Goal: Task Accomplishment & Management: Use online tool/utility

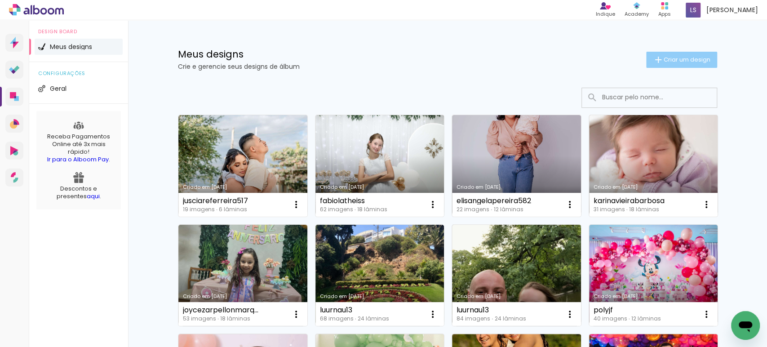
click at [654, 59] on iron-icon at bounding box center [658, 59] width 11 height 11
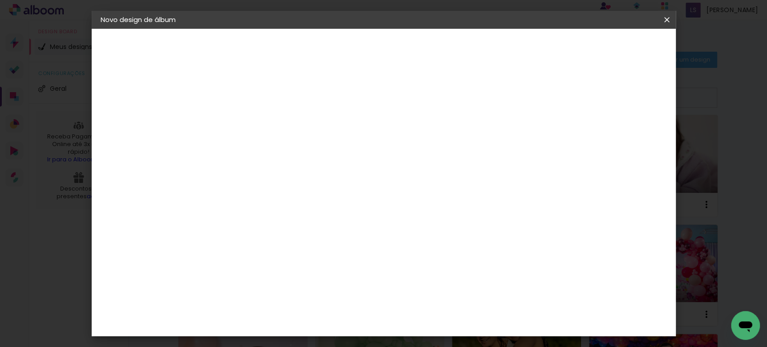
click at [0, 0] on div at bounding box center [0, 0] width 0 height 0
click at [248, 125] on input at bounding box center [248, 121] width 0 height 14
type input "zn0uee77u4"
type paper-input "zn0uee77u4"
click at [340, 52] on paper-button "Avançar" at bounding box center [318, 47] width 44 height 15
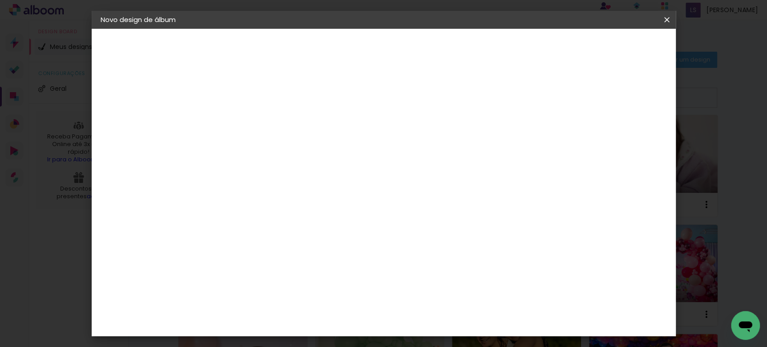
click at [0, 0] on slot "Tamanho Livre" at bounding box center [0, 0] width 0 height 0
click at [0, 0] on slot "Avançar" at bounding box center [0, 0] width 0 height 0
click at [225, 254] on input "30" at bounding box center [219, 255] width 23 height 13
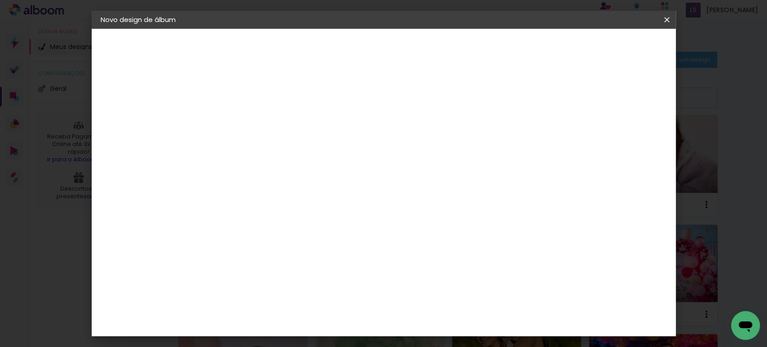
type input "20"
type paper-input "20"
click at [437, 314] on input "60" at bounding box center [433, 315] width 23 height 13
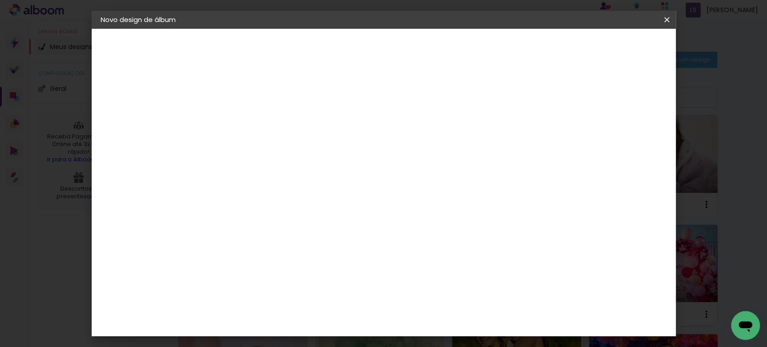
scroll to position [68, 0]
type input "40"
type paper-input "40"
click at [619, 132] on input "5" at bounding box center [617, 135] width 16 height 13
type input "13"
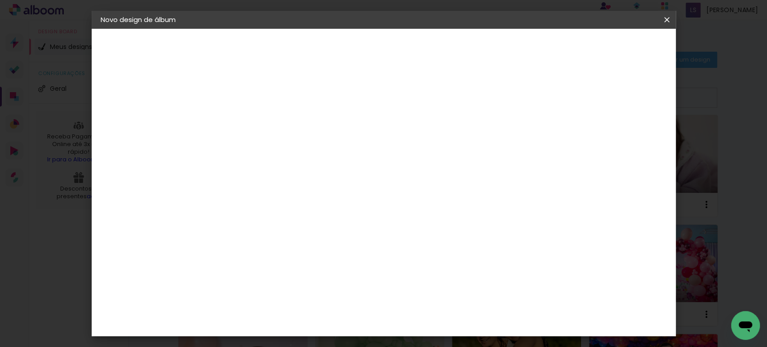
type paper-input "13"
click at [616, 132] on input "13" at bounding box center [608, 135] width 16 height 13
type input "14"
type paper-input "14"
click at [608, 132] on input "14" at bounding box center [601, 135] width 16 height 13
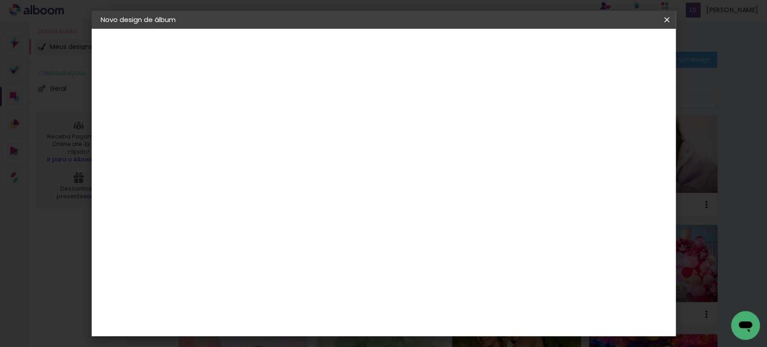
type input "15"
type paper-input "15"
click at [606, 133] on input "15" at bounding box center [601, 135] width 16 height 13
type input "1"
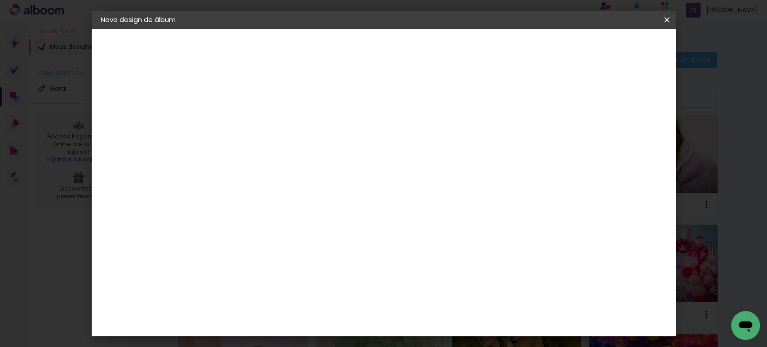
type paper-input "1"
click at [250, 105] on input "1" at bounding box center [241, 103] width 31 height 11
click at [608, 45] on paper-button "Iniciar design" at bounding box center [589, 47] width 59 height 15
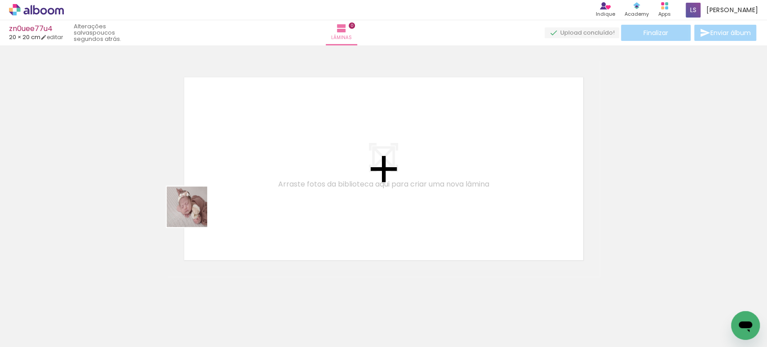
drag, startPoint x: 100, startPoint y: 316, endPoint x: 221, endPoint y: 243, distance: 141.2
click at [244, 170] on quentale-workspace at bounding box center [383, 173] width 767 height 347
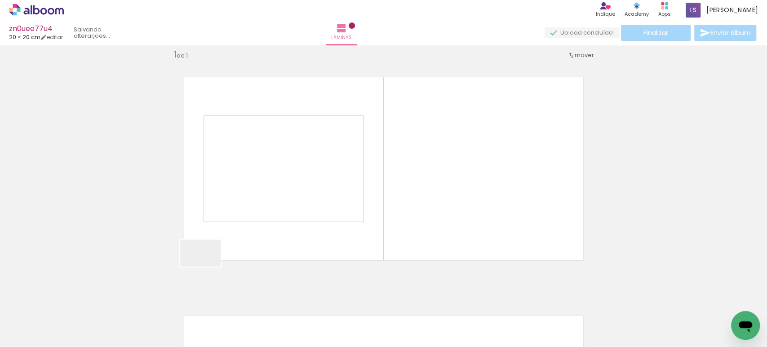
scroll to position [11, 0]
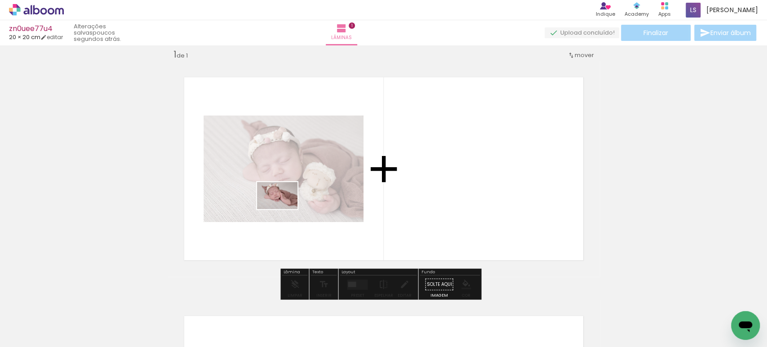
drag, startPoint x: 168, startPoint y: 297, endPoint x: 285, endPoint y: 209, distance: 146.0
click at [285, 209] on quentale-workspace at bounding box center [383, 173] width 767 height 347
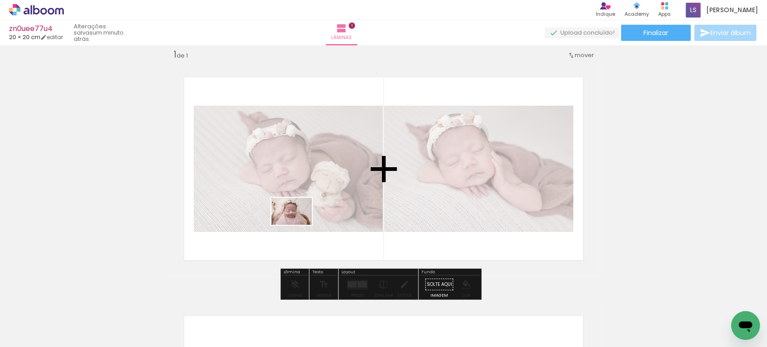
drag, startPoint x: 191, startPoint y: 313, endPoint x: 330, endPoint y: 203, distance: 177.0
click at [330, 203] on quentale-workspace at bounding box center [383, 173] width 767 height 347
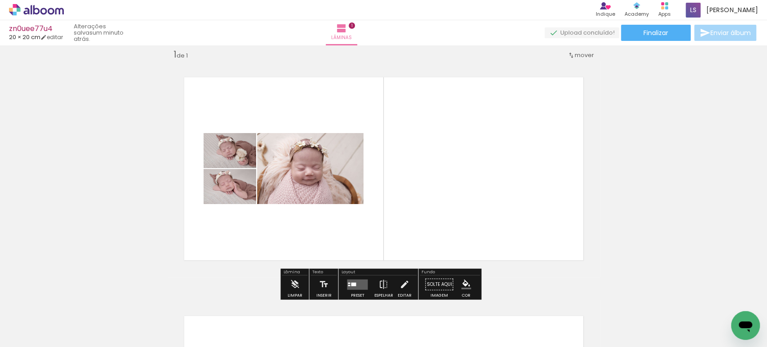
click at [351, 284] on div at bounding box center [353, 284] width 5 height 4
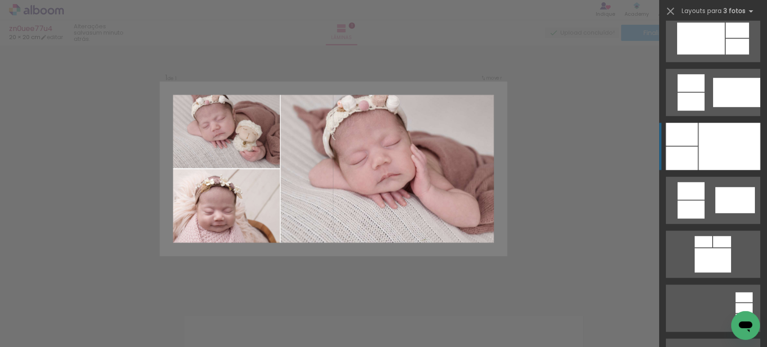
click at [701, 167] on div at bounding box center [730, 146] width 62 height 47
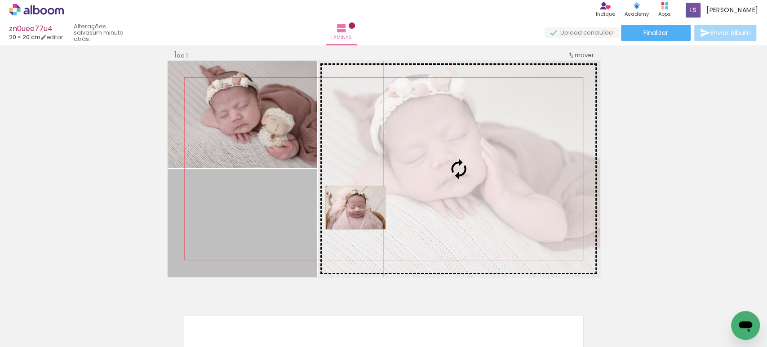
drag, startPoint x: 265, startPoint y: 225, endPoint x: 470, endPoint y: 195, distance: 206.8
click at [0, 0] on slot at bounding box center [0, 0] width 0 height 0
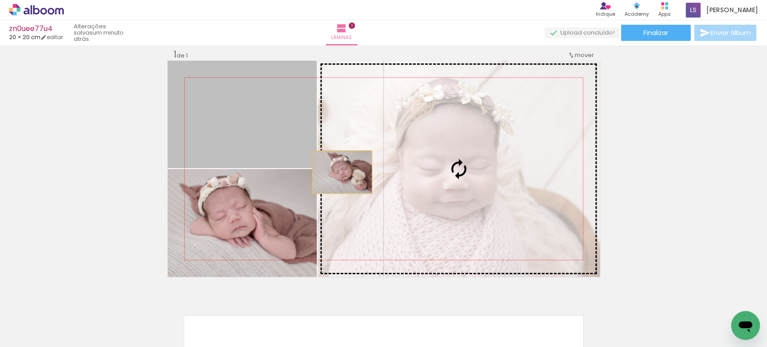
drag, startPoint x: 245, startPoint y: 114, endPoint x: 390, endPoint y: 193, distance: 165.2
click at [0, 0] on slot at bounding box center [0, 0] width 0 height 0
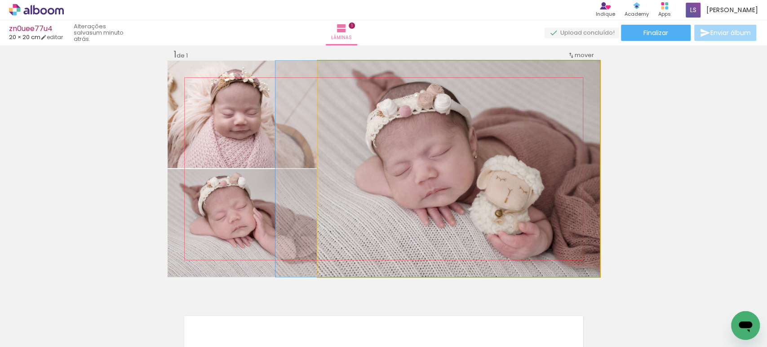
drag, startPoint x: 451, startPoint y: 183, endPoint x: 414, endPoint y: 192, distance: 38.3
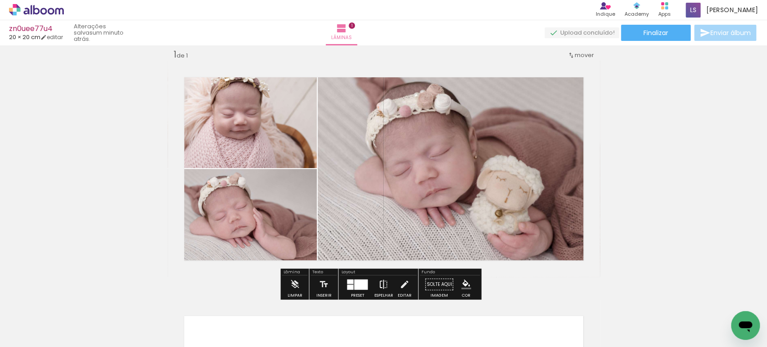
click at [381, 280] on iron-icon at bounding box center [384, 285] width 10 height 18
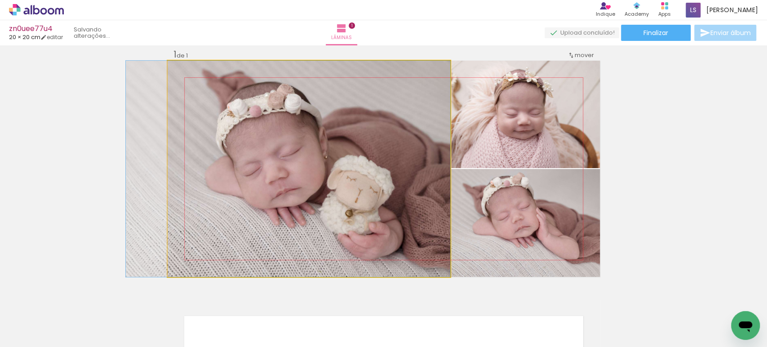
drag, startPoint x: 392, startPoint y: 221, endPoint x: 381, endPoint y: 219, distance: 11.8
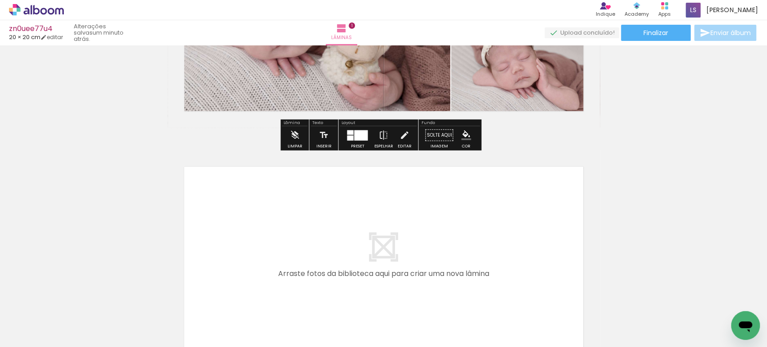
scroll to position [160, 0]
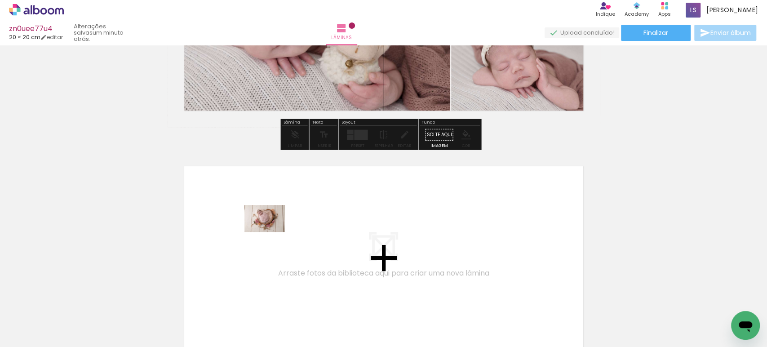
drag, startPoint x: 249, startPoint y: 319, endPoint x: 272, endPoint y: 231, distance: 90.6
click at [272, 231] on quentale-workspace at bounding box center [383, 173] width 767 height 347
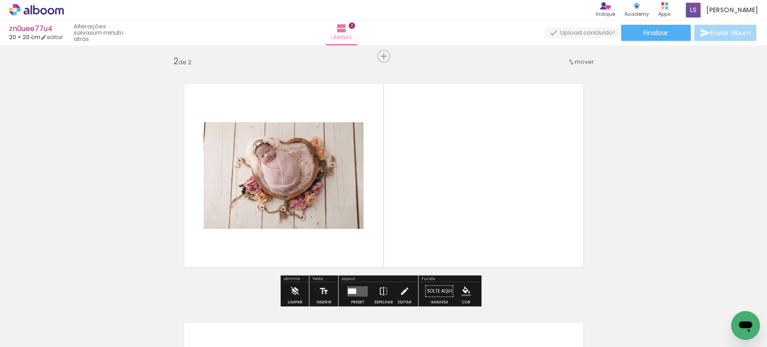
scroll to position [250, 0]
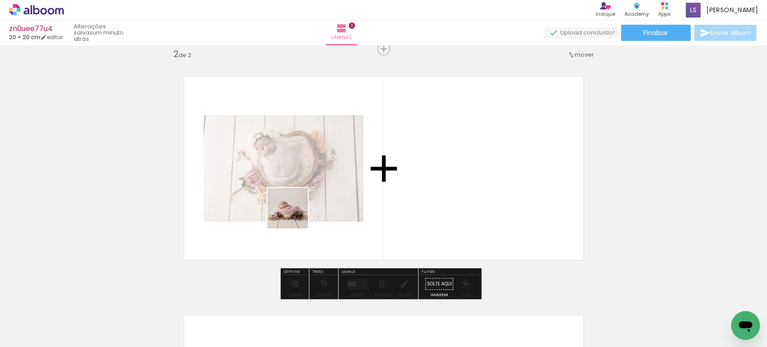
drag, startPoint x: 290, startPoint y: 316, endPoint x: 294, endPoint y: 198, distance: 117.9
click at [294, 200] on quentale-workspace at bounding box center [383, 173] width 767 height 347
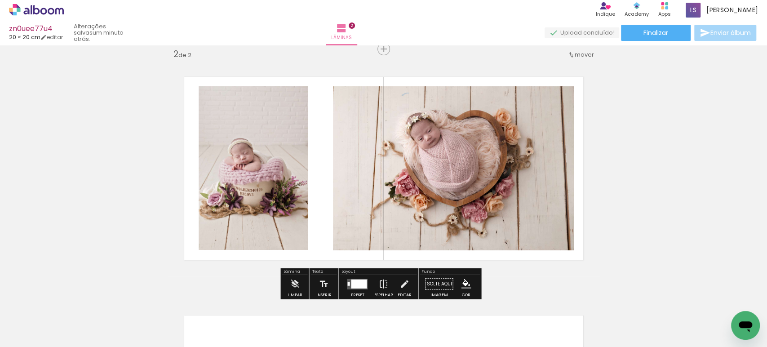
click at [352, 282] on div at bounding box center [359, 283] width 16 height 9
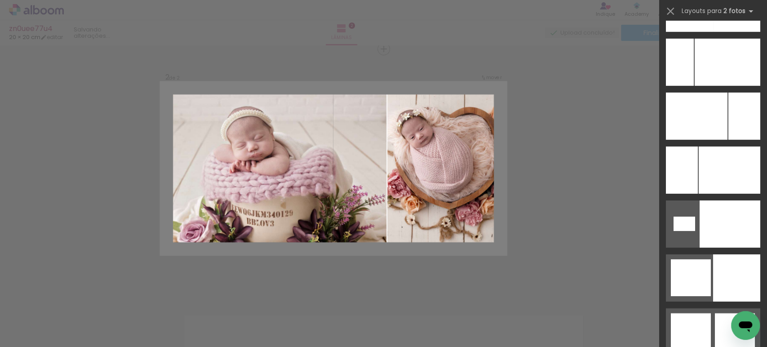
scroll to position [4197, 0]
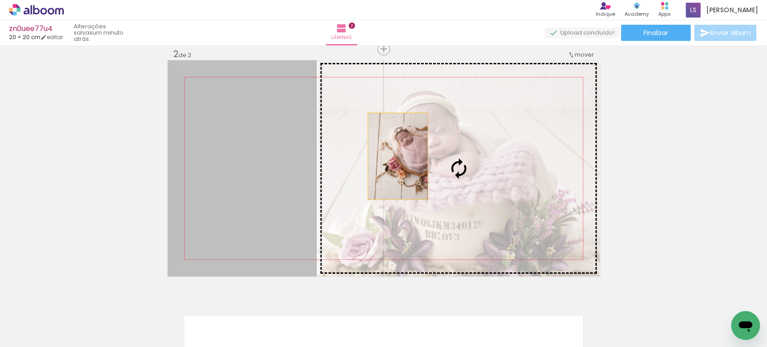
drag, startPoint x: 262, startPoint y: 157, endPoint x: 406, endPoint y: 157, distance: 143.4
click at [0, 0] on slot at bounding box center [0, 0] width 0 height 0
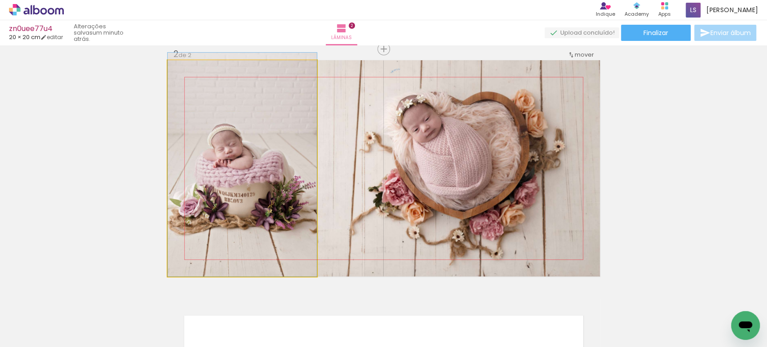
drag, startPoint x: 244, startPoint y: 177, endPoint x: 297, endPoint y: 120, distance: 77.9
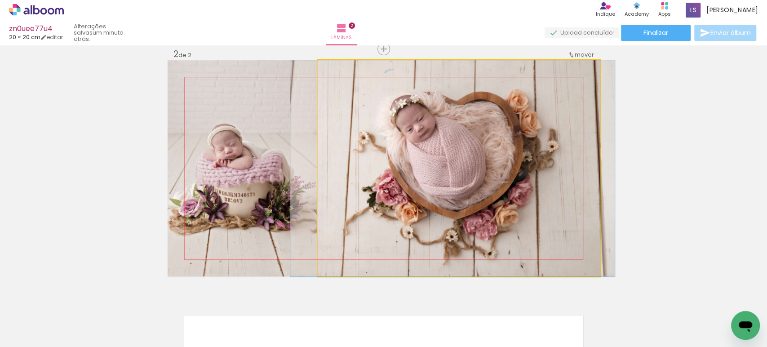
drag, startPoint x: 427, startPoint y: 165, endPoint x: 421, endPoint y: 172, distance: 9.6
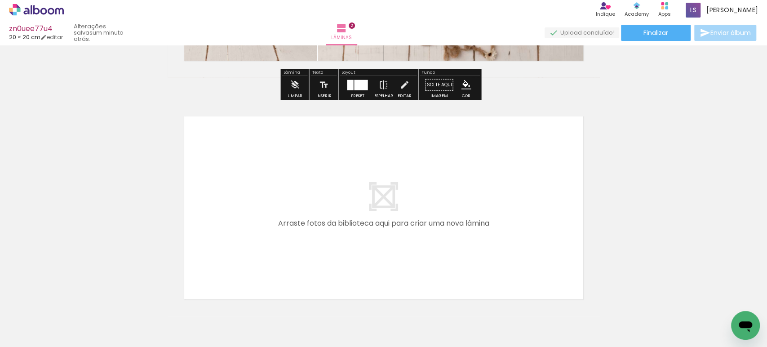
scroll to position [450, 0]
drag, startPoint x: 344, startPoint y: 316, endPoint x: 331, endPoint y: 218, distance: 98.0
click at [331, 218] on quentale-workspace at bounding box center [383, 173] width 767 height 347
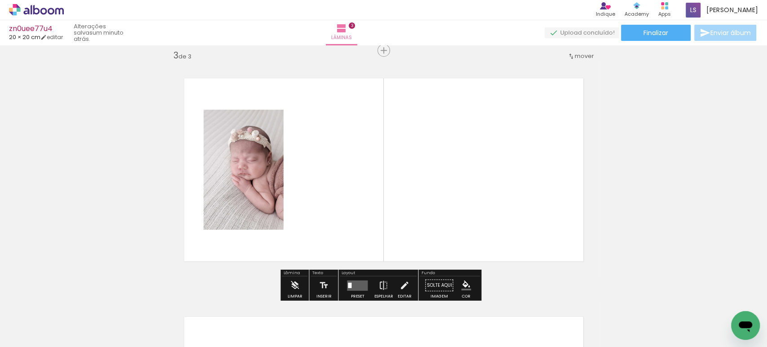
scroll to position [489, 0]
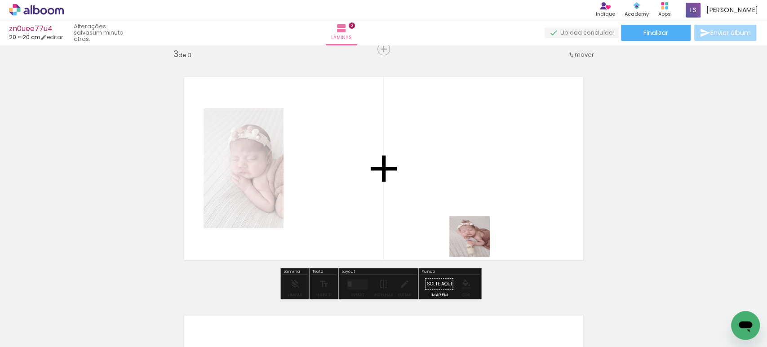
drag, startPoint x: 499, startPoint y: 317, endPoint x: 438, endPoint y: 217, distance: 117.2
click at [436, 168] on quentale-workspace at bounding box center [383, 173] width 767 height 347
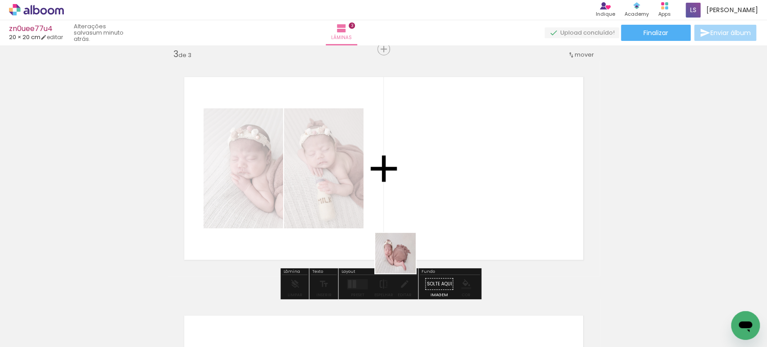
drag, startPoint x: 390, startPoint y: 315, endPoint x: 410, endPoint y: 201, distance: 116.0
click at [410, 201] on quentale-workspace at bounding box center [383, 173] width 767 height 347
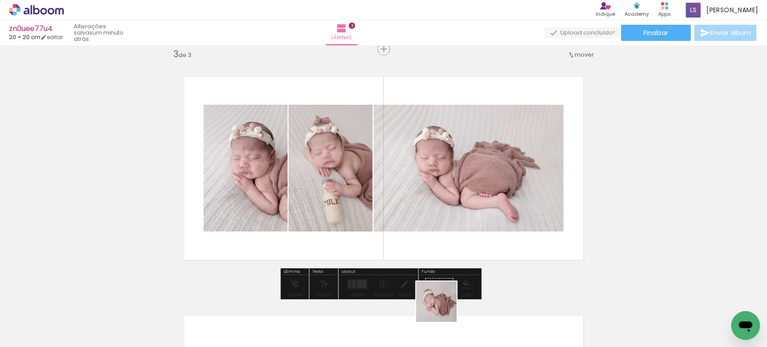
drag, startPoint x: 443, startPoint y: 308, endPoint x: 443, endPoint y: 189, distance: 119.6
click at [443, 175] on quentale-workspace at bounding box center [383, 173] width 767 height 347
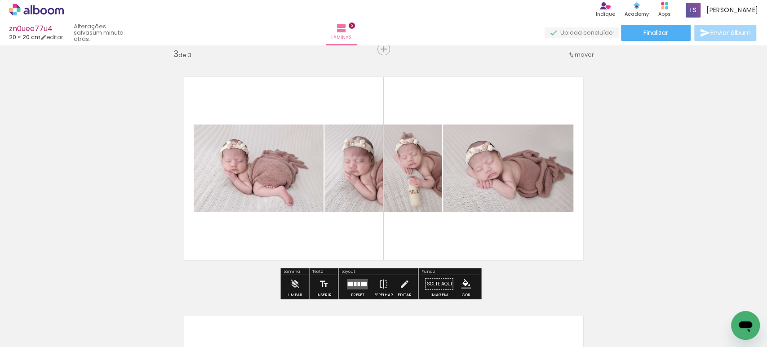
click at [357, 284] on div at bounding box center [358, 283] width 3 height 4
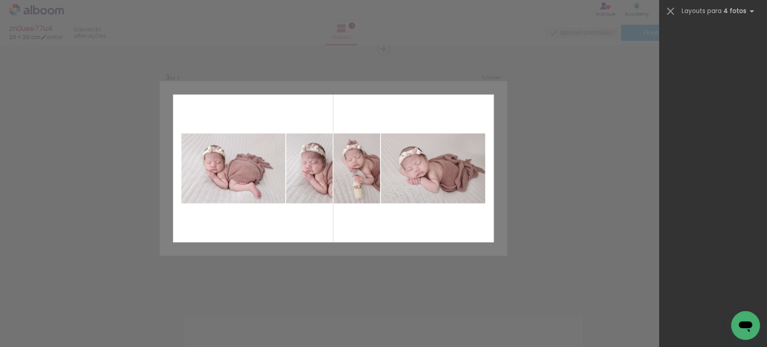
scroll to position [0, 0]
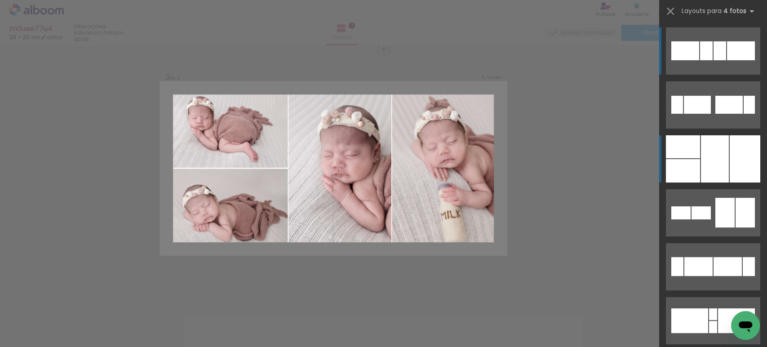
click at [701, 151] on div at bounding box center [715, 158] width 28 height 47
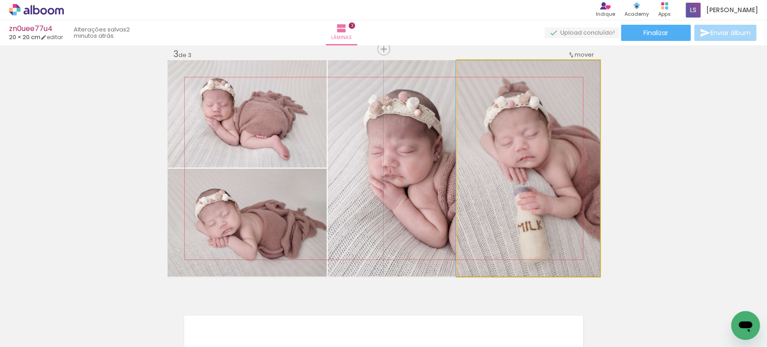
drag, startPoint x: 529, startPoint y: 172, endPoint x: 356, endPoint y: 151, distance: 174.0
click at [0, 0] on slot at bounding box center [0, 0] width 0 height 0
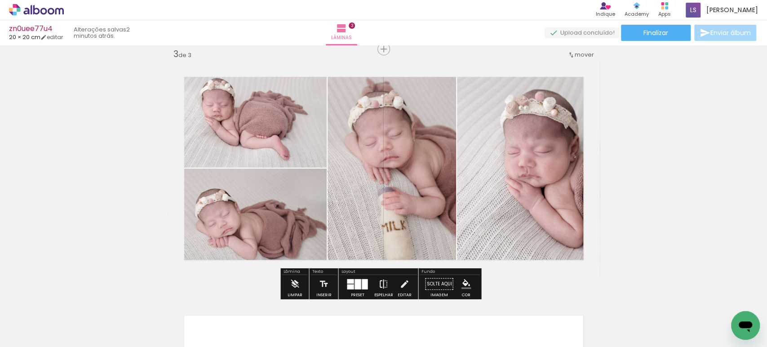
click at [379, 280] on iron-icon at bounding box center [384, 284] width 10 height 18
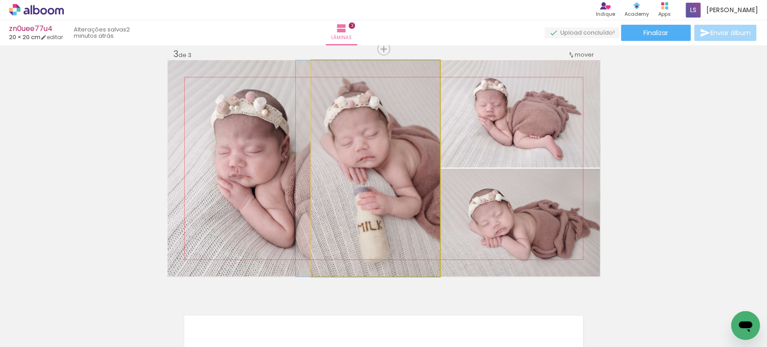
drag, startPoint x: 392, startPoint y: 227, endPoint x: 373, endPoint y: 223, distance: 19.3
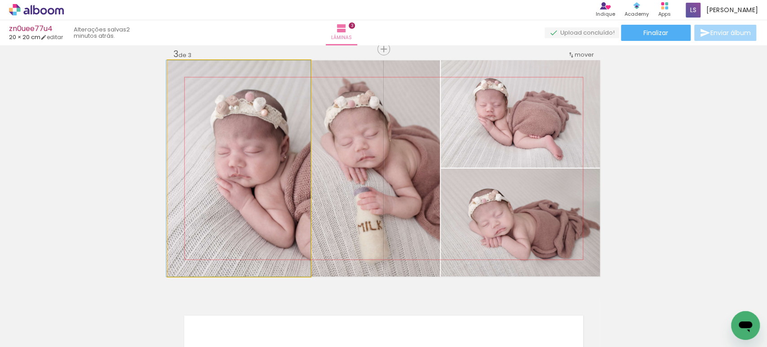
drag, startPoint x: 281, startPoint y: 193, endPoint x: 259, endPoint y: 187, distance: 21.8
drag, startPoint x: 264, startPoint y: 186, endPoint x: 370, endPoint y: 183, distance: 105.7
click at [0, 0] on slot at bounding box center [0, 0] width 0 height 0
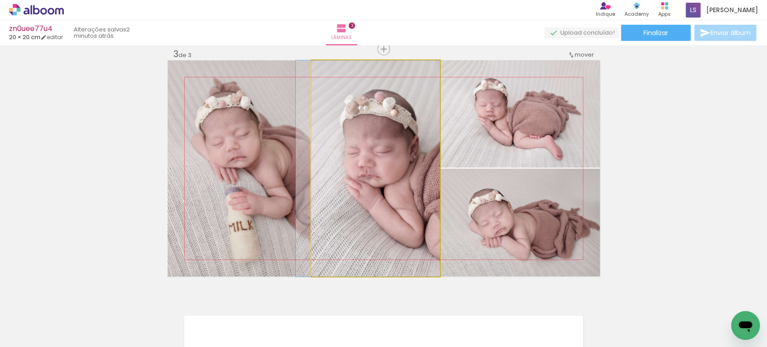
drag, startPoint x: 384, startPoint y: 196, endPoint x: 245, endPoint y: 168, distance: 142.0
click at [0, 0] on slot at bounding box center [0, 0] width 0 height 0
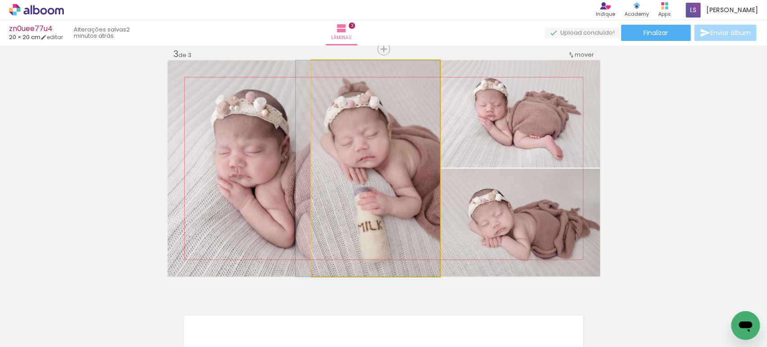
drag, startPoint x: 387, startPoint y: 205, endPoint x: 344, endPoint y: 192, distance: 44.8
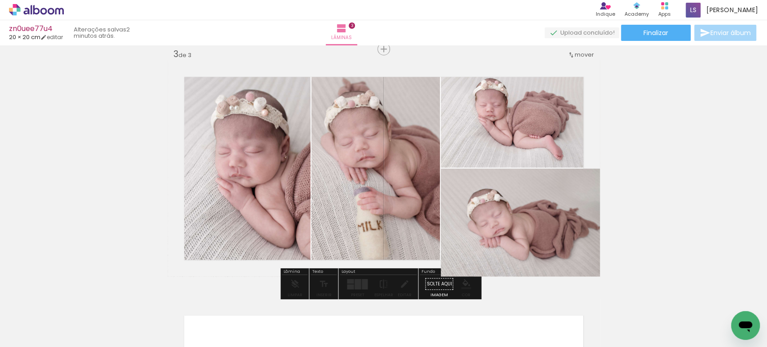
drag, startPoint x: 525, startPoint y: 220, endPoint x: 490, endPoint y: 201, distance: 40.0
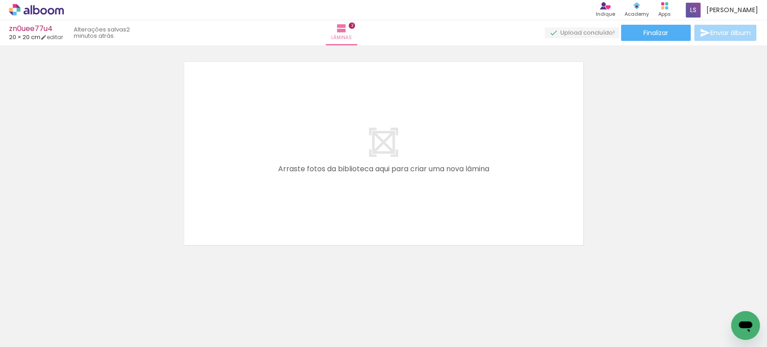
scroll to position [744, 0]
drag, startPoint x: 241, startPoint y: 312, endPoint x: 254, endPoint y: 152, distance: 160.5
click at [254, 154] on quentale-workspace at bounding box center [383, 173] width 767 height 347
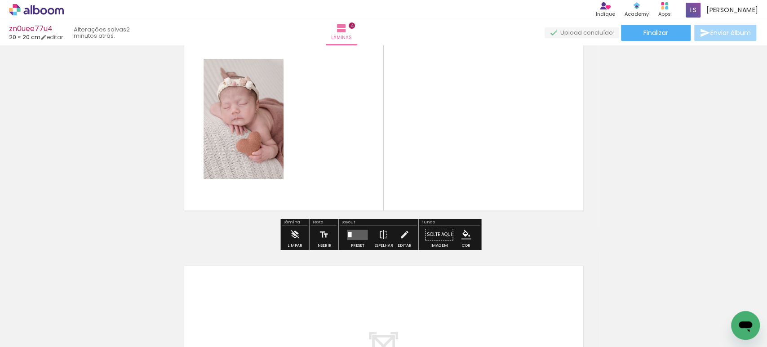
scroll to position [777, 0]
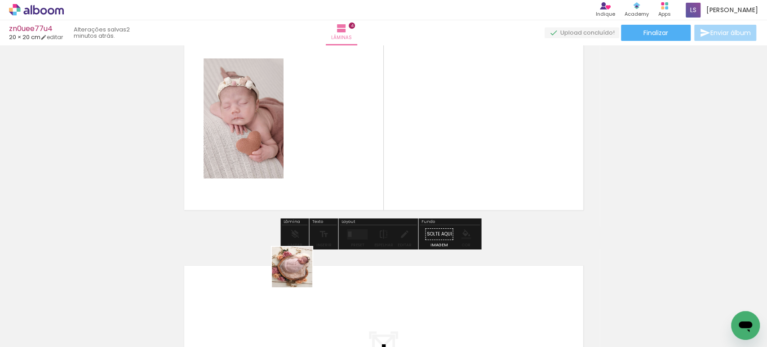
drag, startPoint x: 293, startPoint y: 309, endPoint x: 334, endPoint y: 120, distance: 192.7
click at [334, 120] on quentale-workspace at bounding box center [383, 173] width 767 height 347
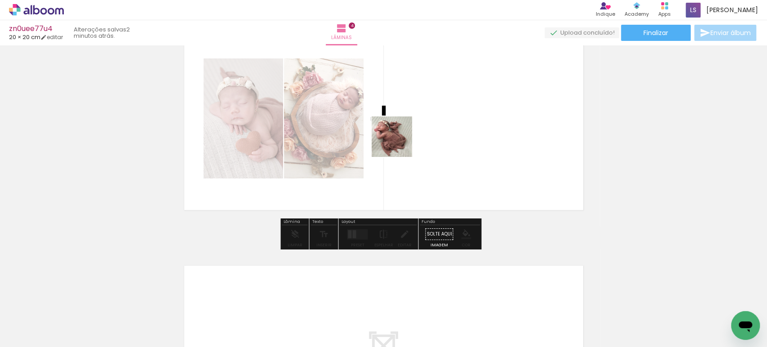
drag, startPoint x: 356, startPoint y: 290, endPoint x: 404, endPoint y: 167, distance: 131.8
click at [404, 118] on quentale-workspace at bounding box center [383, 173] width 767 height 347
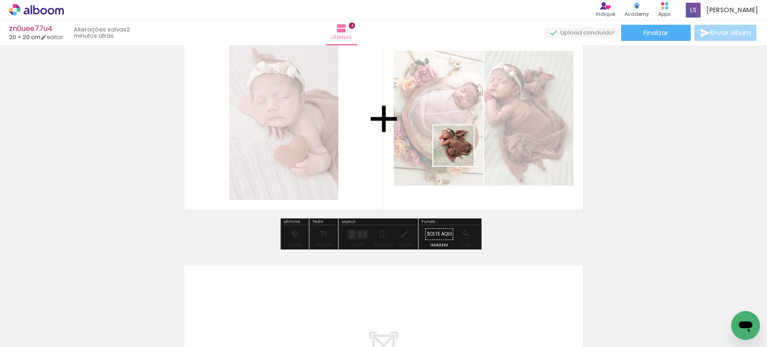
drag, startPoint x: 390, startPoint y: 321, endPoint x: 470, endPoint y: 134, distance: 202.6
click at [466, 141] on quentale-workspace at bounding box center [383, 173] width 767 height 347
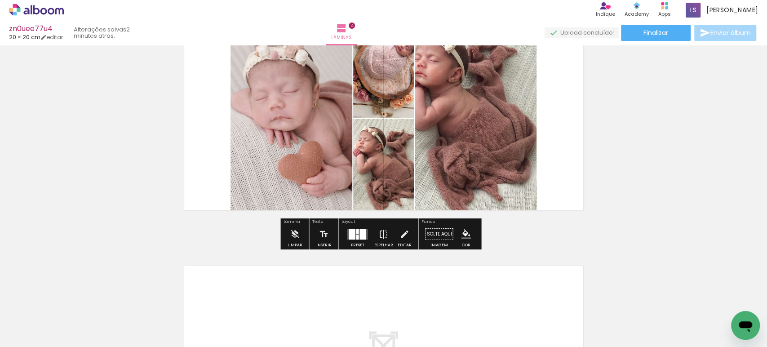
click at [349, 232] on div at bounding box center [352, 234] width 6 height 10
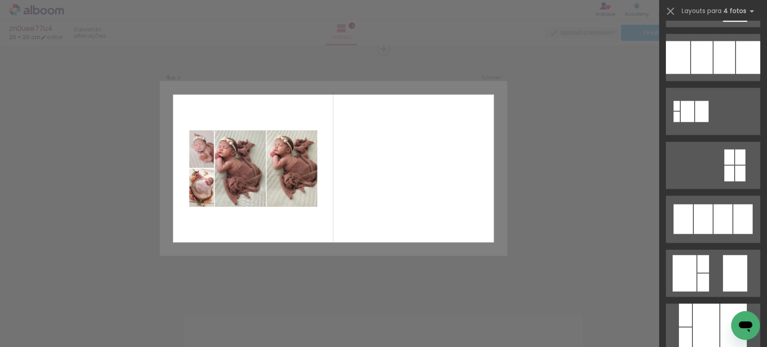
scroll to position [899, 0]
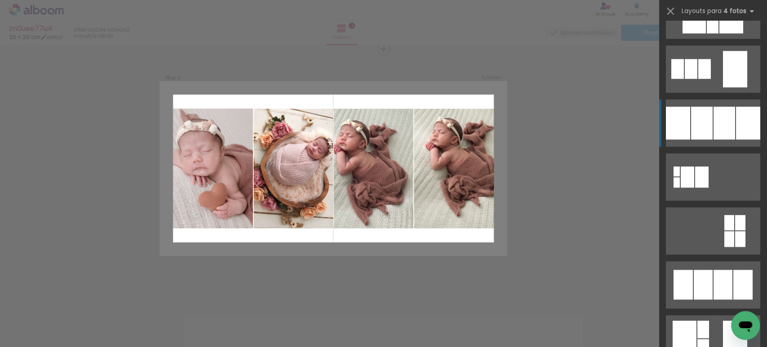
click at [680, 177] on div at bounding box center [677, 182] width 6 height 10
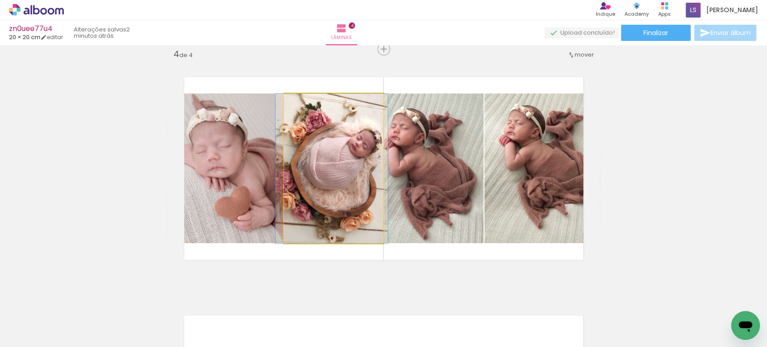
drag, startPoint x: 359, startPoint y: 157, endPoint x: 357, endPoint y: 178, distance: 20.3
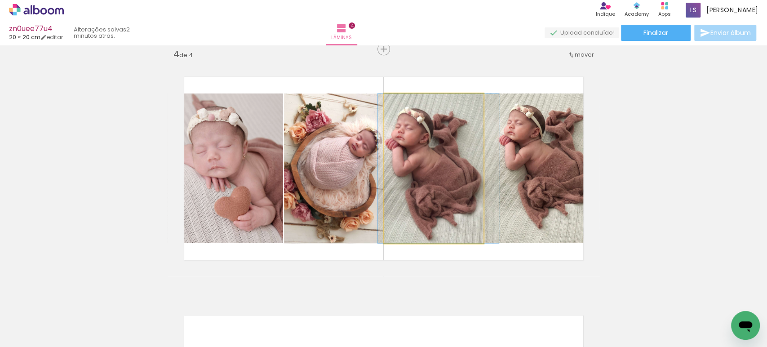
drag, startPoint x: 406, startPoint y: 172, endPoint x: 410, endPoint y: 174, distance: 5.2
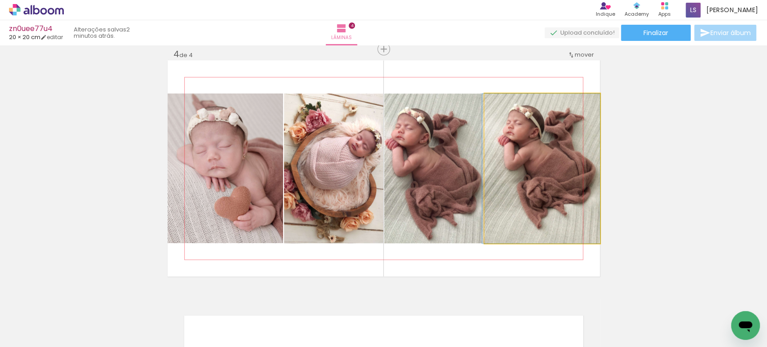
drag, startPoint x: 517, startPoint y: 171, endPoint x: 503, endPoint y: 172, distance: 14.0
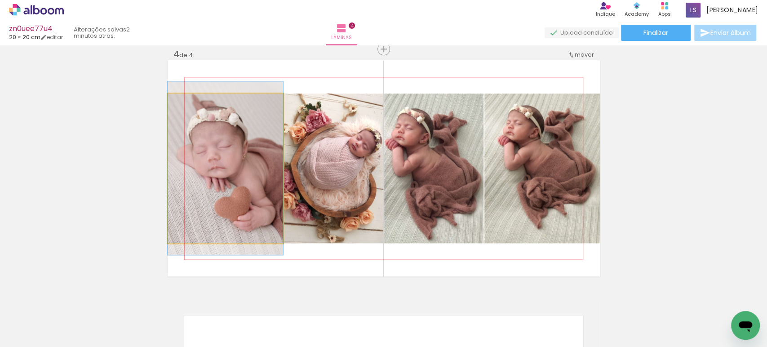
click at [258, 174] on quentale-photo at bounding box center [226, 169] width 116 height 150
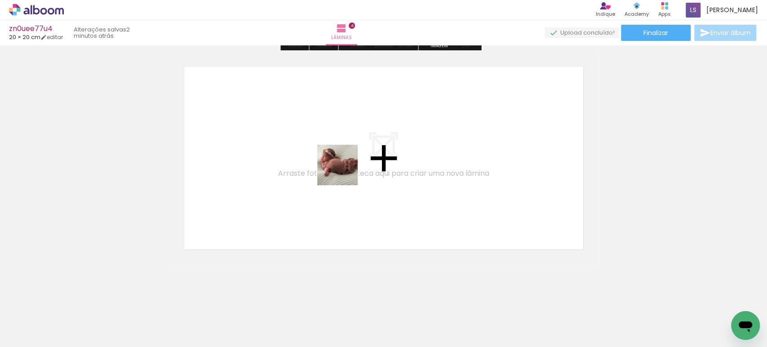
drag, startPoint x: 442, startPoint y: 307, endPoint x: 342, endPoint y: 167, distance: 171.9
click at [342, 167] on quentale-workspace at bounding box center [383, 173] width 767 height 347
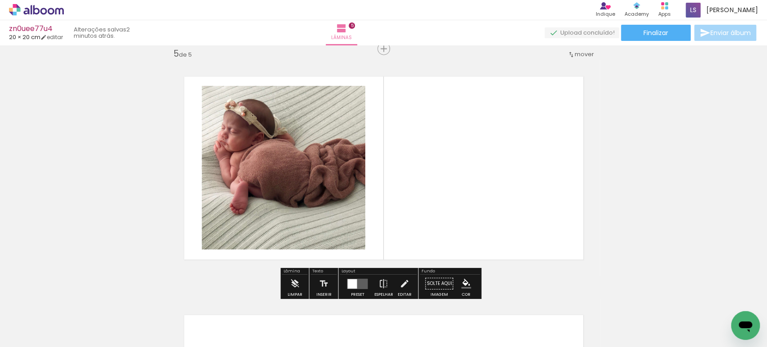
scroll to position [966, 0]
drag, startPoint x: 495, startPoint y: 310, endPoint x: 422, endPoint y: 187, distance: 142.9
click at [422, 187] on quentale-workspace at bounding box center [383, 173] width 767 height 347
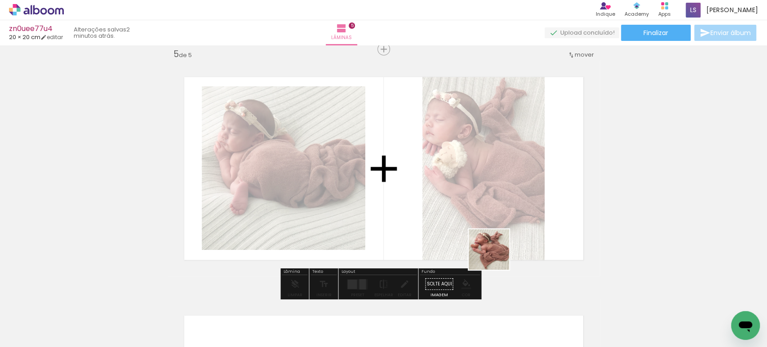
drag, startPoint x: 545, startPoint y: 314, endPoint x: 428, endPoint y: 194, distance: 167.6
click at [400, 165] on quentale-workspace at bounding box center [383, 173] width 767 height 347
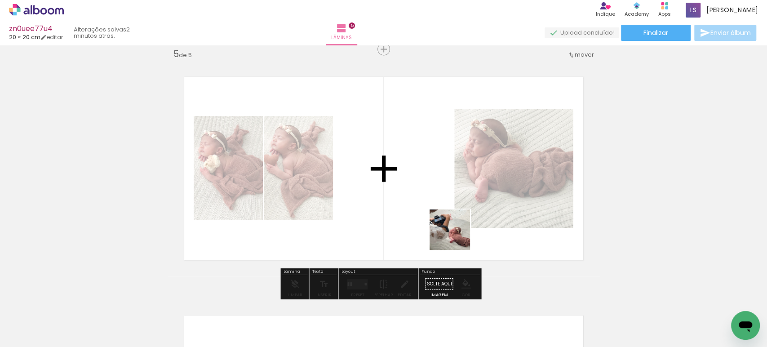
drag, startPoint x: 600, startPoint y: 320, endPoint x: 352, endPoint y: 168, distance: 290.6
click at [357, 175] on quentale-workspace at bounding box center [383, 173] width 767 height 347
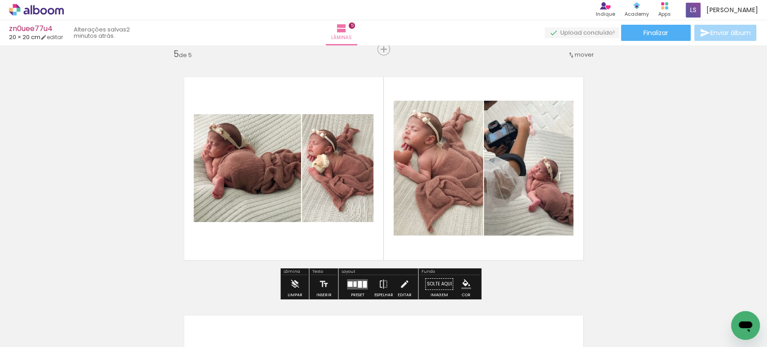
scroll to position [0, 316]
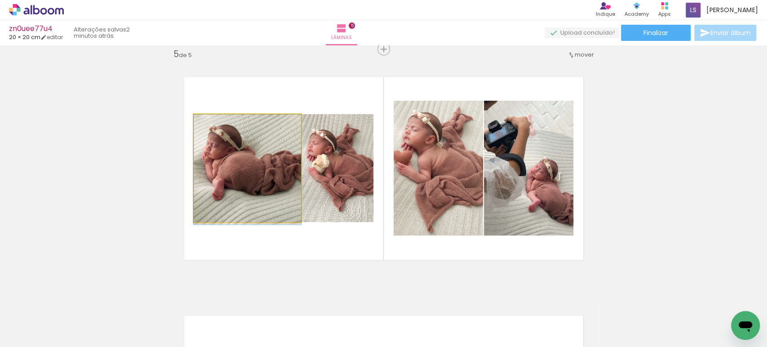
drag, startPoint x: 264, startPoint y: 169, endPoint x: 252, endPoint y: 182, distance: 18.1
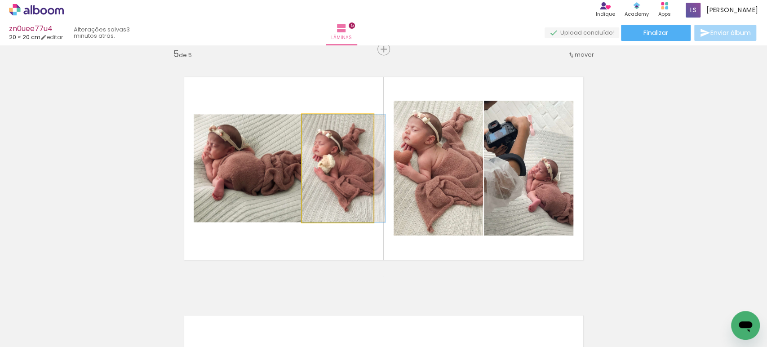
drag, startPoint x: 341, startPoint y: 167, endPoint x: 347, endPoint y: 183, distance: 16.8
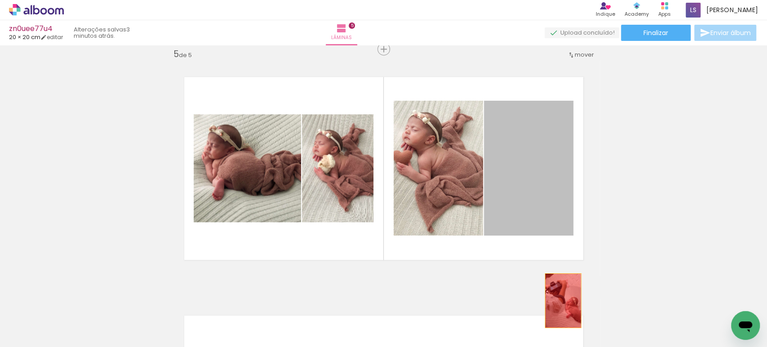
drag, startPoint x: 525, startPoint y: 173, endPoint x: 559, endPoint y: 300, distance: 132.2
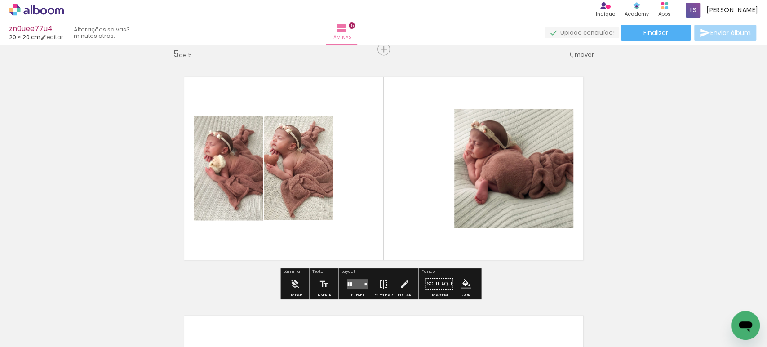
click at [356, 280] on quentale-layouter at bounding box center [357, 284] width 21 height 10
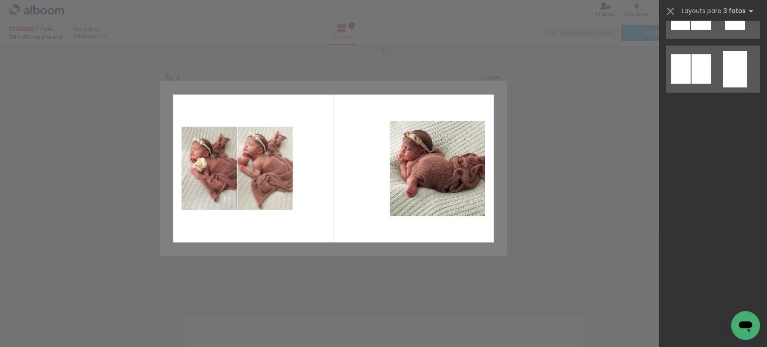
scroll to position [0, 0]
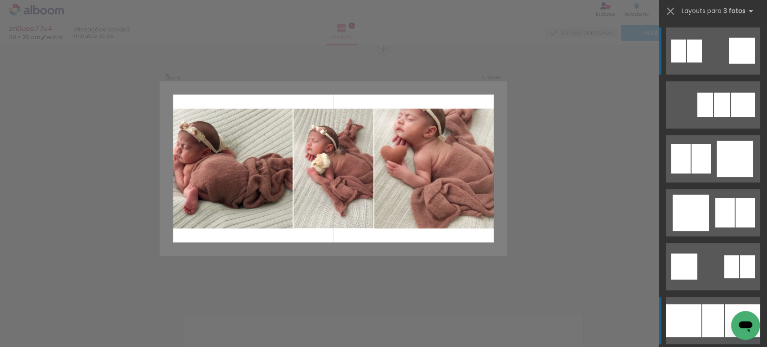
click at [685, 309] on div at bounding box center [684, 320] width 36 height 33
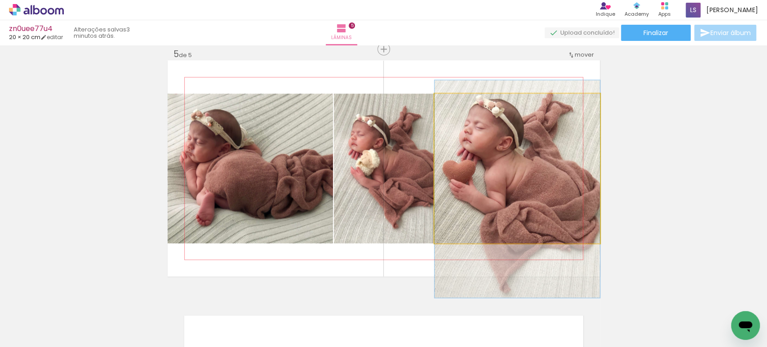
drag, startPoint x: 536, startPoint y: 169, endPoint x: 541, endPoint y: 189, distance: 21.2
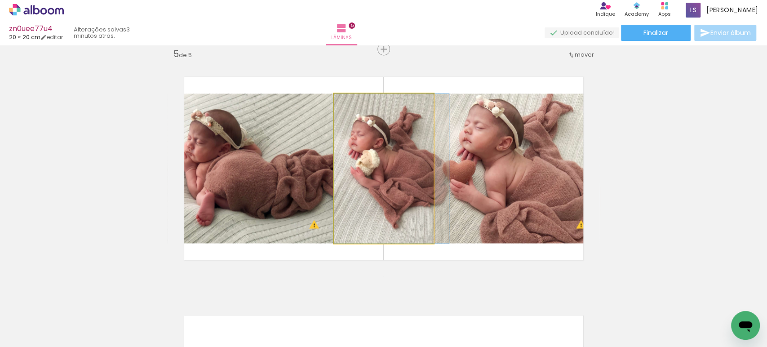
click at [413, 166] on quentale-photo at bounding box center [384, 169] width 100 height 150
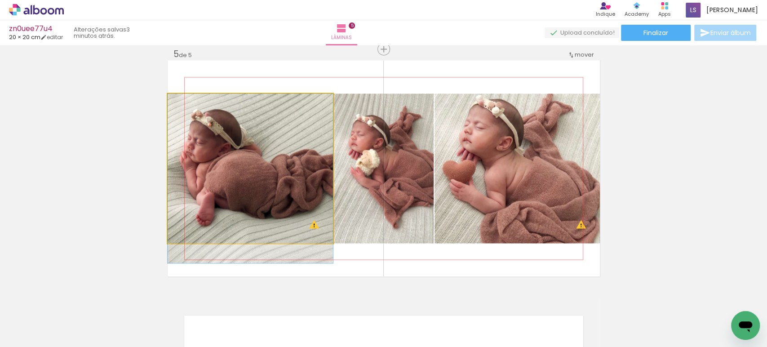
click at [313, 167] on quentale-photo at bounding box center [250, 169] width 165 height 150
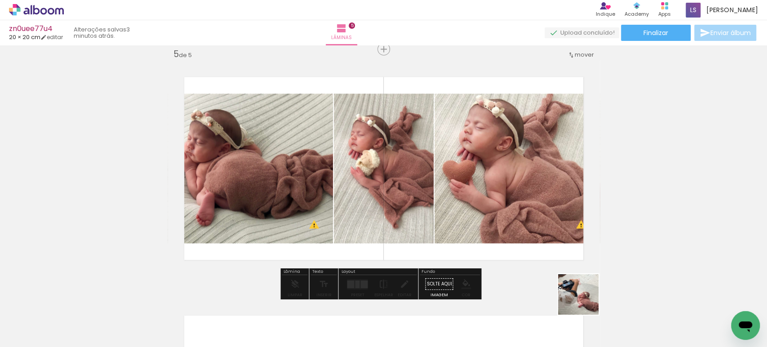
drag, startPoint x: 588, startPoint y: 307, endPoint x: 424, endPoint y: 139, distance: 234.9
click at [435, 141] on quentale-workspace at bounding box center [383, 173] width 767 height 347
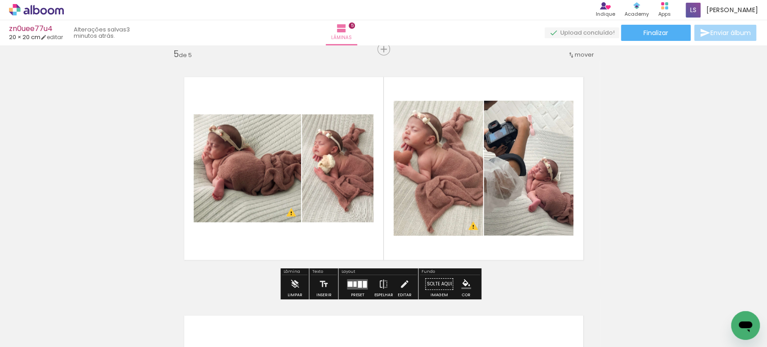
click at [358, 284] on div at bounding box center [360, 284] width 4 height 7
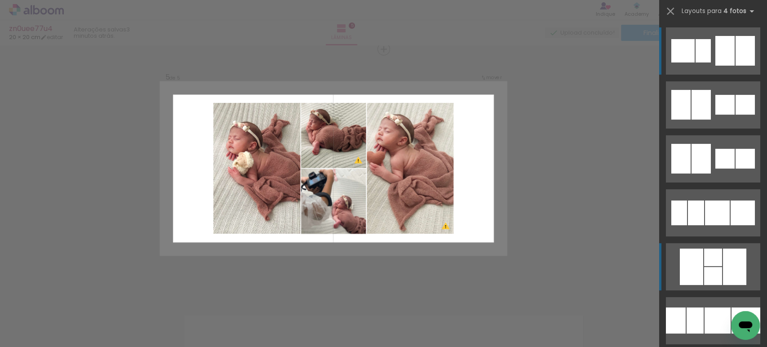
click at [704, 268] on div at bounding box center [713, 276] width 18 height 18
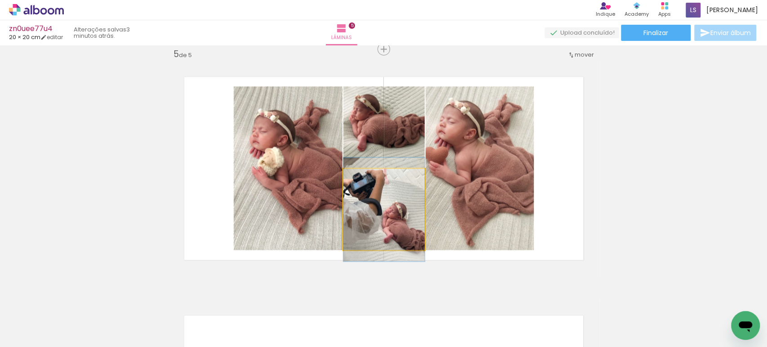
click at [379, 219] on quentale-photo at bounding box center [383, 209] width 81 height 81
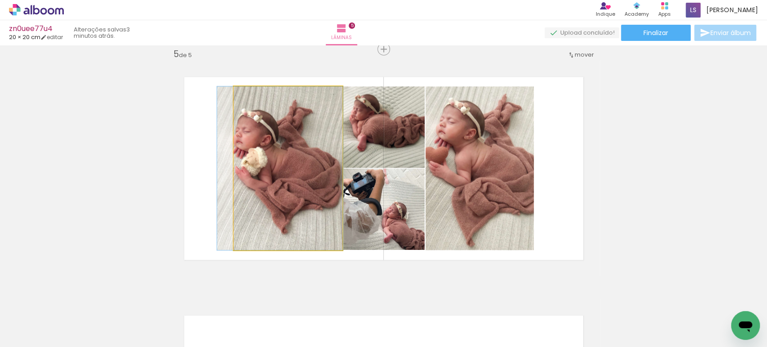
drag, startPoint x: 298, startPoint y: 187, endPoint x: 281, endPoint y: 185, distance: 16.4
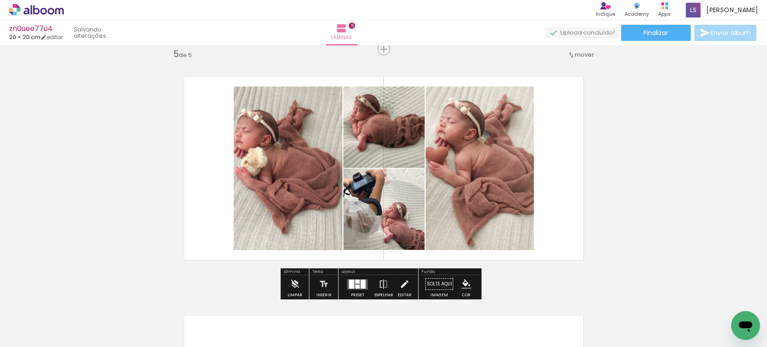
click at [281, 184] on quentale-photo at bounding box center [288, 168] width 109 height 164
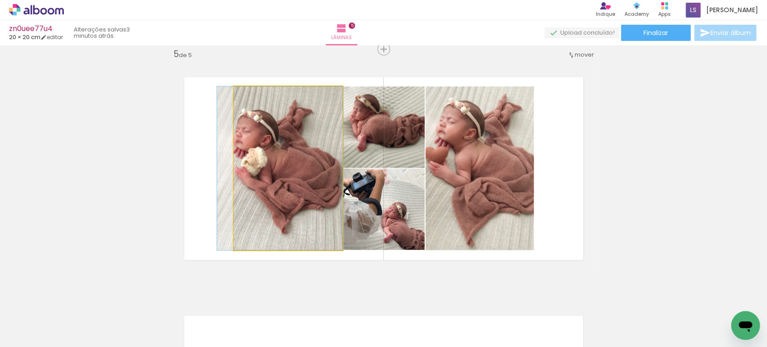
click at [281, 184] on quentale-photo at bounding box center [288, 168] width 109 height 164
click at [0, 0] on div at bounding box center [0, 0] width 0 height 0
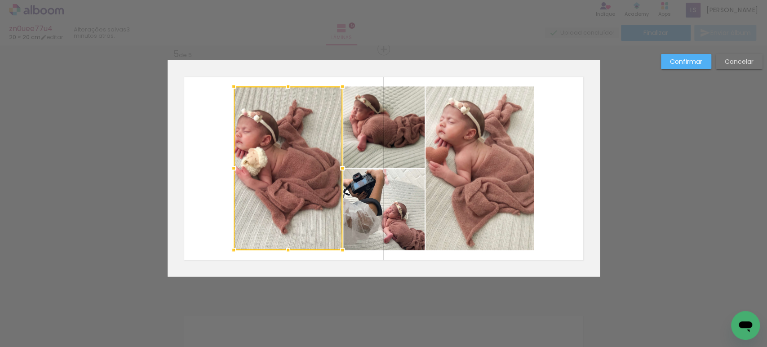
click at [356, 139] on quentale-photo at bounding box center [383, 126] width 81 height 81
click at [356, 179] on div at bounding box center [329, 168] width 191 height 164
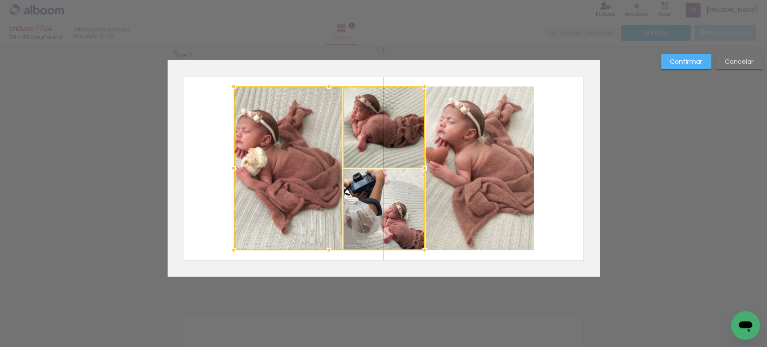
click at [483, 155] on quentale-photo at bounding box center [480, 168] width 108 height 164
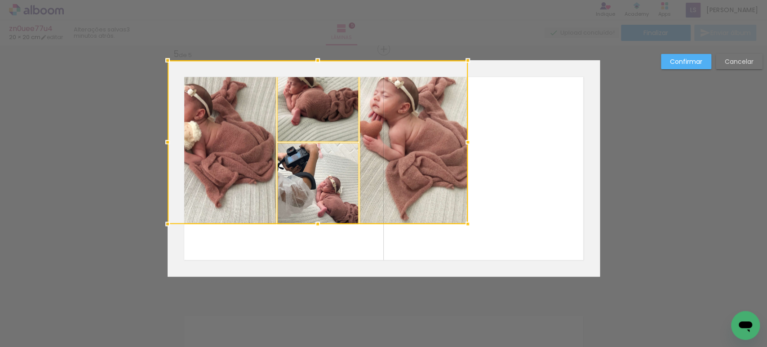
drag, startPoint x: 486, startPoint y: 174, endPoint x: 376, endPoint y: 117, distance: 124.3
click at [376, 117] on div at bounding box center [318, 142] width 300 height 164
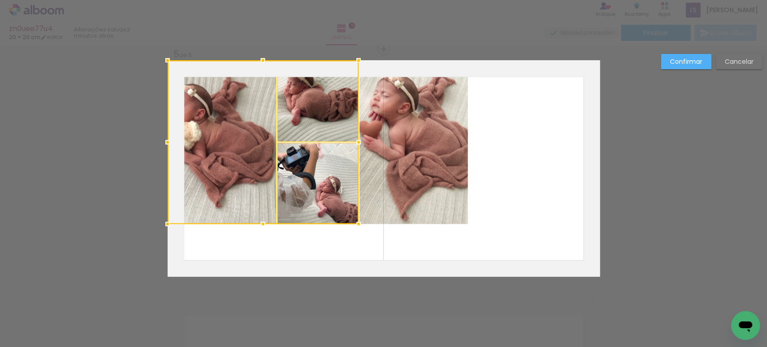
click at [376, 117] on quentale-photo at bounding box center [414, 142] width 108 height 164
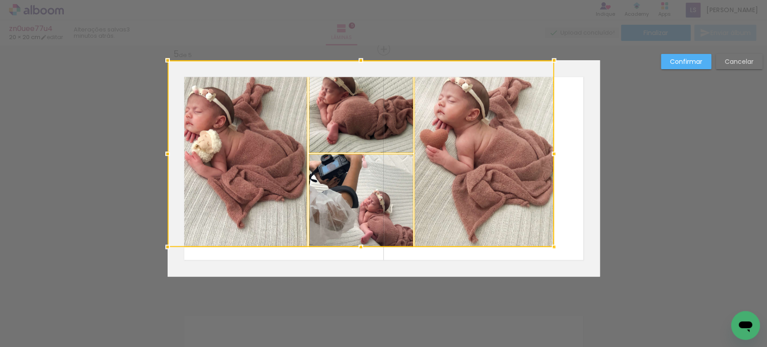
drag, startPoint x: 465, startPoint y: 223, endPoint x: 767, endPoint y: 370, distance: 336.0
click at [767, 347] on html "link( href="../../bower_components/polymer/polymer.html" rel="import" ) picture…" at bounding box center [383, 173] width 767 height 347
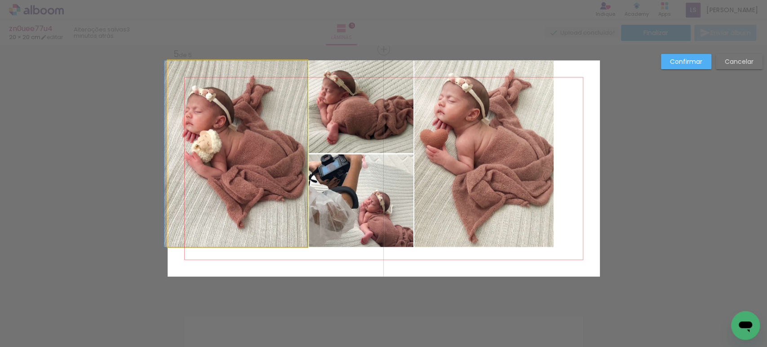
click at [248, 116] on quentale-photo at bounding box center [238, 153] width 140 height 187
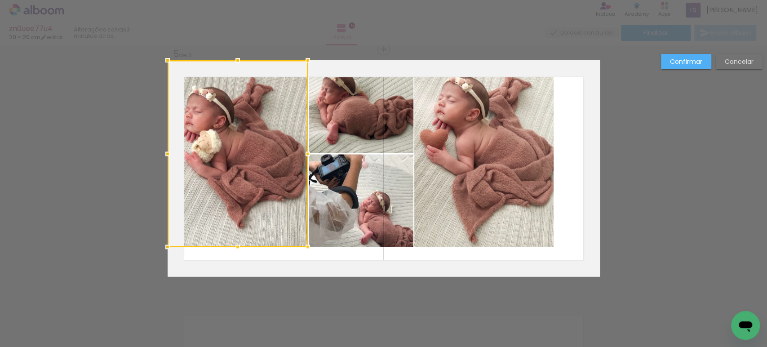
click at [336, 110] on quentale-photo at bounding box center [361, 106] width 105 height 93
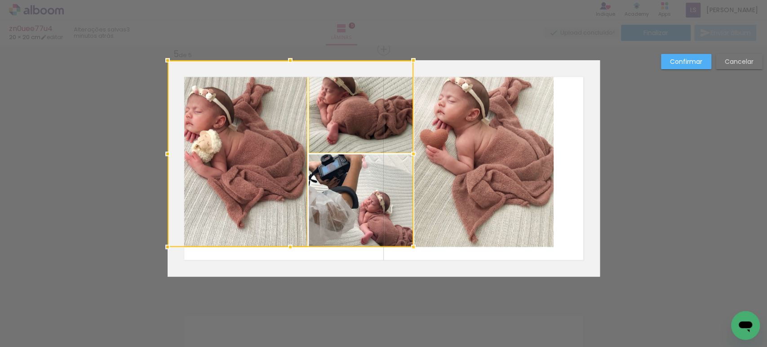
click at [331, 203] on div at bounding box center [291, 153] width 246 height 187
click at [432, 174] on quentale-photo at bounding box center [483, 153] width 139 height 187
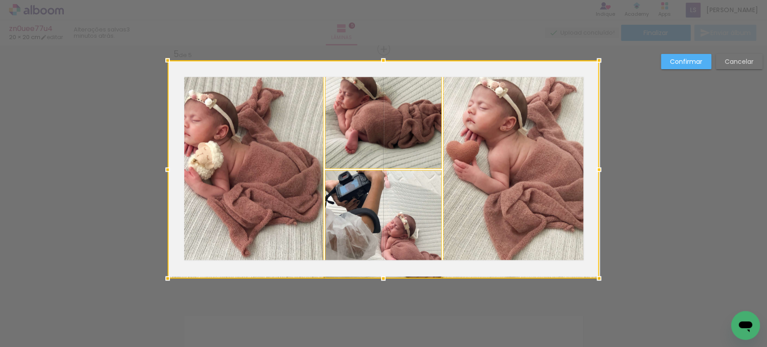
drag, startPoint x: 552, startPoint y: 248, endPoint x: 426, endPoint y: 185, distance: 140.5
click at [426, 185] on div at bounding box center [384, 169] width 432 height 218
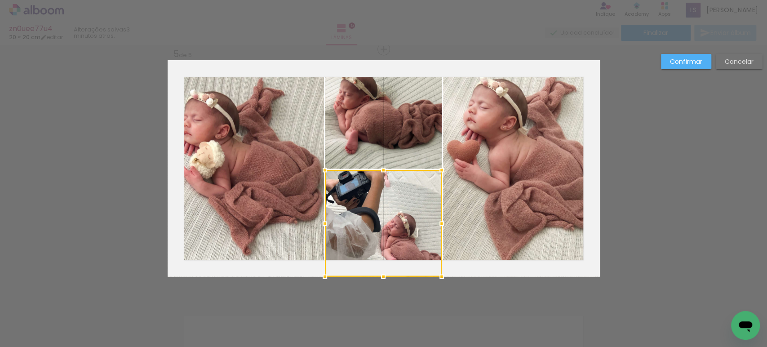
click at [0, 0] on slot "Confirmar" at bounding box center [0, 0] width 0 height 0
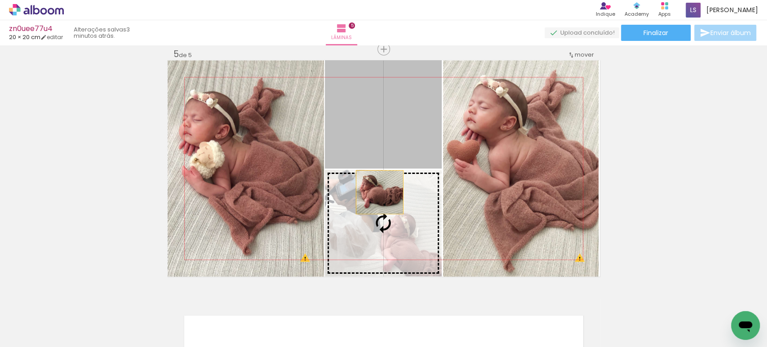
drag, startPoint x: 360, startPoint y: 120, endPoint x: 376, endPoint y: 192, distance: 73.6
click at [0, 0] on slot at bounding box center [0, 0] width 0 height 0
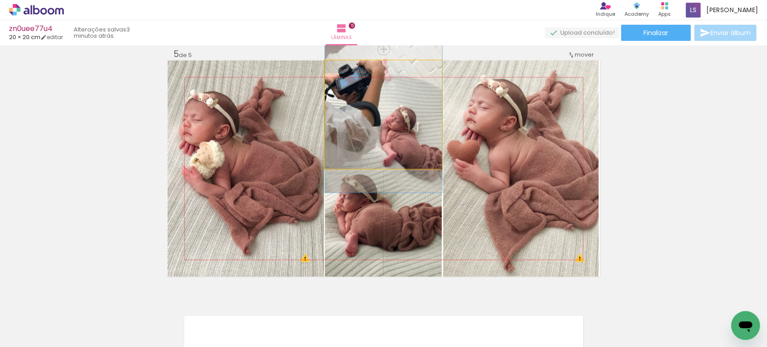
drag, startPoint x: 380, startPoint y: 120, endPoint x: 386, endPoint y: 122, distance: 6.3
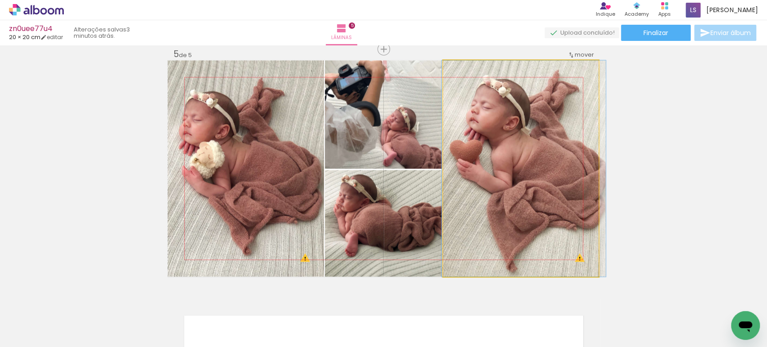
drag, startPoint x: 511, startPoint y: 143, endPoint x: 514, endPoint y: 165, distance: 21.3
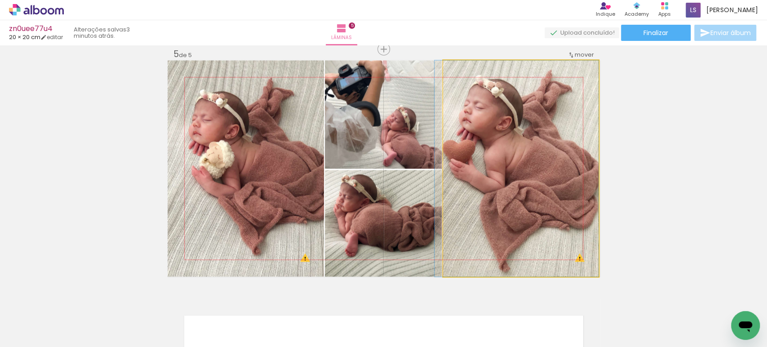
drag, startPoint x: 529, startPoint y: 161, endPoint x: 518, endPoint y: 160, distance: 11.3
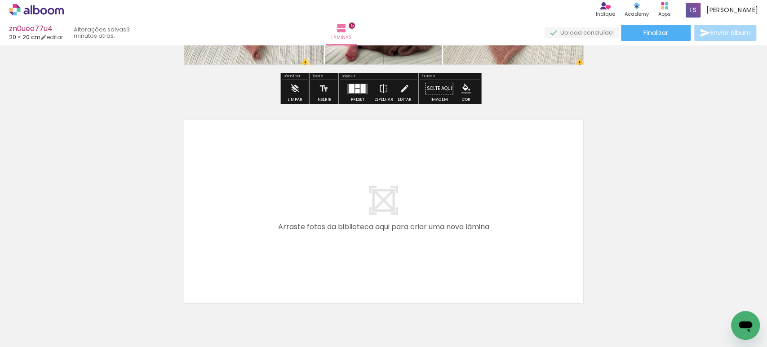
scroll to position [1162, 0]
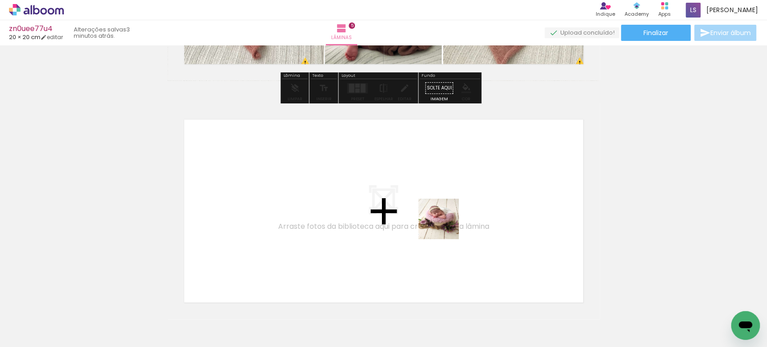
drag, startPoint x: 629, startPoint y: 316, endPoint x: 662, endPoint y: 304, distance: 35.3
click at [374, 200] on quentale-workspace at bounding box center [383, 173] width 767 height 347
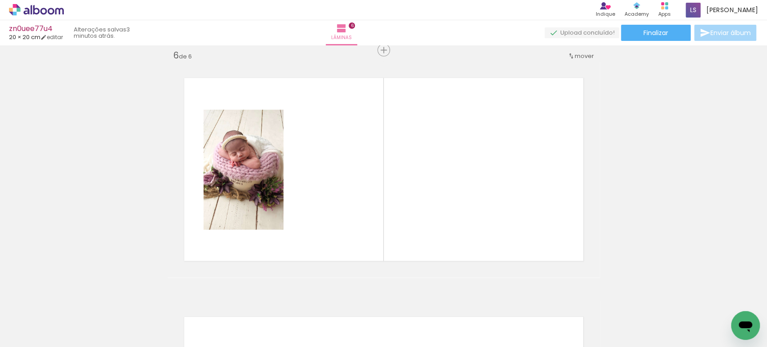
scroll to position [1205, 0]
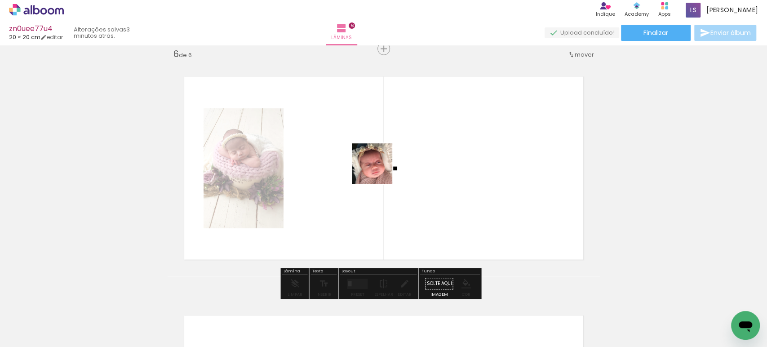
drag, startPoint x: 688, startPoint y: 316, endPoint x: 462, endPoint y: 184, distance: 262.5
click at [374, 167] on quentale-workspace at bounding box center [383, 173] width 767 height 347
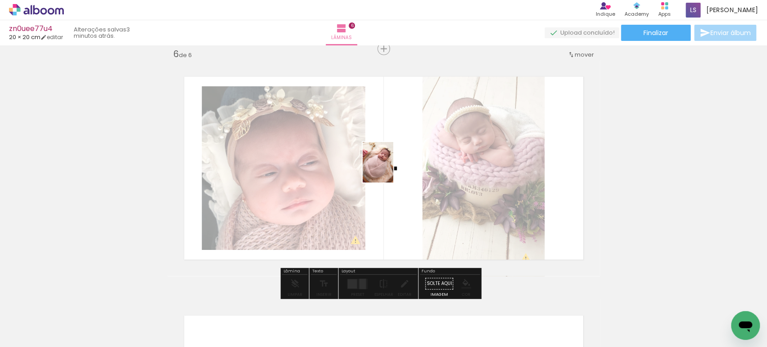
drag, startPoint x: 725, startPoint y: 307, endPoint x: 363, endPoint y: 157, distance: 391.1
click at [388, 168] on quentale-workspace at bounding box center [383, 173] width 767 height 347
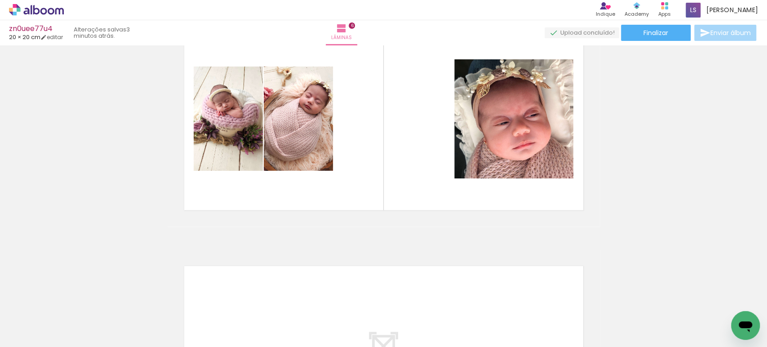
scroll to position [1255, 0]
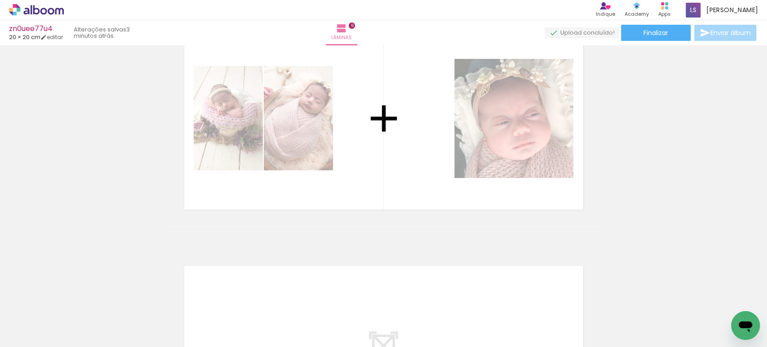
drag, startPoint x: 327, startPoint y: 151, endPoint x: 500, endPoint y: 167, distance: 173.8
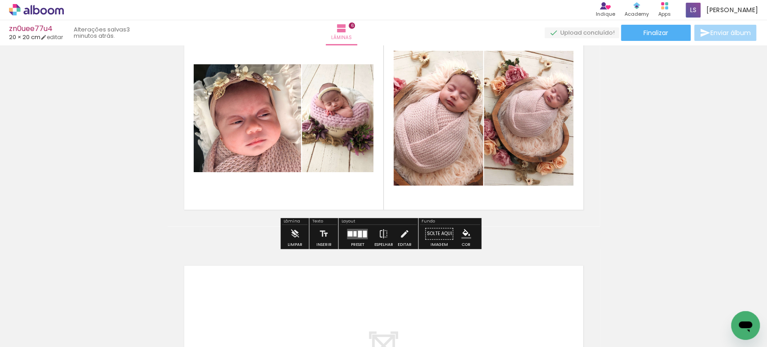
click at [348, 237] on quentale-layouter at bounding box center [357, 234] width 21 height 10
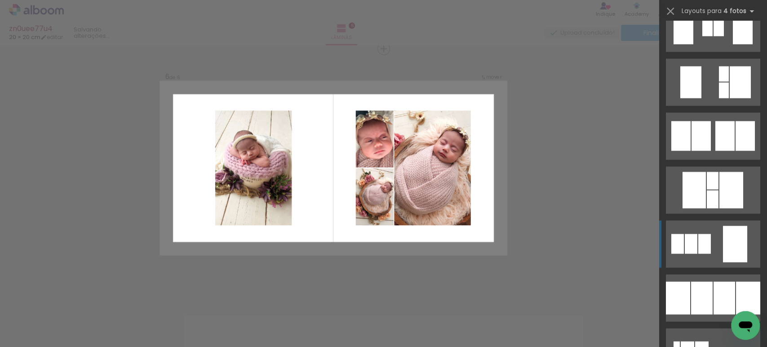
scroll to position [1048, 0]
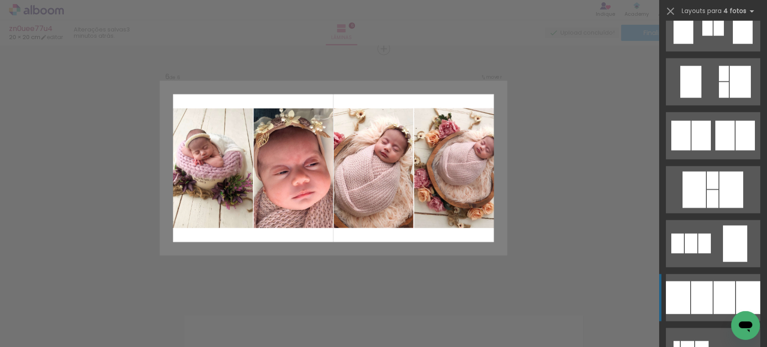
click at [703, 36] on div at bounding box center [708, 27] width 10 height 16
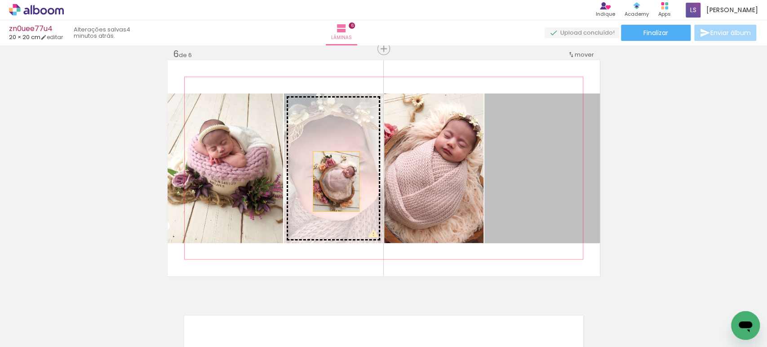
drag, startPoint x: 539, startPoint y: 190, endPoint x: 330, endPoint y: 181, distance: 208.3
click at [0, 0] on slot at bounding box center [0, 0] width 0 height 0
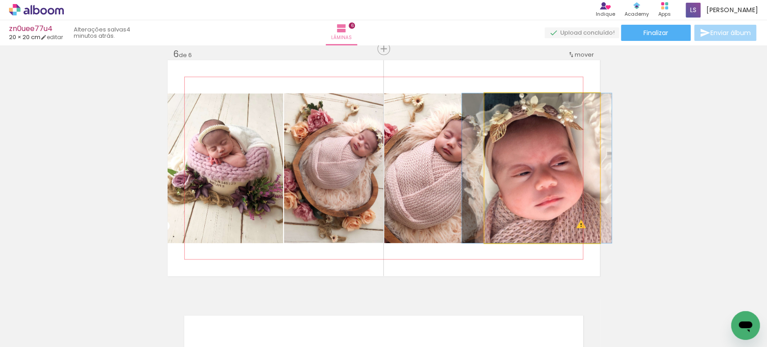
drag, startPoint x: 556, startPoint y: 185, endPoint x: 550, endPoint y: 187, distance: 6.0
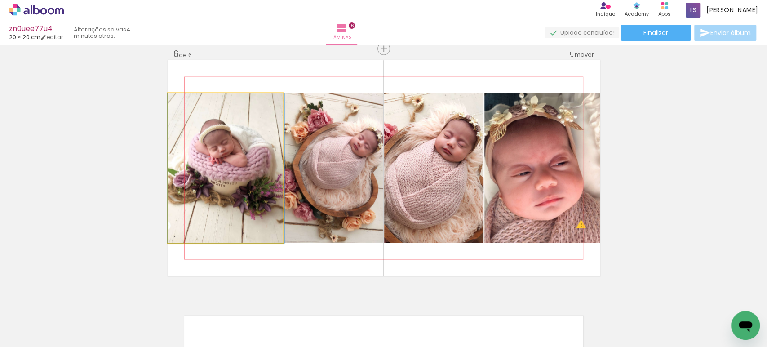
drag, startPoint x: 246, startPoint y: 182, endPoint x: 253, endPoint y: 183, distance: 6.8
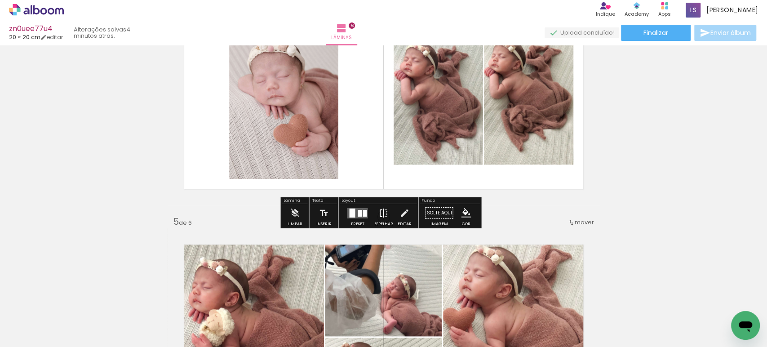
scroll to position [799, 0]
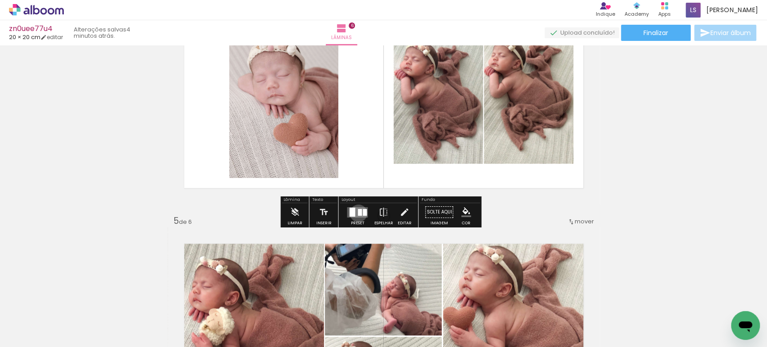
click at [358, 213] on div at bounding box center [360, 212] width 4 height 7
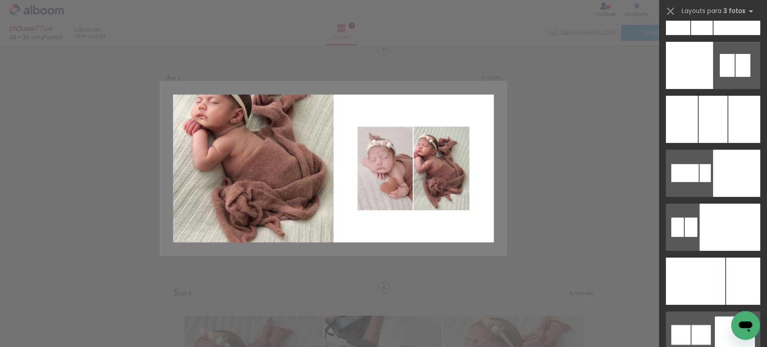
scroll to position [6862, 0]
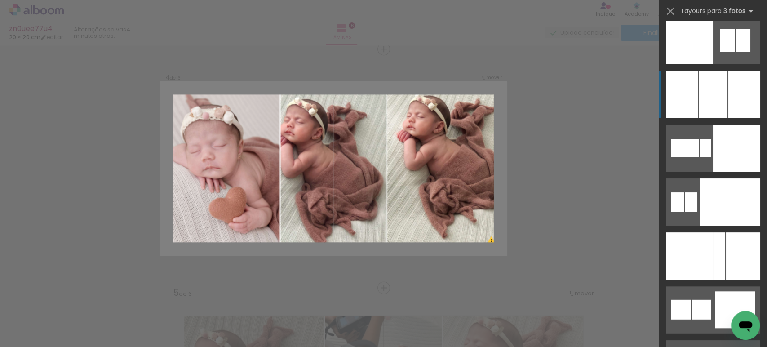
click at [717, 99] on div at bounding box center [713, 94] width 29 height 47
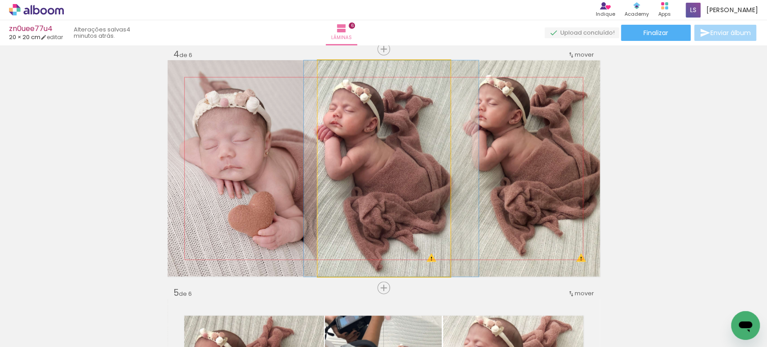
drag, startPoint x: 374, startPoint y: 164, endPoint x: 381, endPoint y: 165, distance: 7.3
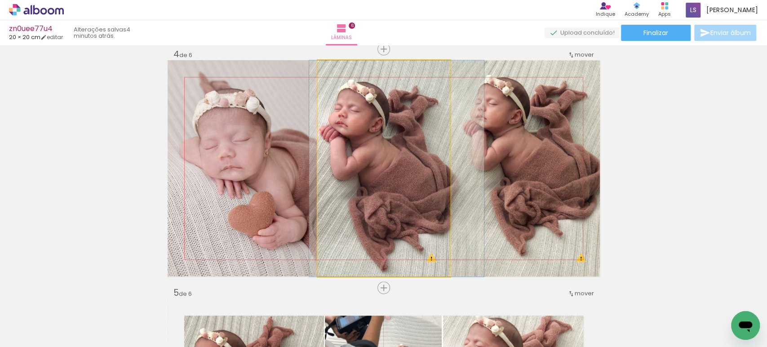
drag, startPoint x: 376, startPoint y: 161, endPoint x: 381, endPoint y: 164, distance: 5.9
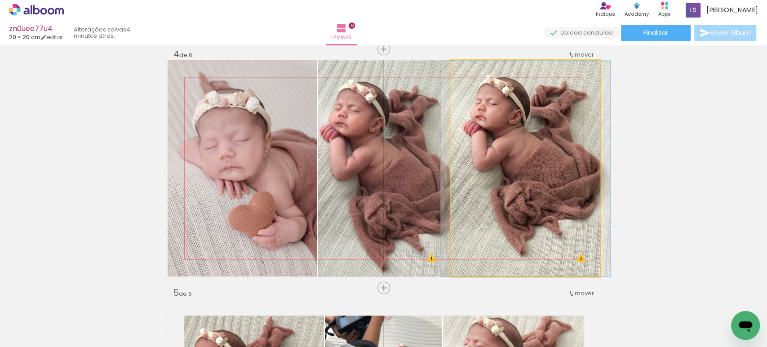
drag, startPoint x: 495, startPoint y: 156, endPoint x: 488, endPoint y: 156, distance: 7.6
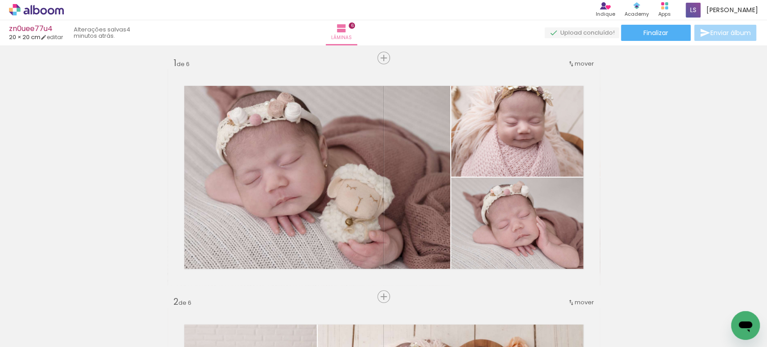
scroll to position [0, 0]
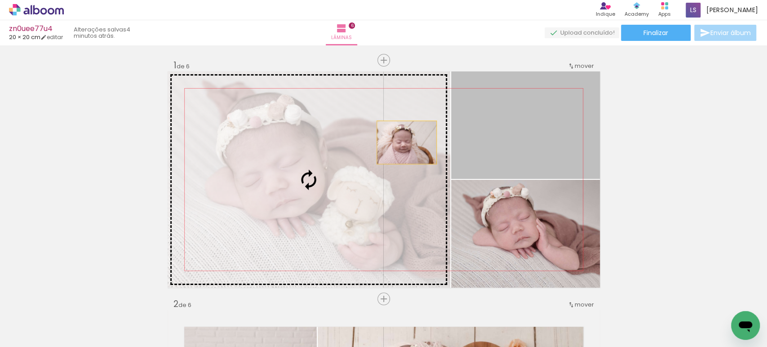
drag, startPoint x: 521, startPoint y: 135, endPoint x: 318, endPoint y: 148, distance: 203.2
click at [0, 0] on slot at bounding box center [0, 0] width 0 height 0
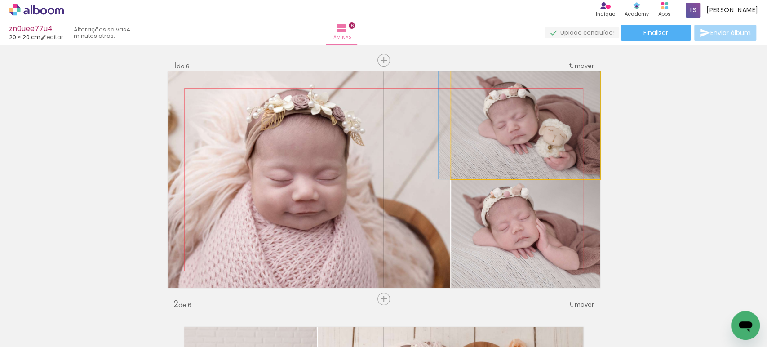
drag, startPoint x: 498, startPoint y: 137, endPoint x: 486, endPoint y: 136, distance: 12.6
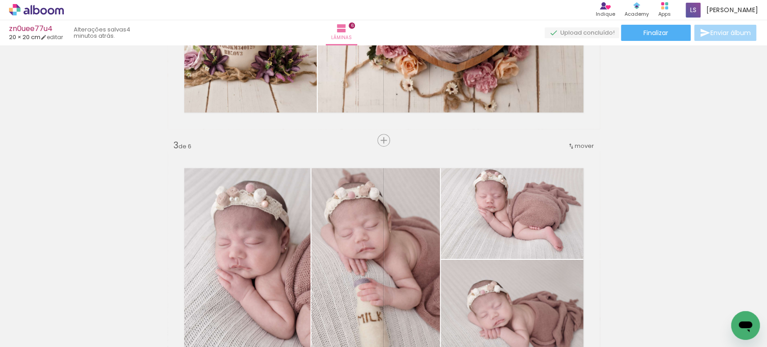
scroll to position [447, 0]
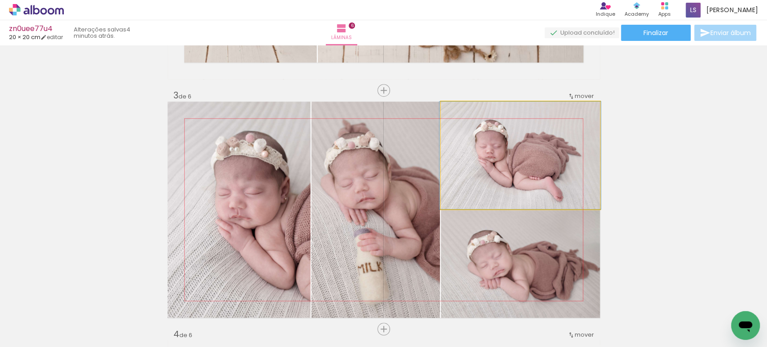
click at [518, 167] on quentale-photo at bounding box center [520, 155] width 159 height 107
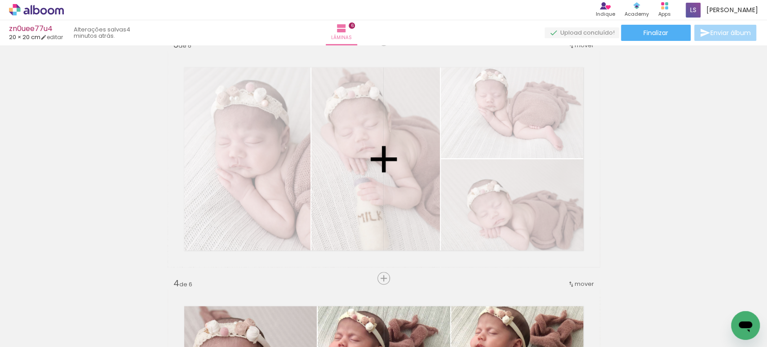
scroll to position [499, 0]
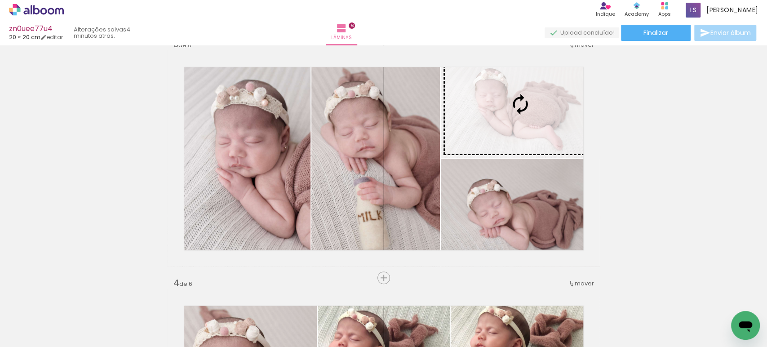
drag, startPoint x: 362, startPoint y: 169, endPoint x: 539, endPoint y: 116, distance: 185.2
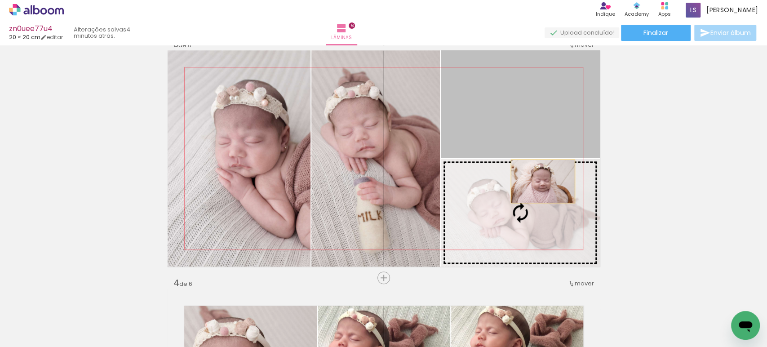
drag, startPoint x: 538, startPoint y: 116, endPoint x: 538, endPoint y: 182, distance: 65.6
click at [0, 0] on slot at bounding box center [0, 0] width 0 height 0
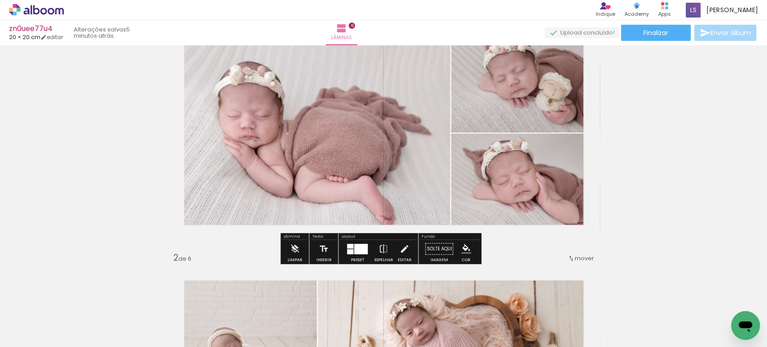
scroll to position [48, 0]
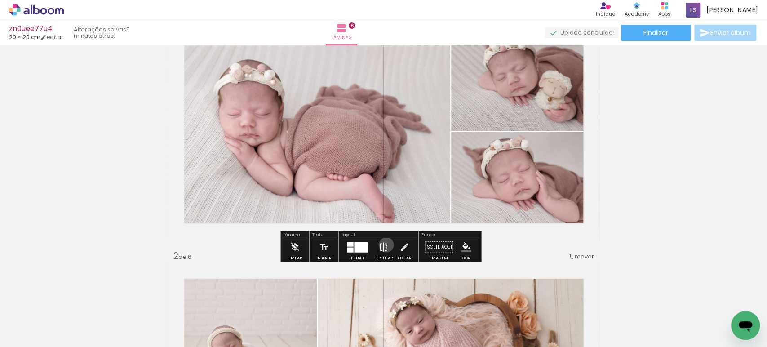
click at [384, 245] on iron-icon at bounding box center [384, 247] width 10 height 18
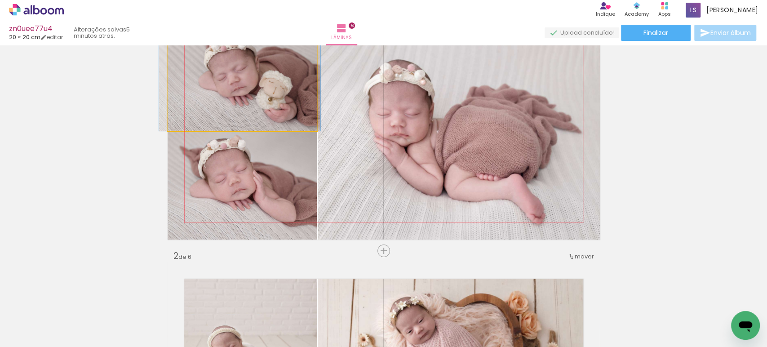
drag, startPoint x: 264, startPoint y: 94, endPoint x: 268, endPoint y: 104, distance: 10.7
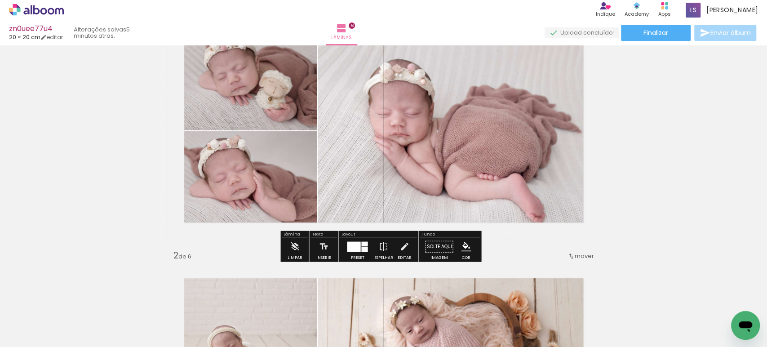
scroll to position [49, 0]
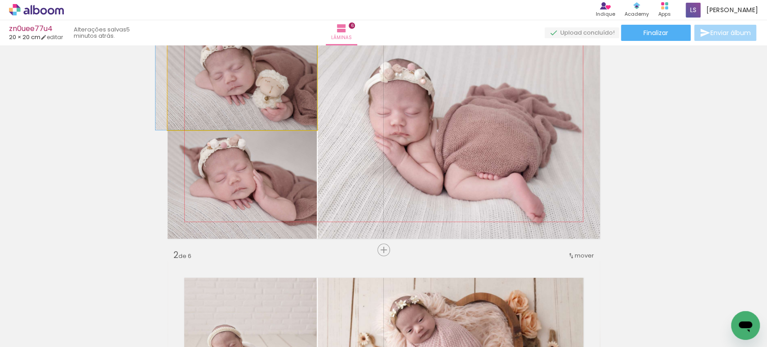
drag, startPoint x: 263, startPoint y: 96, endPoint x: 256, endPoint y: 103, distance: 9.9
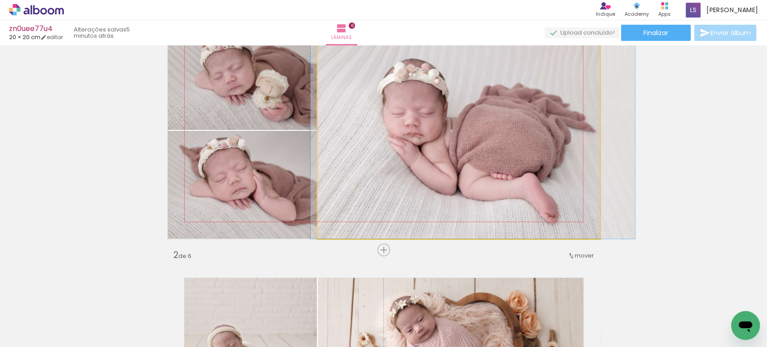
drag, startPoint x: 396, startPoint y: 163, endPoint x: 410, endPoint y: 165, distance: 14.2
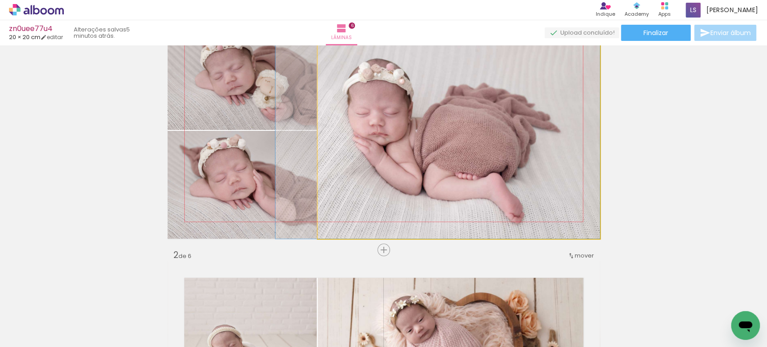
drag, startPoint x: 410, startPoint y: 165, endPoint x: 365, endPoint y: 160, distance: 44.9
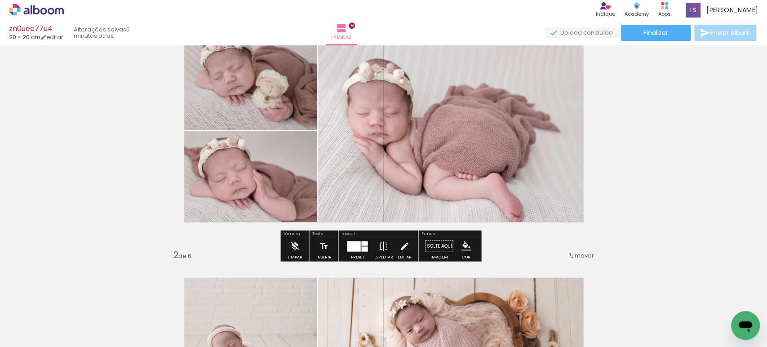
click at [379, 244] on iron-icon at bounding box center [384, 246] width 10 height 18
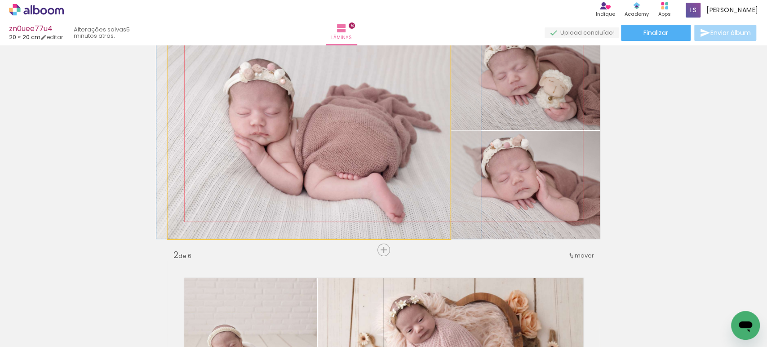
drag, startPoint x: 295, startPoint y: 154, endPoint x: 326, endPoint y: 159, distance: 31.3
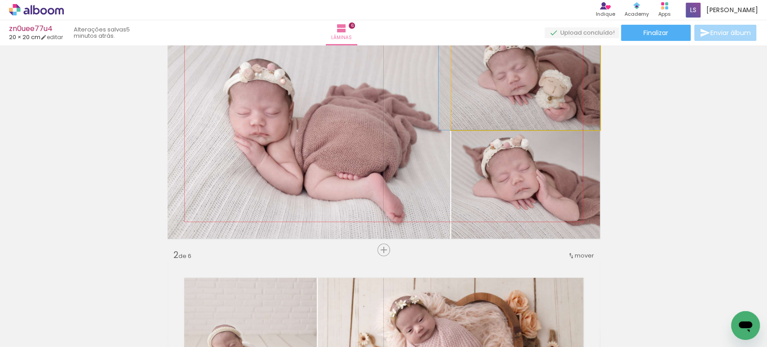
drag, startPoint x: 508, startPoint y: 102, endPoint x: 487, endPoint y: 102, distance: 20.7
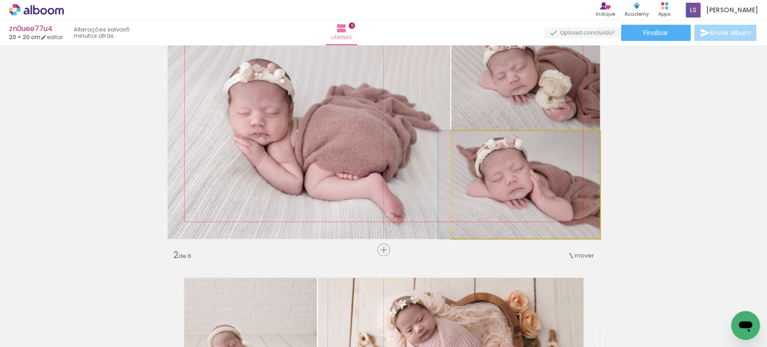
drag, startPoint x: 541, startPoint y: 185, endPoint x: 527, endPoint y: 179, distance: 15.1
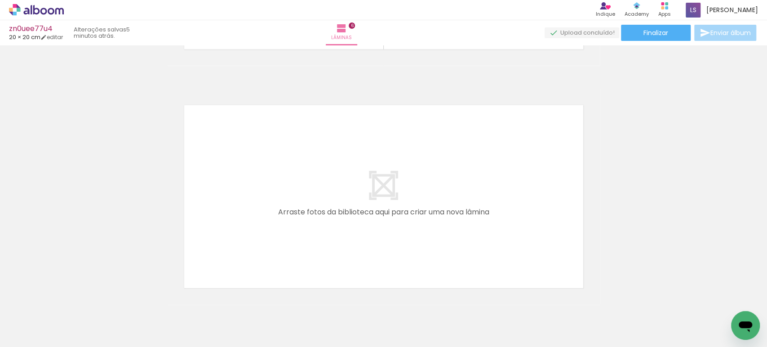
scroll to position [1460, 0]
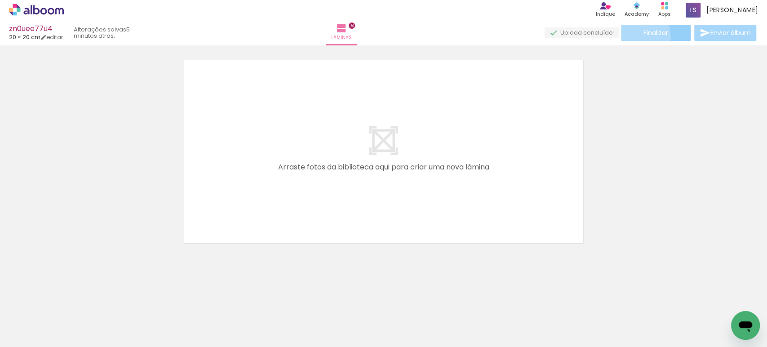
click at [634, 36] on paper-button "Finalizar" at bounding box center [656, 33] width 70 height 16
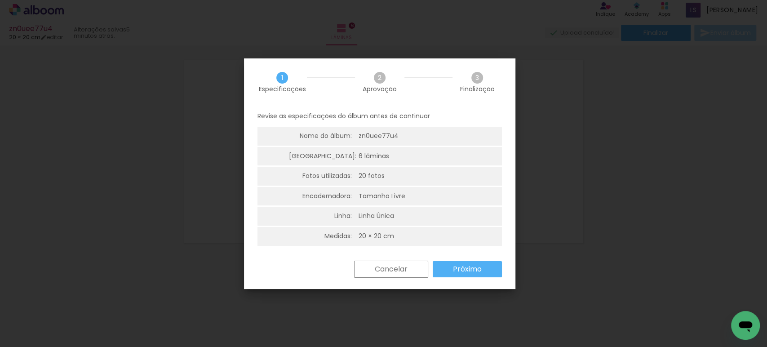
click at [0, 0] on slot "Próximo" at bounding box center [0, 0] width 0 height 0
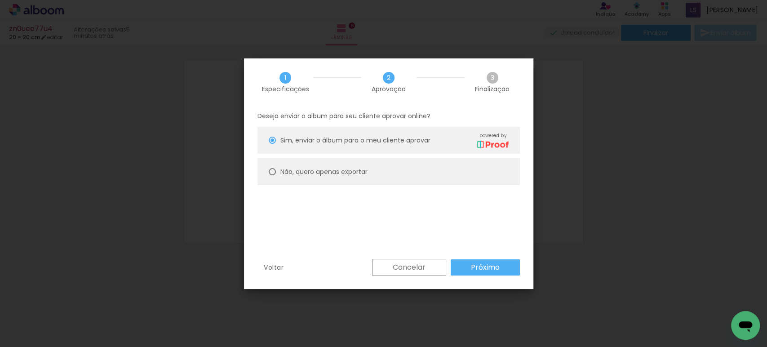
click at [0, 0] on slot "Não, quero apenas exportar" at bounding box center [0, 0] width 0 height 0
type paper-radio-button "on"
click at [0, 0] on slot "Próximo" at bounding box center [0, 0] width 0 height 0
type input "Alta, 300 DPI"
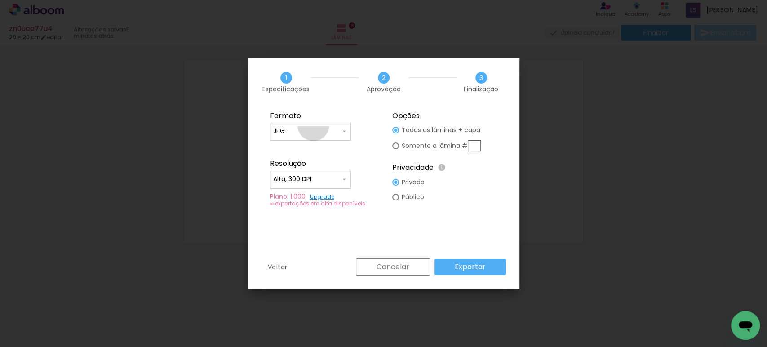
click at [313, 125] on paper-input-container "JPG" at bounding box center [310, 132] width 81 height 18
click at [298, 143] on paper-item "PDF" at bounding box center [310, 148] width 81 height 18
type input "PDF"
click at [289, 178] on input "Alta, 300 DPI" at bounding box center [306, 179] width 67 height 9
click at [0, 0] on slot "Baixa" at bounding box center [0, 0] width 0 height 0
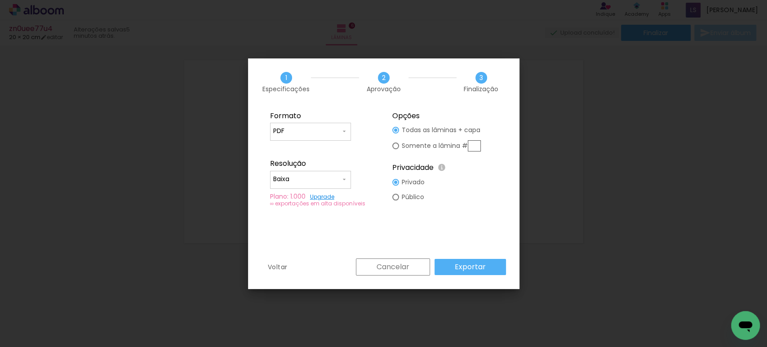
click at [0, 0] on slot "Exportar" at bounding box center [0, 0] width 0 height 0
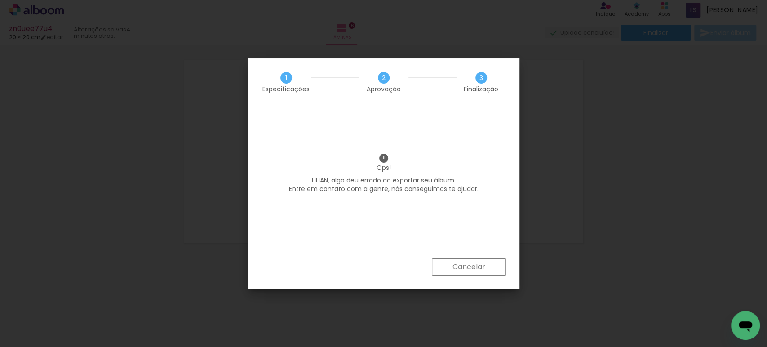
click at [0, 0] on slot "Cancelar" at bounding box center [0, 0] width 0 height 0
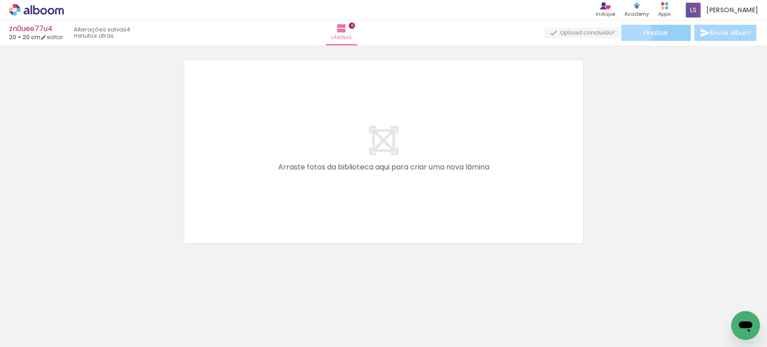
click at [632, 33] on paper-button "Finalizar" at bounding box center [656, 33] width 70 height 16
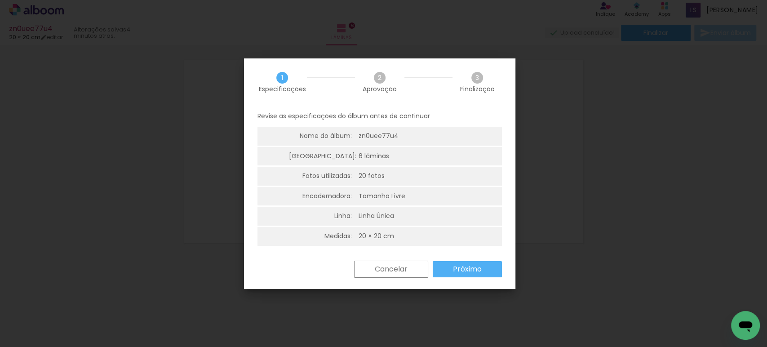
click at [0, 0] on slot "Próximo" at bounding box center [0, 0] width 0 height 0
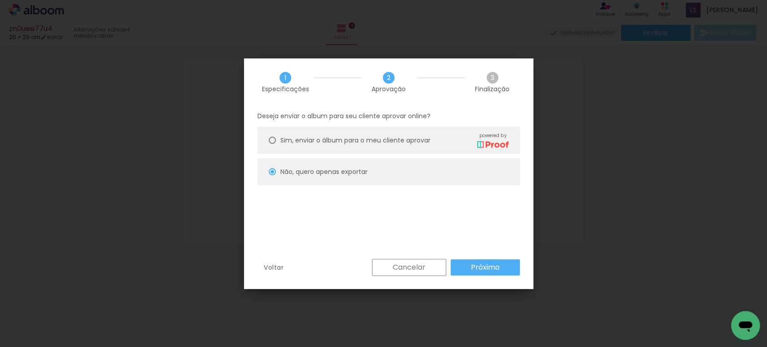
click at [0, 0] on slot "Próximo" at bounding box center [0, 0] width 0 height 0
type input "Baixa"
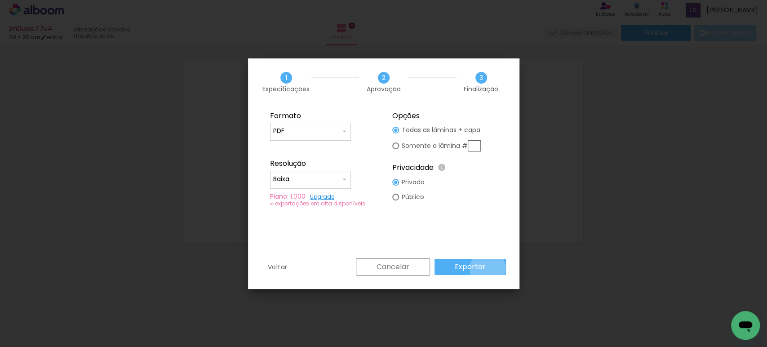
click at [489, 269] on paper-button "Exportar" at bounding box center [470, 267] width 71 height 16
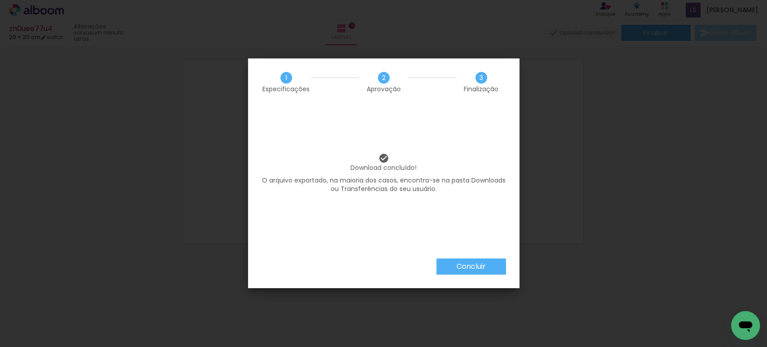
click at [0, 0] on slot "Concluir" at bounding box center [0, 0] width 0 height 0
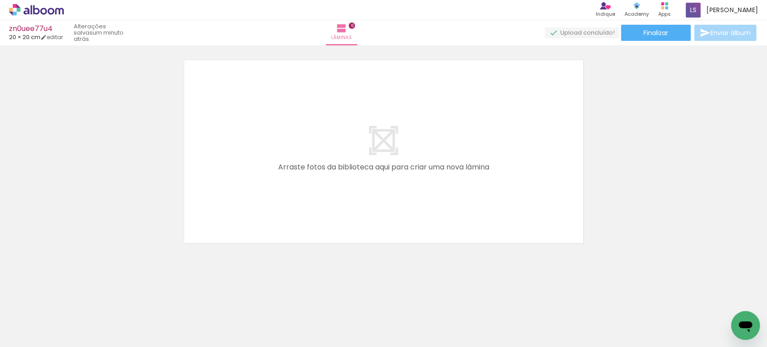
drag, startPoint x: 50, startPoint y: 11, endPoint x: 52, endPoint y: 17, distance: 6.3
click at [50, 10] on icon at bounding box center [36, 10] width 55 height 12
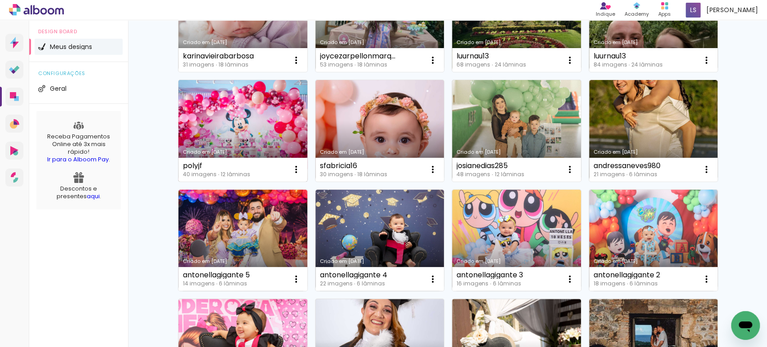
scroll to position [248, 0]
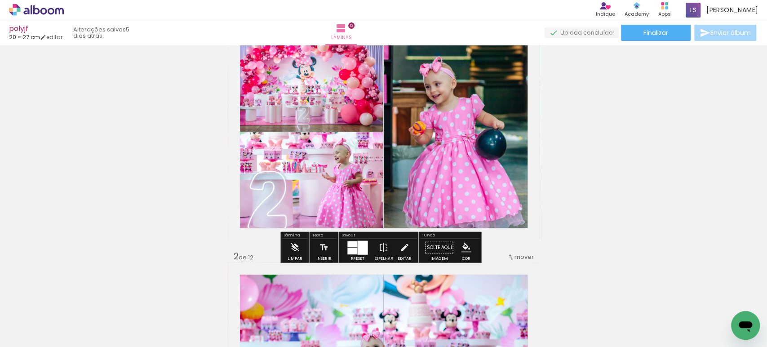
scroll to position [47, 0]
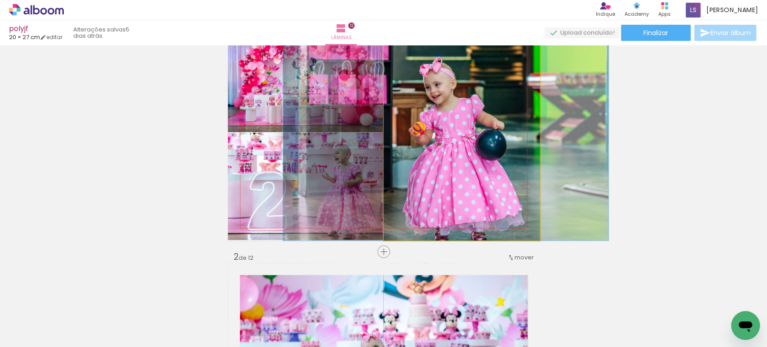
click at [463, 173] on quentale-photo at bounding box center [462, 132] width 156 height 216
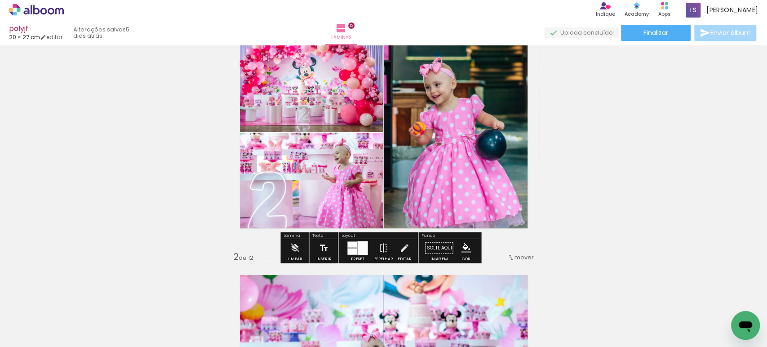
click at [463, 173] on quentale-photo at bounding box center [462, 132] width 156 height 216
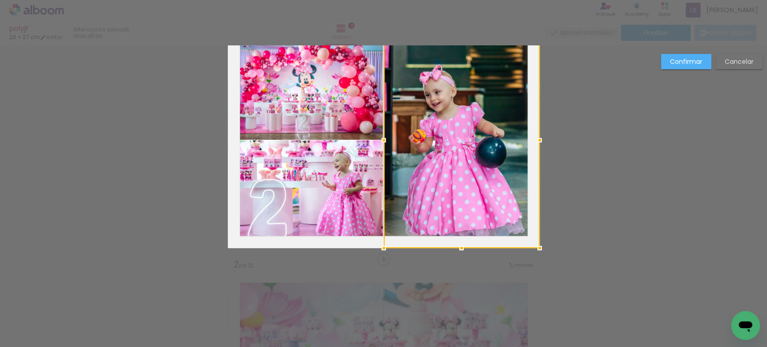
click at [463, 173] on div at bounding box center [462, 140] width 156 height 216
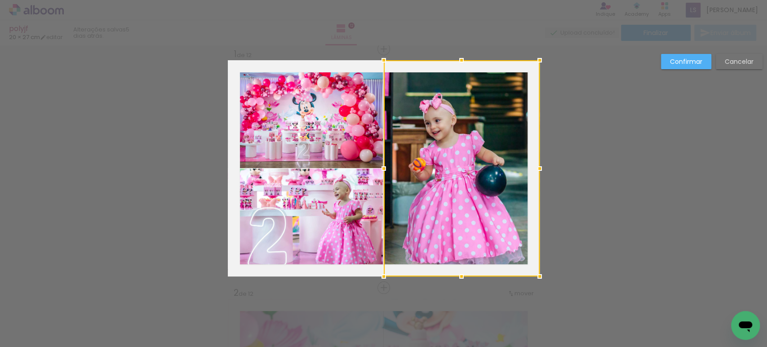
scroll to position [11, 0]
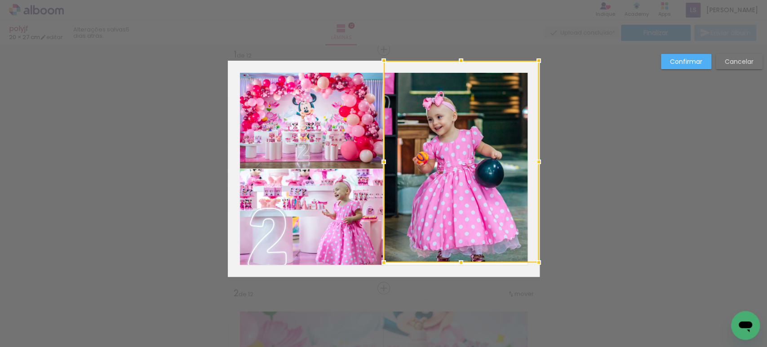
drag, startPoint x: 536, startPoint y: 276, endPoint x: 536, endPoint y: 262, distance: 13.9
click at [536, 262] on div at bounding box center [539, 263] width 18 height 18
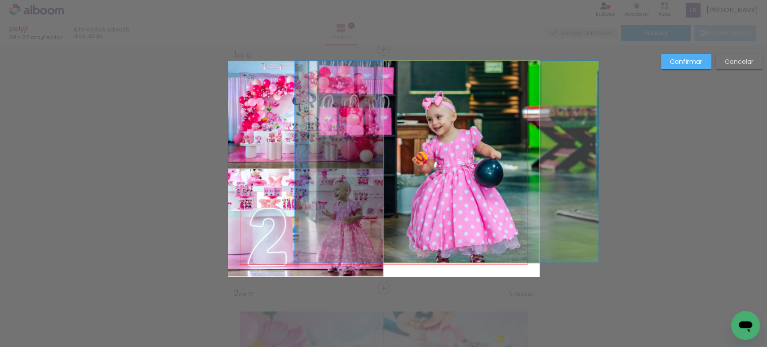
drag, startPoint x: 500, startPoint y: 237, endPoint x: 500, endPoint y: 228, distance: 8.6
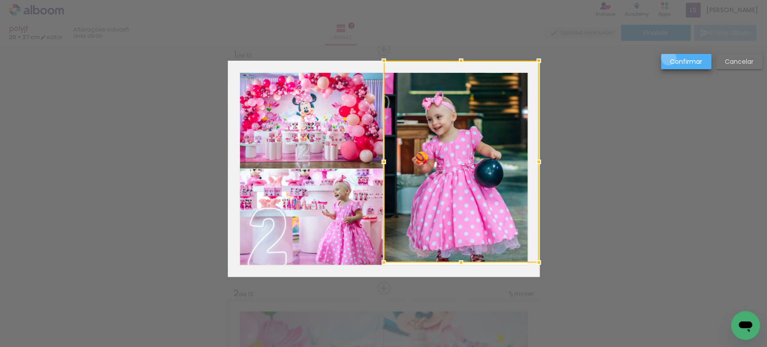
click at [669, 58] on paper-button "Confirmar" at bounding box center [686, 61] width 50 height 15
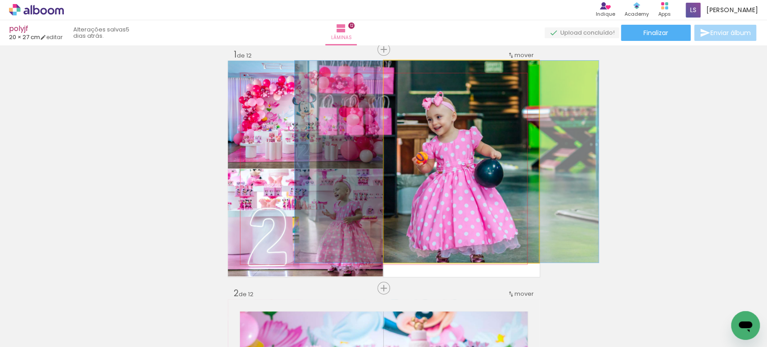
click at [477, 239] on quentale-photo at bounding box center [461, 162] width 155 height 202
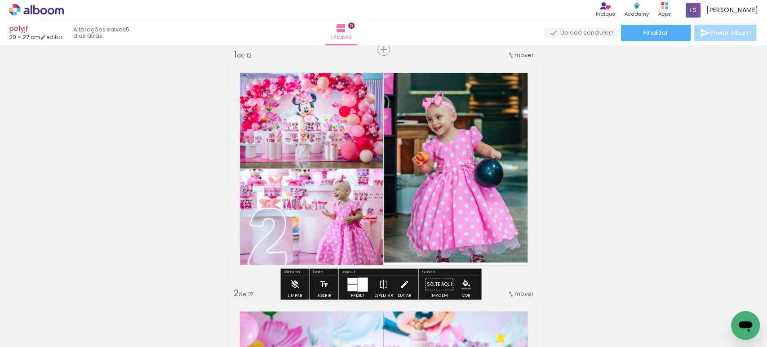
click at [507, 258] on quentale-photo at bounding box center [461, 162] width 155 height 202
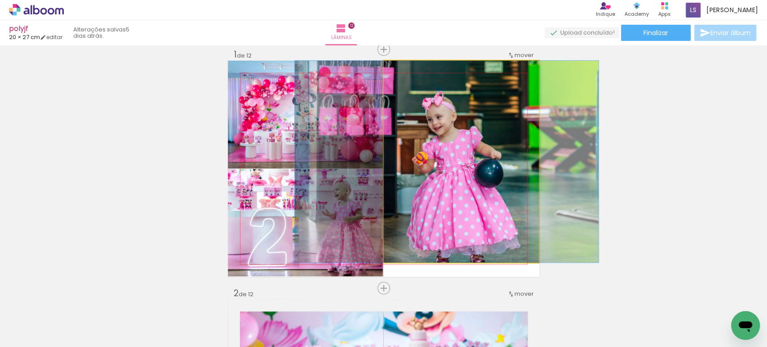
click at [507, 258] on quentale-photo at bounding box center [461, 162] width 155 height 202
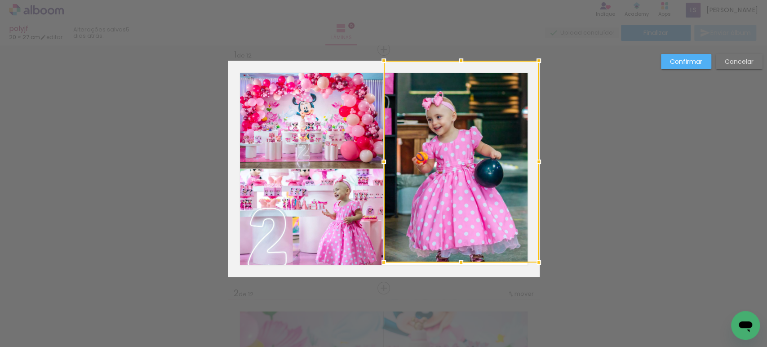
click at [507, 258] on div at bounding box center [461, 162] width 155 height 202
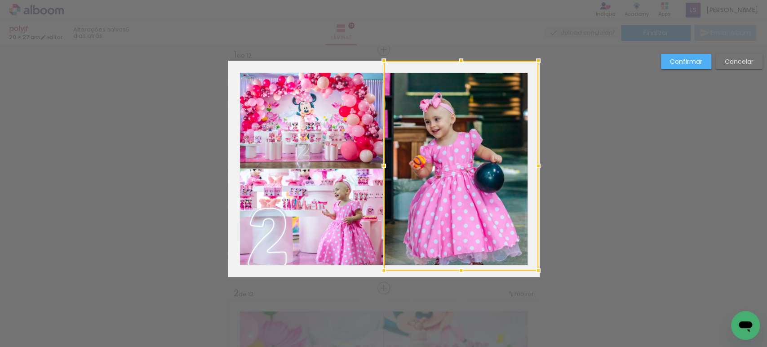
drag, startPoint x: 536, startPoint y: 262, endPoint x: 539, endPoint y: 270, distance: 8.5
click at [539, 270] on div at bounding box center [539, 271] width 18 height 18
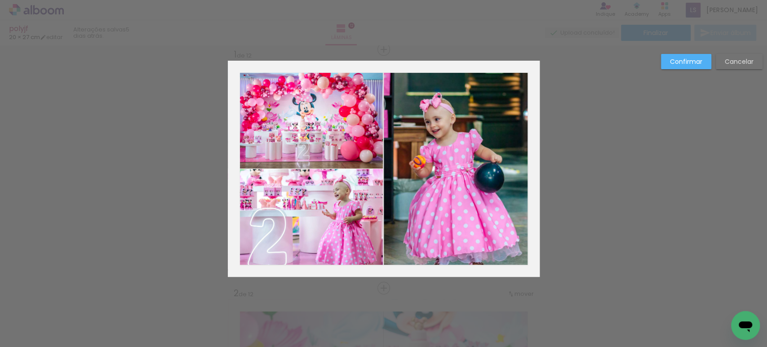
click at [0, 0] on slot "Confirmar" at bounding box center [0, 0] width 0 height 0
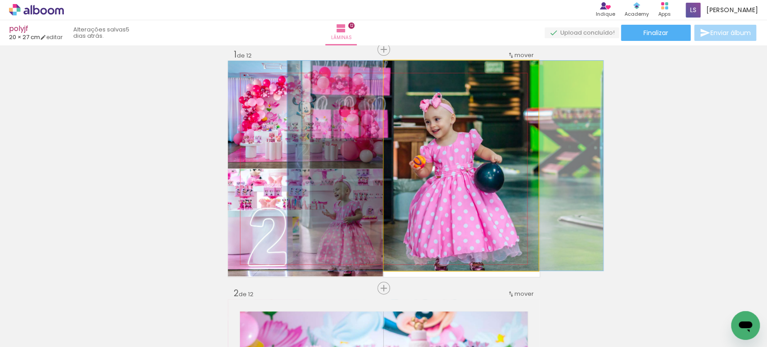
click at [484, 199] on quentale-photo at bounding box center [461, 166] width 155 height 210
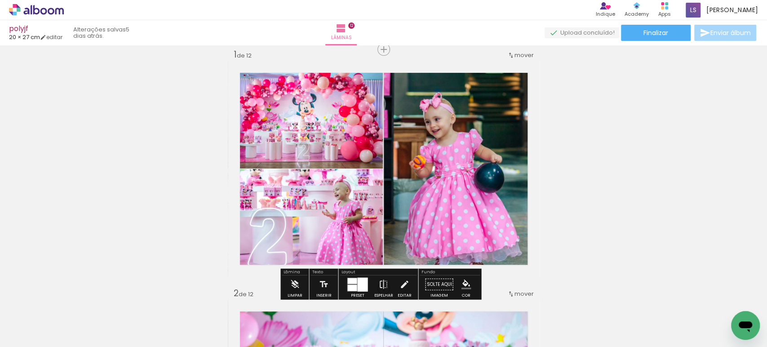
click at [516, 241] on quentale-photo at bounding box center [461, 166] width 155 height 210
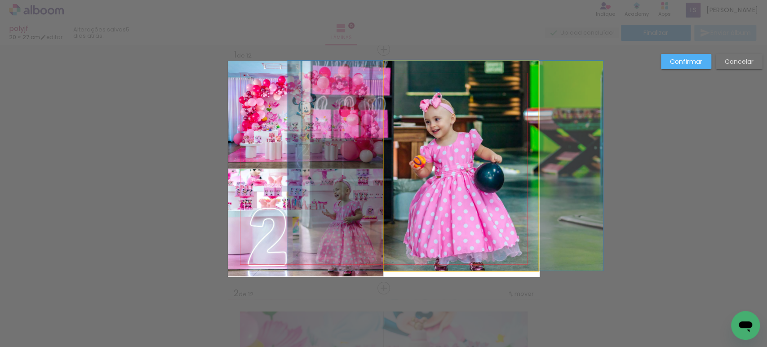
click at [516, 241] on quentale-photo at bounding box center [461, 166] width 155 height 210
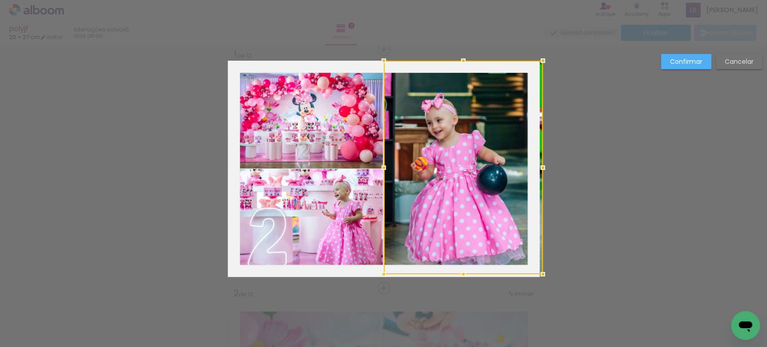
drag, startPoint x: 535, startPoint y: 272, endPoint x: 541, endPoint y: 282, distance: 11.6
click at [541, 282] on div at bounding box center [543, 274] width 18 height 18
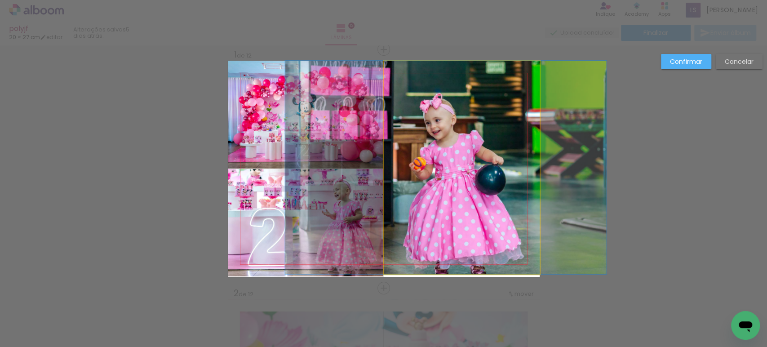
click at [500, 239] on quentale-photo at bounding box center [462, 168] width 156 height 214
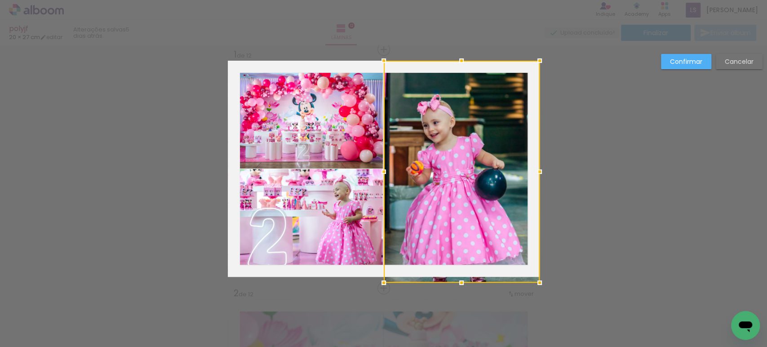
click at [461, 281] on div at bounding box center [462, 283] width 18 height 18
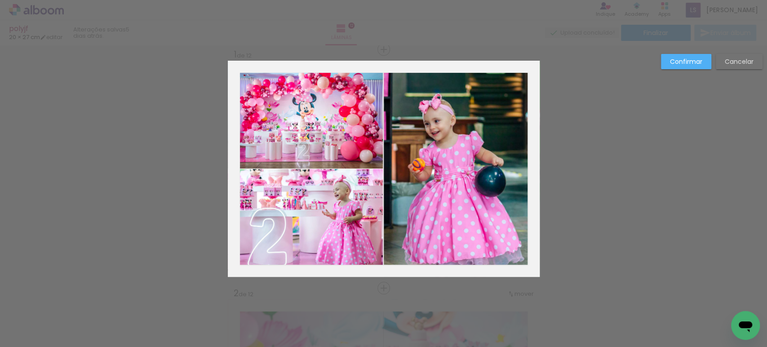
click at [307, 208] on quentale-photo at bounding box center [305, 222] width 155 height 107
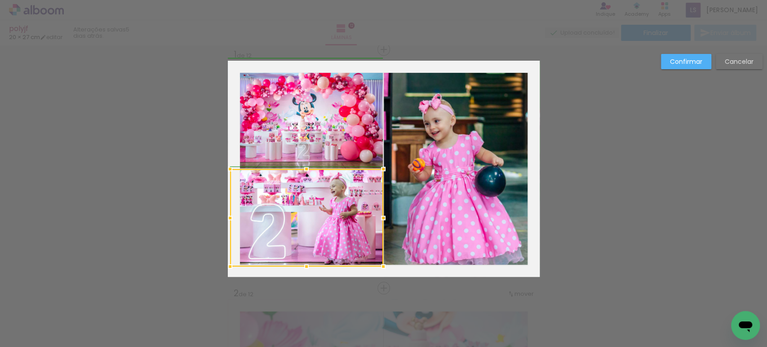
drag, startPoint x: 222, startPoint y: 279, endPoint x: 222, endPoint y: 264, distance: 14.4
click at [222, 264] on div at bounding box center [230, 267] width 18 height 18
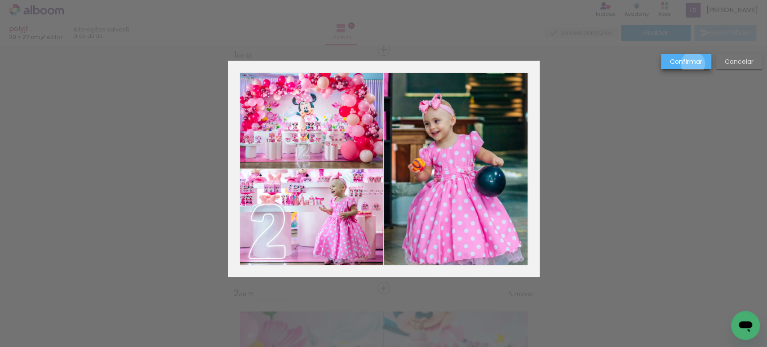
click at [0, 0] on slot "Confirmar" at bounding box center [0, 0] width 0 height 0
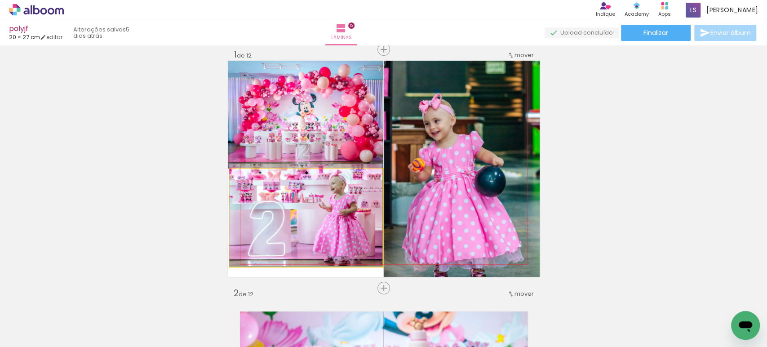
drag, startPoint x: 316, startPoint y: 222, endPoint x: 313, endPoint y: 216, distance: 6.9
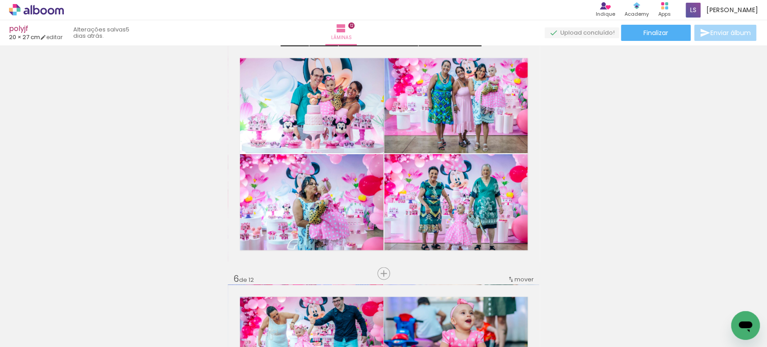
scroll to position [981, 0]
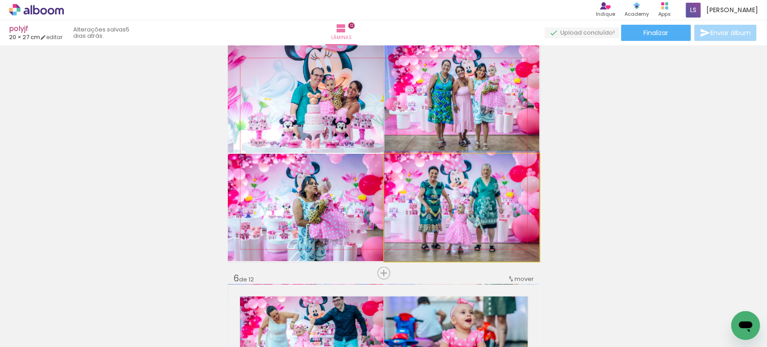
drag, startPoint x: 506, startPoint y: 234, endPoint x: 504, endPoint y: 222, distance: 11.9
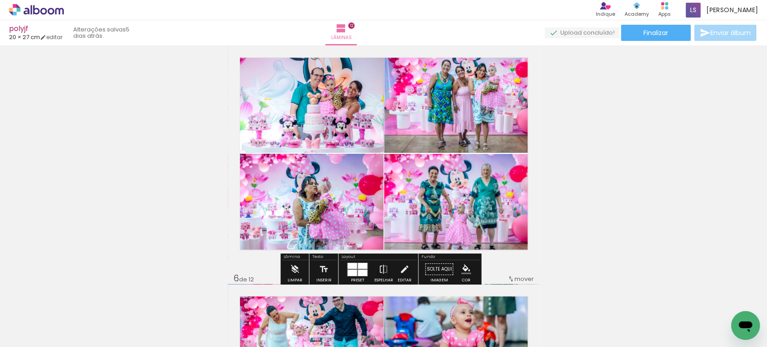
click at [504, 222] on quentale-photo at bounding box center [461, 207] width 155 height 107
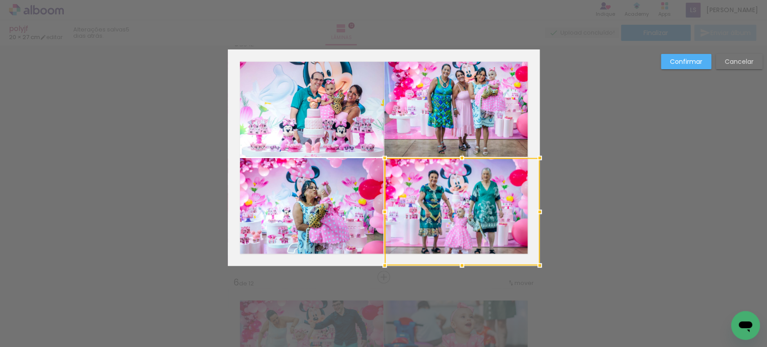
click at [504, 222] on div at bounding box center [462, 211] width 155 height 107
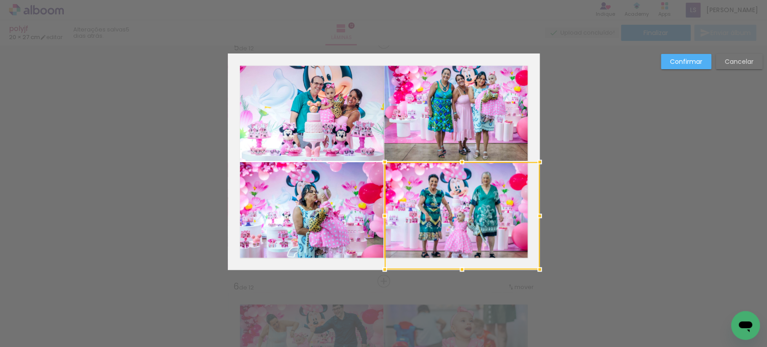
click at [504, 222] on div at bounding box center [462, 215] width 155 height 107
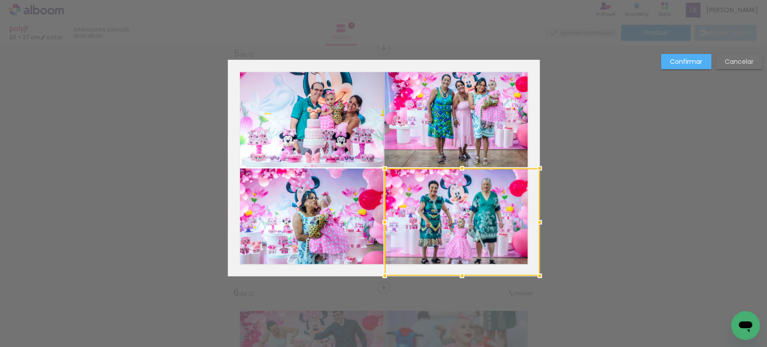
scroll to position [966, 0]
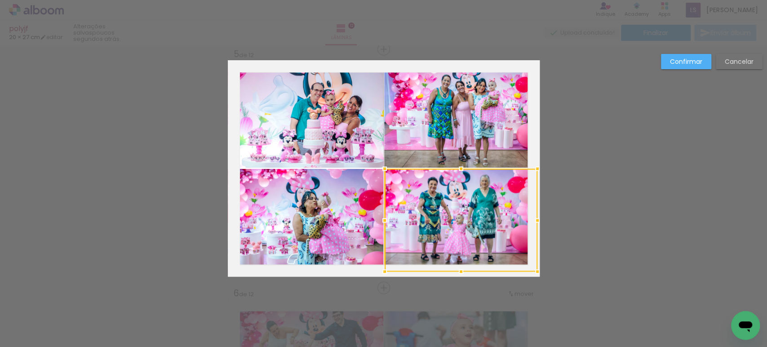
drag, startPoint x: 536, startPoint y: 277, endPoint x: 536, endPoint y: 272, distance: 4.9
click at [536, 272] on div at bounding box center [538, 272] width 18 height 18
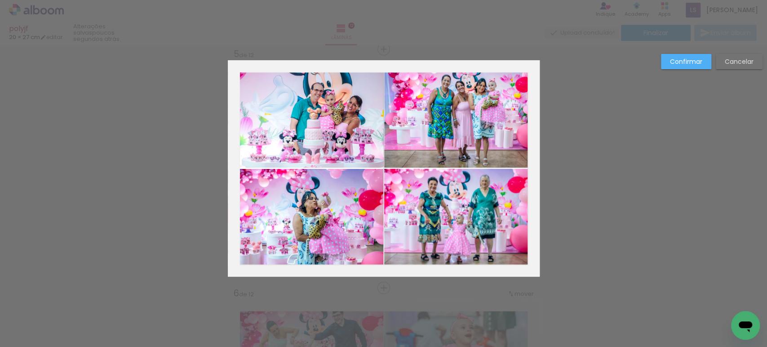
click at [0, 0] on slot "Confirmar" at bounding box center [0, 0] width 0 height 0
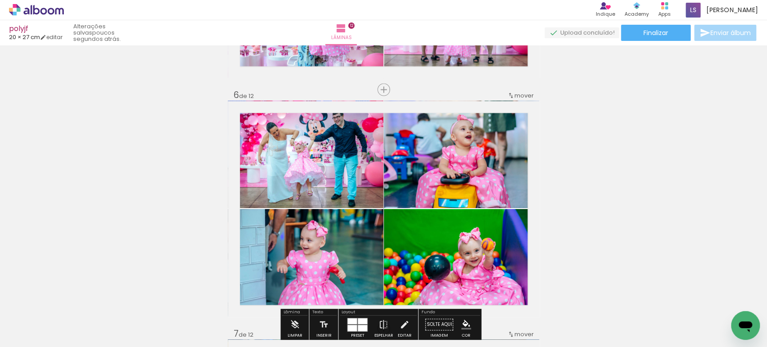
scroll to position [1164, 0]
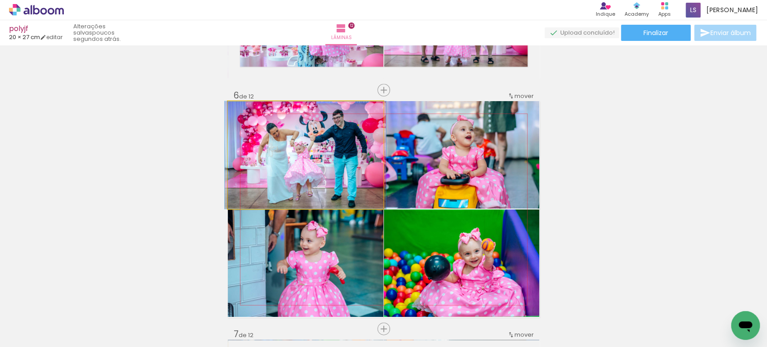
click at [272, 134] on quentale-photo at bounding box center [306, 154] width 156 height 107
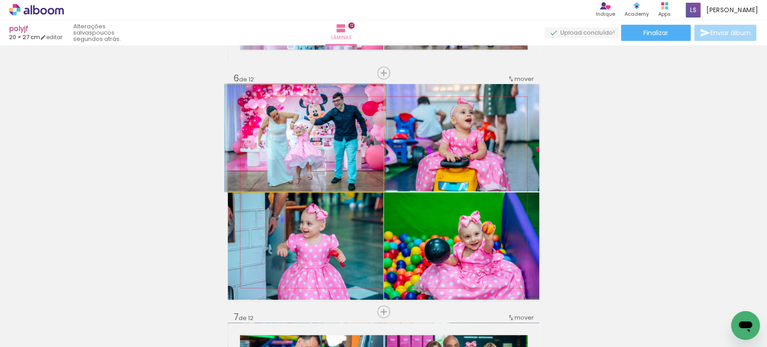
click at [0, 0] on div at bounding box center [0, 0] width 0 height 0
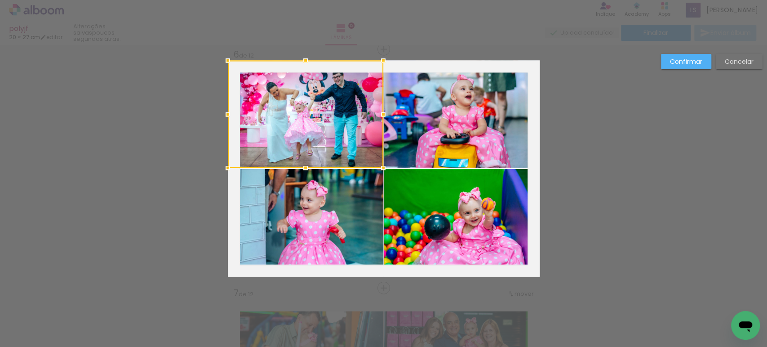
scroll to position [1205, 0]
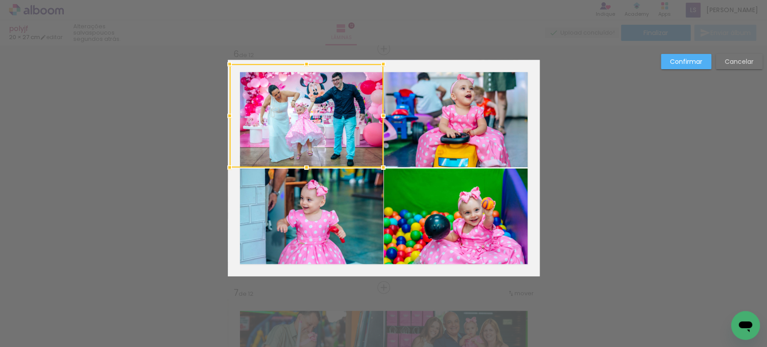
click at [223, 64] on div at bounding box center [230, 64] width 18 height 18
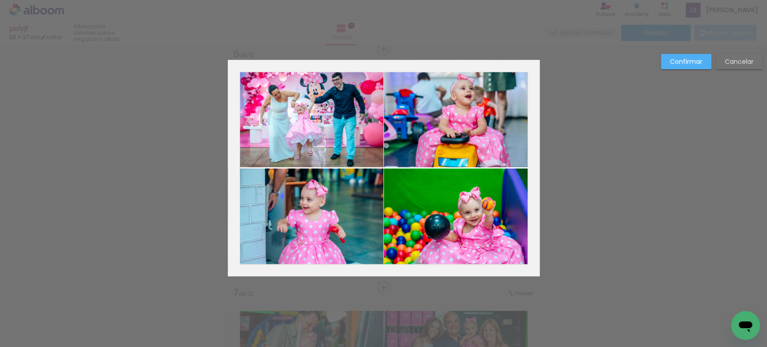
click at [0, 0] on slot "Confirmar" at bounding box center [0, 0] width 0 height 0
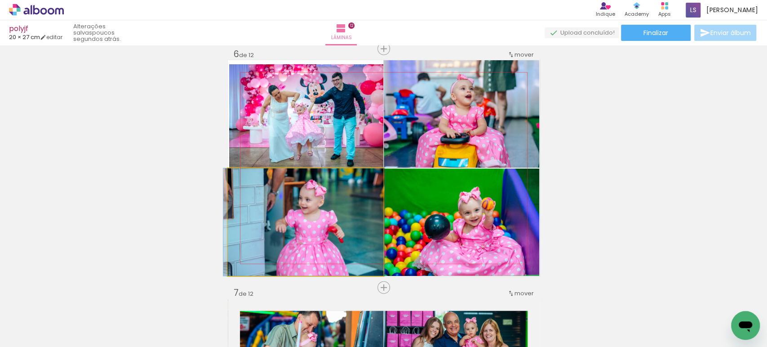
drag, startPoint x: 320, startPoint y: 245, endPoint x: 319, endPoint y: 236, distance: 8.6
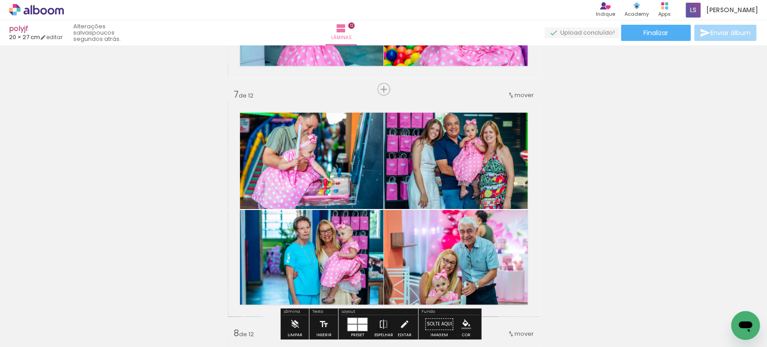
click at [309, 143] on quentale-photo at bounding box center [306, 155] width 156 height 108
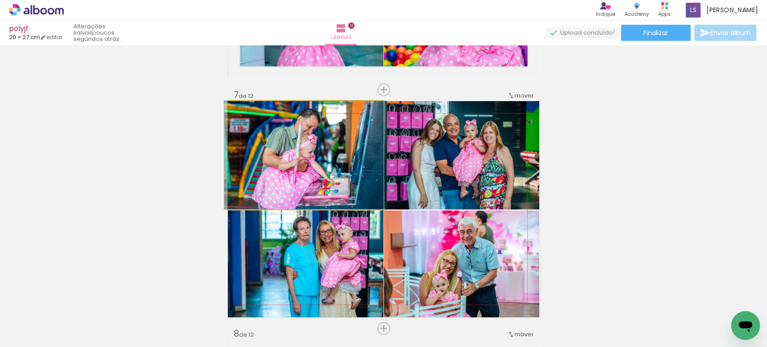
click at [309, 143] on quentale-photo at bounding box center [306, 155] width 156 height 108
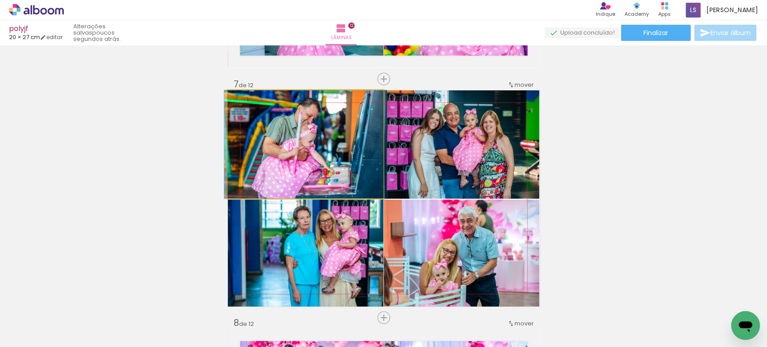
click at [0, 0] on div at bounding box center [0, 0] width 0 height 0
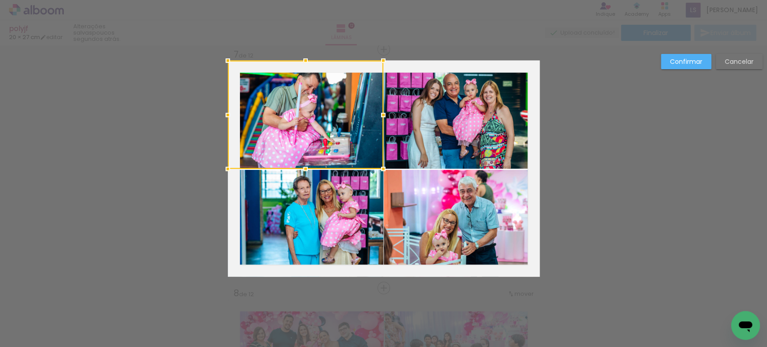
scroll to position [1444, 0]
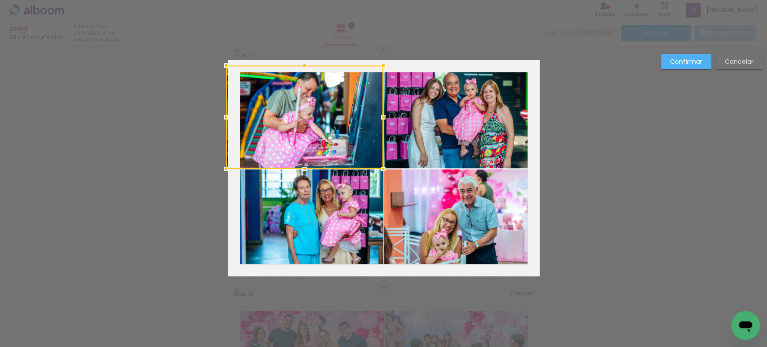
drag, startPoint x: 224, startPoint y: 55, endPoint x: 226, endPoint y: 60, distance: 5.6
click at [226, 60] on div at bounding box center [226, 66] width 18 height 18
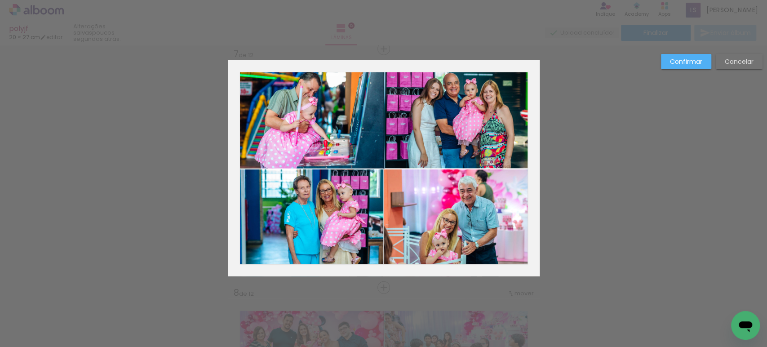
click at [744, 67] on paper-button "Cancelar" at bounding box center [739, 61] width 47 height 15
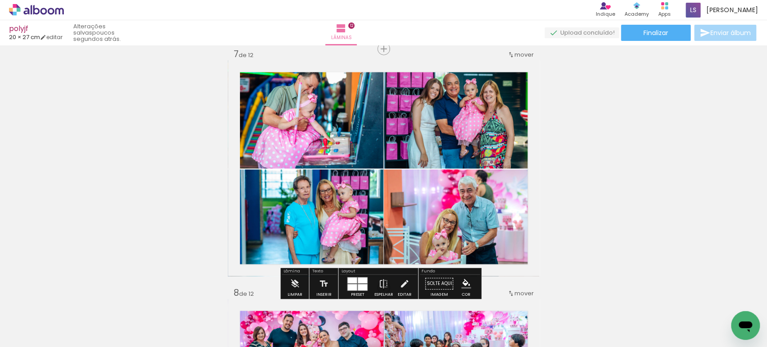
click at [337, 107] on quentale-photo at bounding box center [306, 114] width 156 height 108
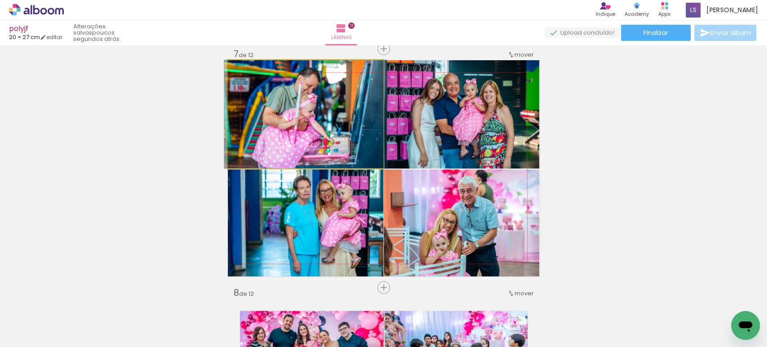
click at [337, 107] on quentale-photo at bounding box center [306, 114] width 156 height 108
click at [0, 0] on div at bounding box center [0, 0] width 0 height 0
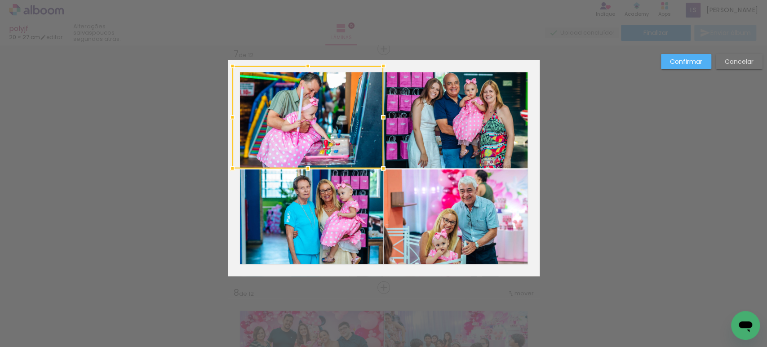
drag, startPoint x: 221, startPoint y: 60, endPoint x: 222, endPoint y: 67, distance: 6.4
click at [223, 67] on div at bounding box center [232, 66] width 18 height 18
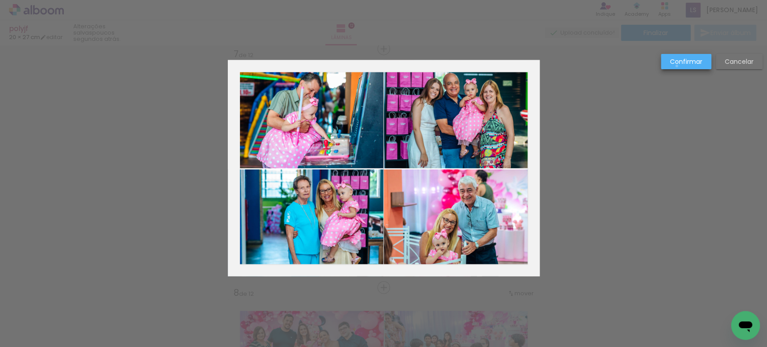
click at [677, 66] on paper-button "Confirmar" at bounding box center [686, 61] width 50 height 15
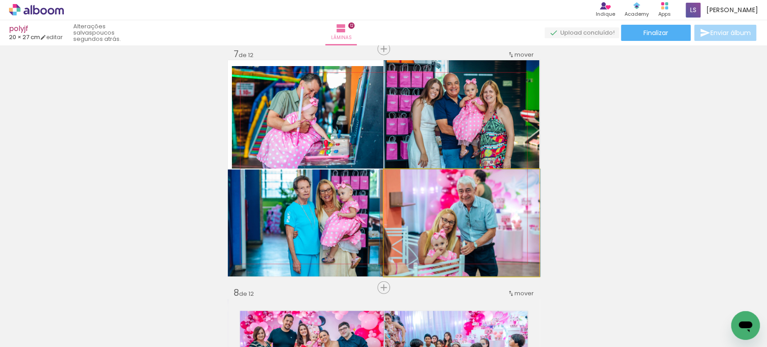
drag, startPoint x: 452, startPoint y: 234, endPoint x: 451, endPoint y: 226, distance: 8.2
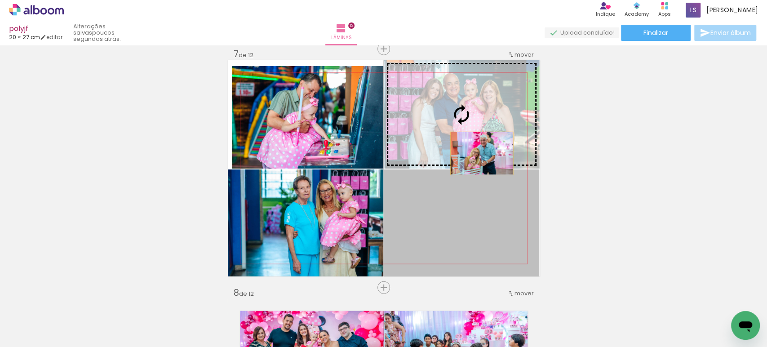
drag, startPoint x: 482, startPoint y: 239, endPoint x: 477, endPoint y: 138, distance: 101.3
click at [0, 0] on slot at bounding box center [0, 0] width 0 height 0
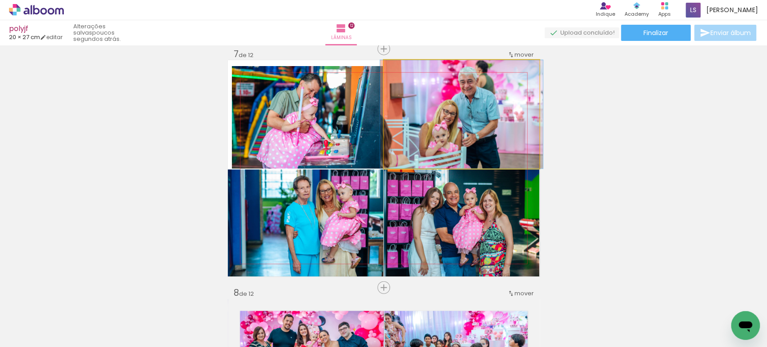
click at [497, 98] on quentale-photo at bounding box center [462, 114] width 156 height 108
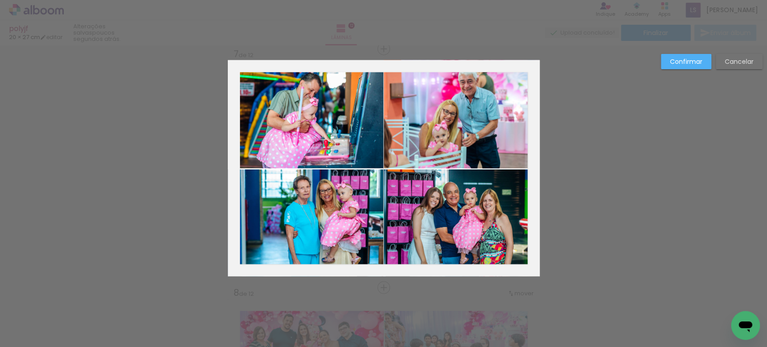
click at [497, 98] on quentale-photo at bounding box center [462, 114] width 156 height 108
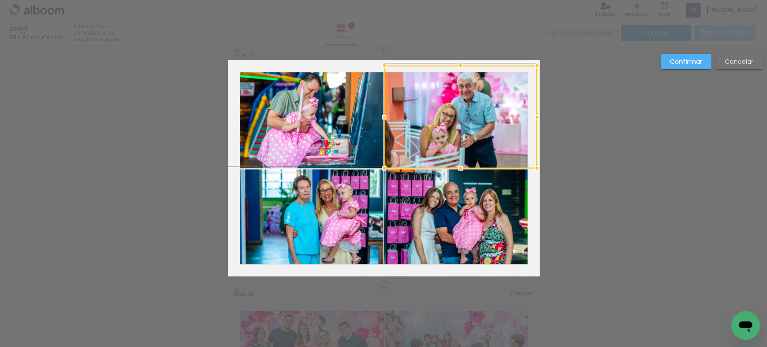
drag, startPoint x: 537, startPoint y: 59, endPoint x: 537, endPoint y: 65, distance: 5.8
click at [537, 65] on div at bounding box center [537, 66] width 18 height 18
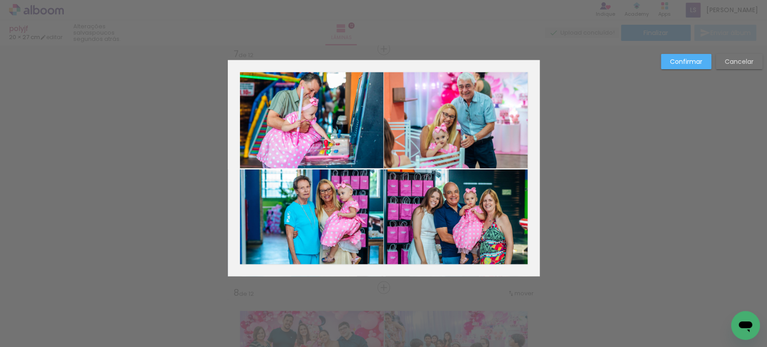
click at [690, 56] on paper-button "Confirmar" at bounding box center [686, 61] width 50 height 15
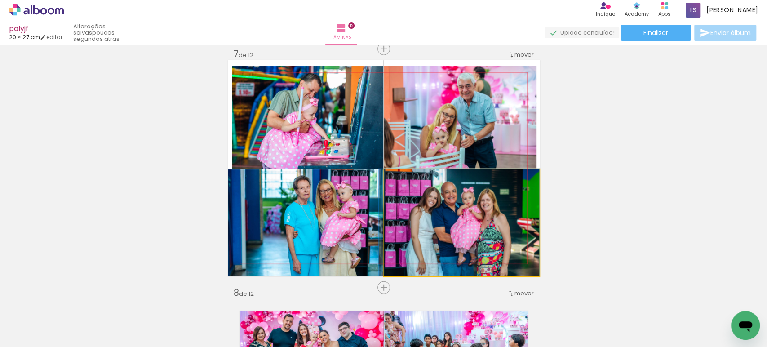
drag, startPoint x: 501, startPoint y: 240, endPoint x: 499, endPoint y: 229, distance: 11.0
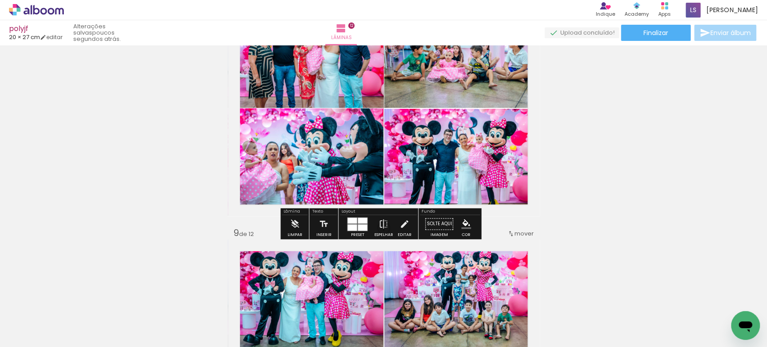
scroll to position [1743, 0]
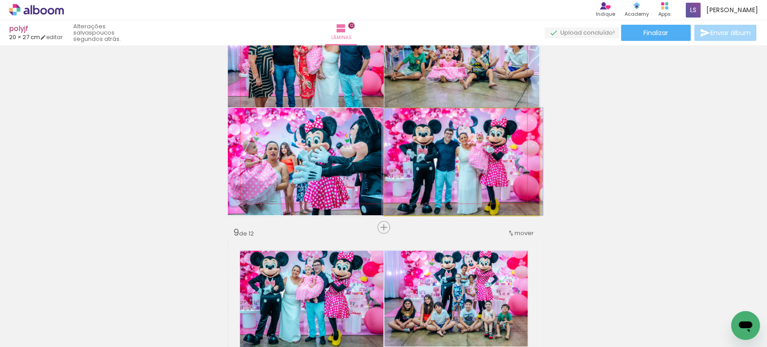
drag, startPoint x: 482, startPoint y: 186, endPoint x: 483, endPoint y: 182, distance: 4.6
click at [484, 182] on quentale-photo at bounding box center [461, 161] width 155 height 107
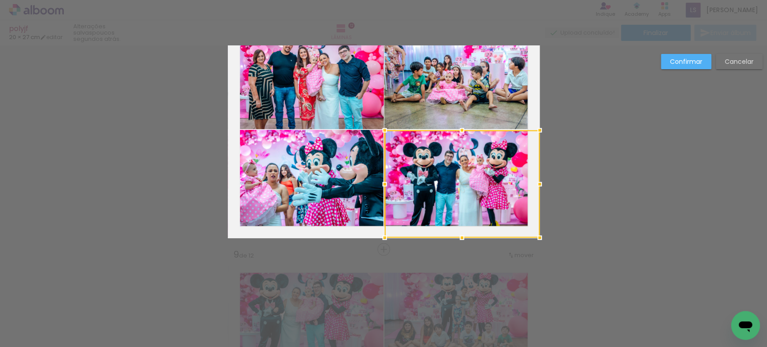
click at [484, 182] on div at bounding box center [462, 183] width 155 height 107
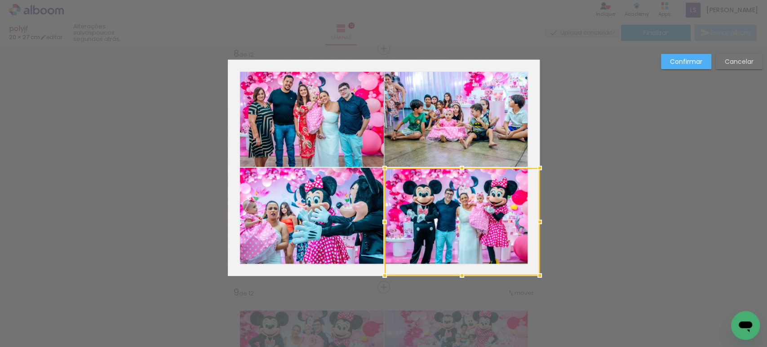
scroll to position [1682, 0]
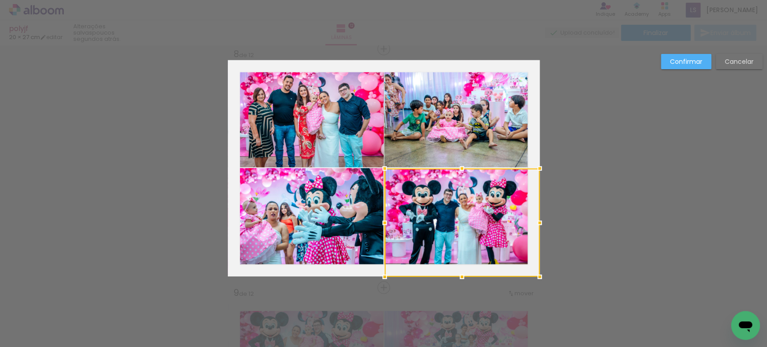
drag, startPoint x: 536, startPoint y: 277, endPoint x: 530, endPoint y: 266, distance: 12.7
click at [530, 266] on div at bounding box center [462, 223] width 155 height 108
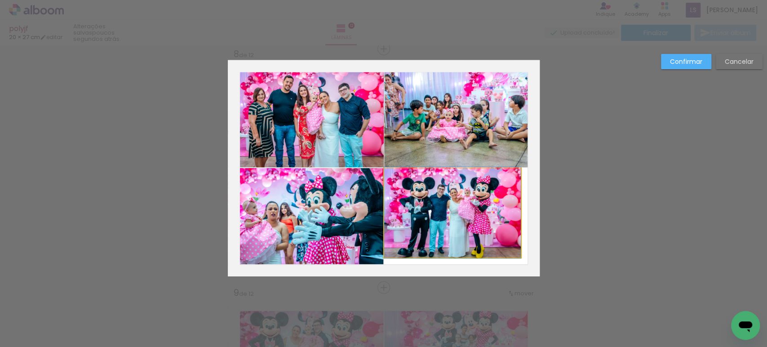
click at [514, 247] on quentale-photo at bounding box center [452, 213] width 137 height 89
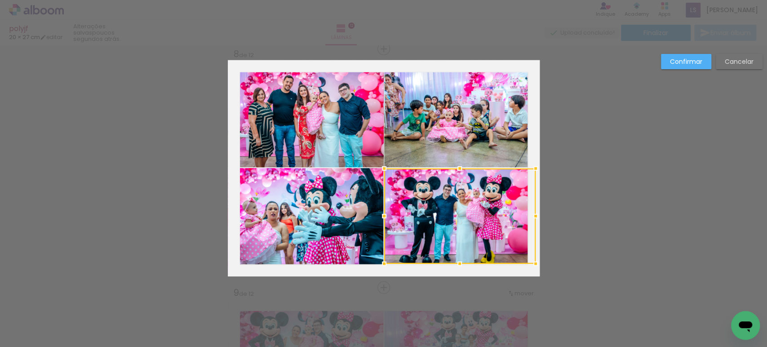
drag, startPoint x: 516, startPoint y: 256, endPoint x: 524, endPoint y: 263, distance: 10.6
click at [527, 263] on div at bounding box center [536, 264] width 18 height 18
click at [687, 54] on paper-button "Confirmar" at bounding box center [686, 61] width 50 height 15
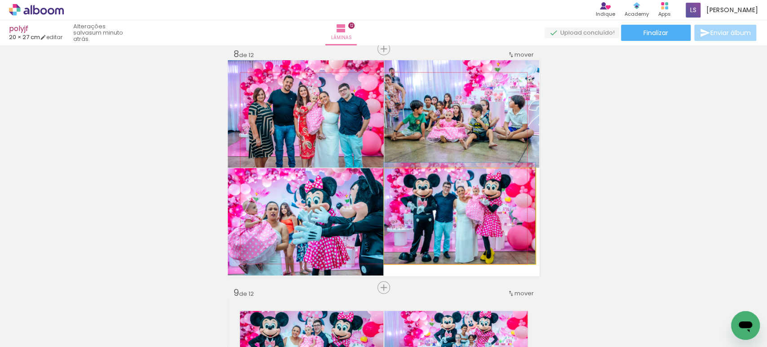
drag, startPoint x: 494, startPoint y: 233, endPoint x: 492, endPoint y: 227, distance: 5.6
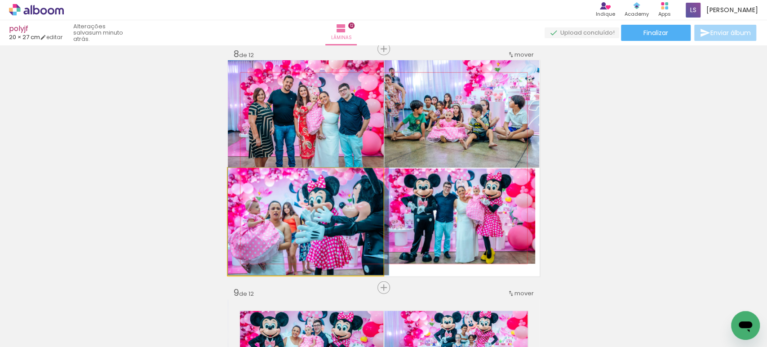
drag, startPoint x: 294, startPoint y: 241, endPoint x: 301, endPoint y: 237, distance: 7.9
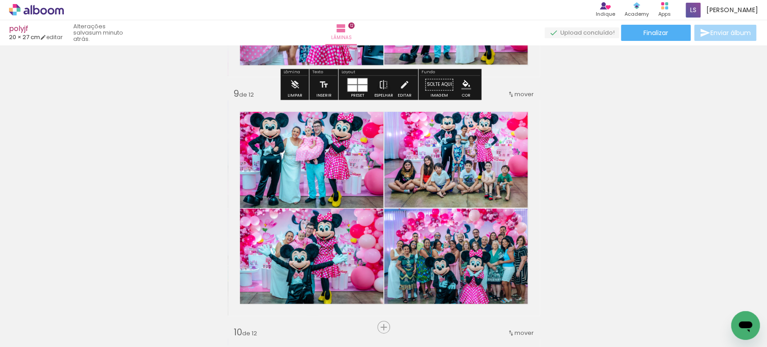
scroll to position [1882, 0]
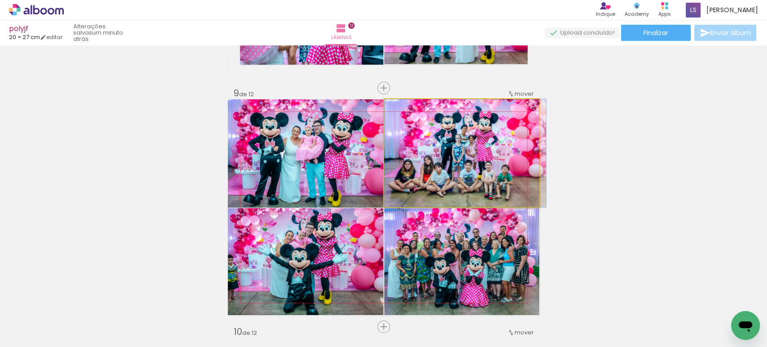
click at [507, 126] on quentale-photo at bounding box center [462, 153] width 156 height 108
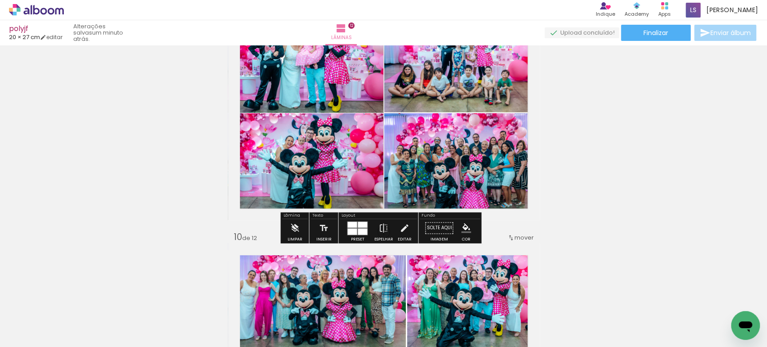
scroll to position [1978, 0]
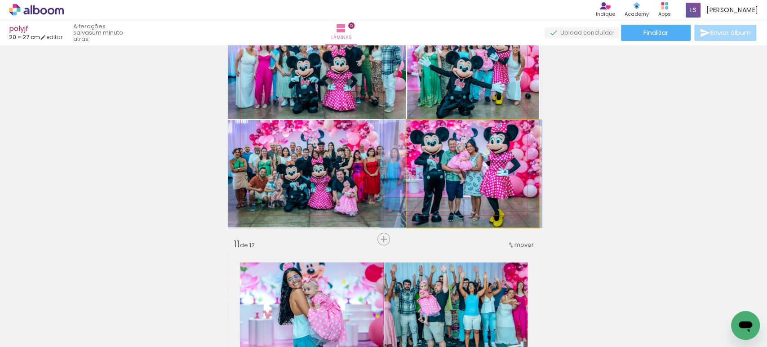
click at [502, 180] on quentale-photo at bounding box center [473, 173] width 132 height 107
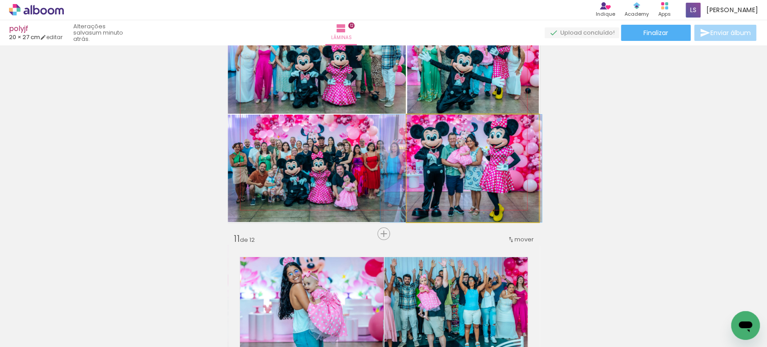
click at [502, 180] on quentale-photo at bounding box center [473, 168] width 132 height 107
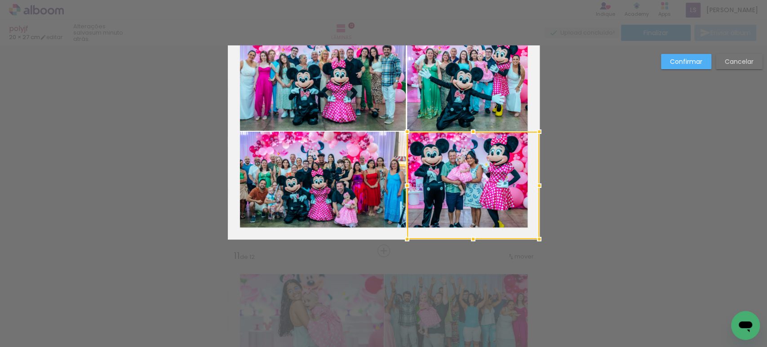
click at [502, 180] on div at bounding box center [473, 185] width 132 height 107
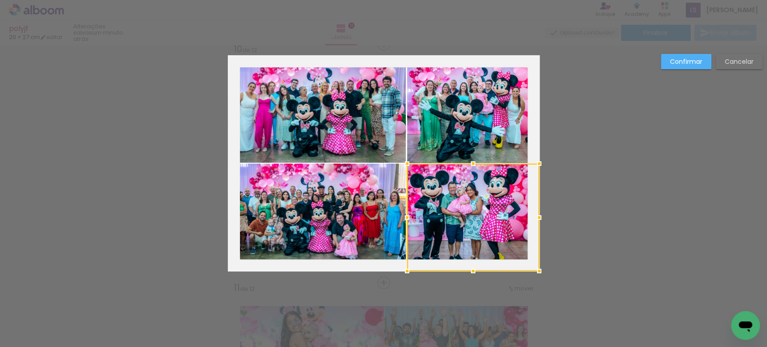
scroll to position [2165, 0]
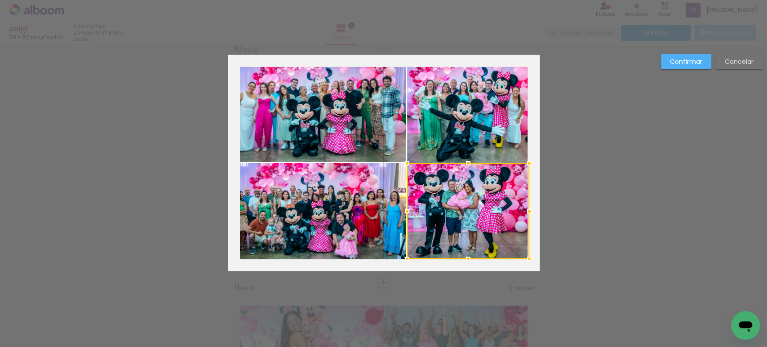
drag, startPoint x: 533, startPoint y: 272, endPoint x: 539, endPoint y: 259, distance: 13.7
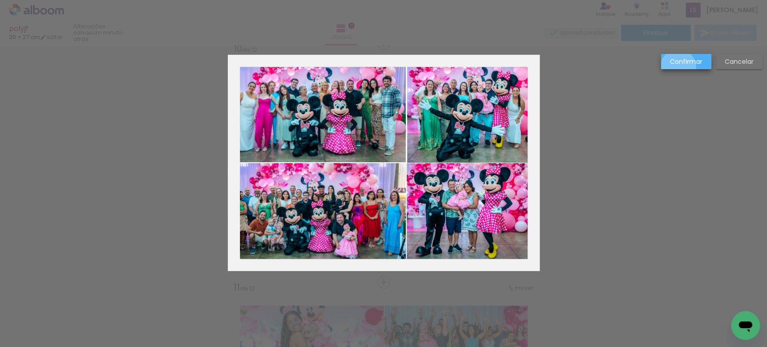
click at [678, 67] on paper-button "Confirmar" at bounding box center [686, 61] width 50 height 15
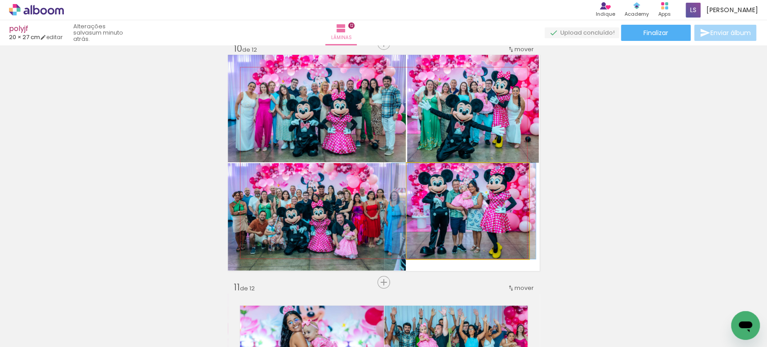
drag, startPoint x: 496, startPoint y: 236, endPoint x: 501, endPoint y: 226, distance: 10.5
click at [500, 226] on quentale-photo at bounding box center [468, 211] width 122 height 96
click at [520, 216] on quentale-photo at bounding box center [468, 211] width 122 height 96
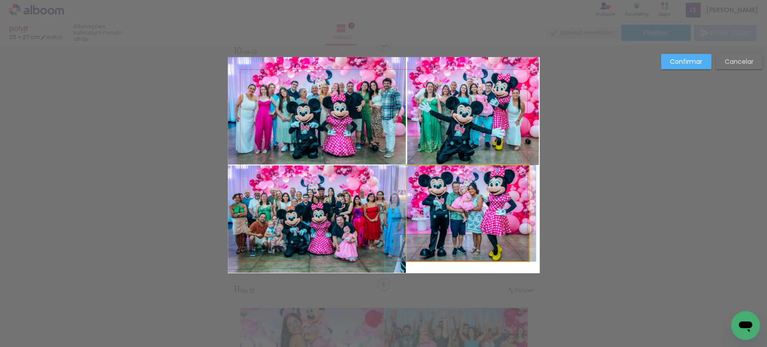
click at [520, 215] on quentale-photo at bounding box center [468, 213] width 122 height 96
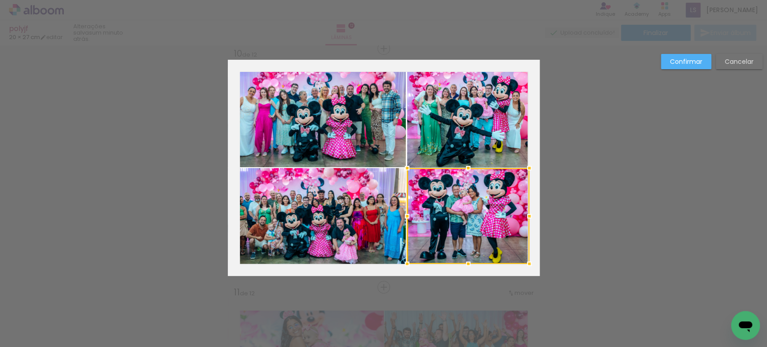
scroll to position [2160, 0]
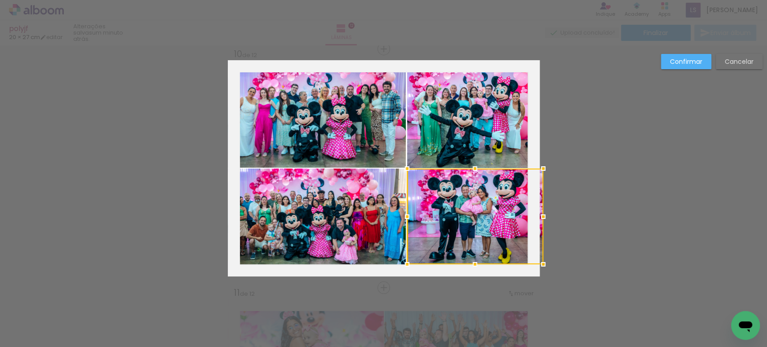
drag, startPoint x: 525, startPoint y: 217, endPoint x: 539, endPoint y: 215, distance: 13.6
click at [539, 215] on div at bounding box center [544, 217] width 18 height 18
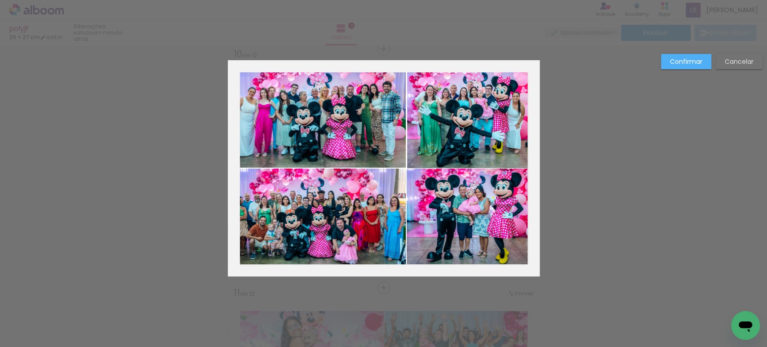
click at [0, 0] on slot "Confirmar" at bounding box center [0, 0] width 0 height 0
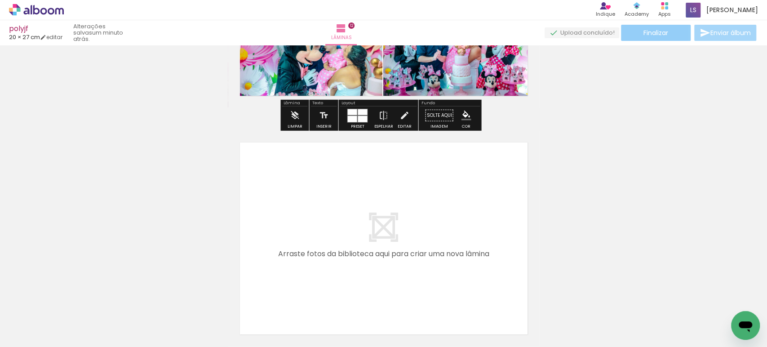
click at [633, 28] on paper-button "Finalizar" at bounding box center [656, 33] width 70 height 16
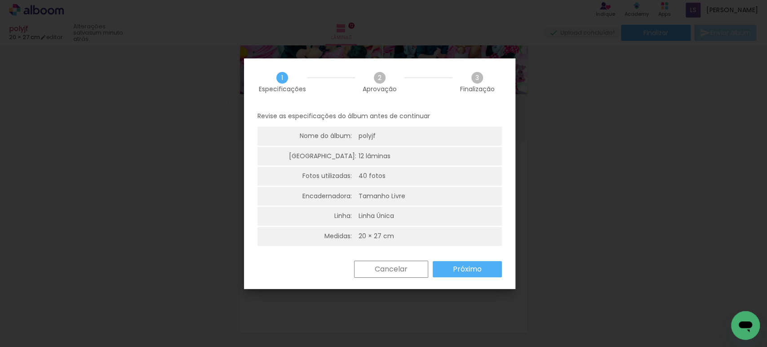
scroll to position [2808, 0]
click at [0, 0] on slot "Próximo" at bounding box center [0, 0] width 0 height 0
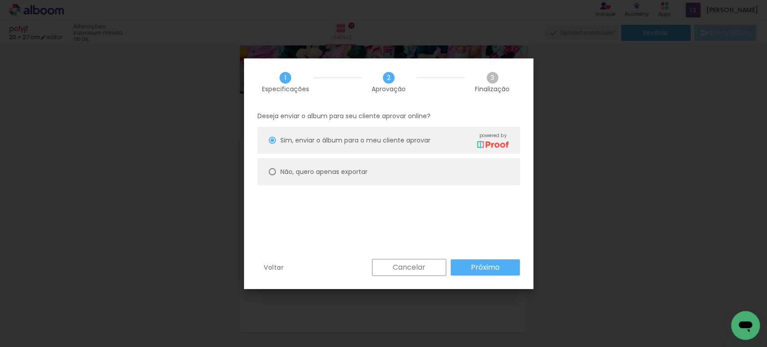
drag, startPoint x: 333, startPoint y: 160, endPoint x: 336, endPoint y: 168, distance: 8.4
click at [332, 160] on paper-radio-button "Não, quero apenas exportar" at bounding box center [389, 171] width 263 height 27
type paper-radio-button "on"
click at [475, 261] on paper-button "Próximo" at bounding box center [485, 267] width 69 height 16
type input "Alta, 300 DPI"
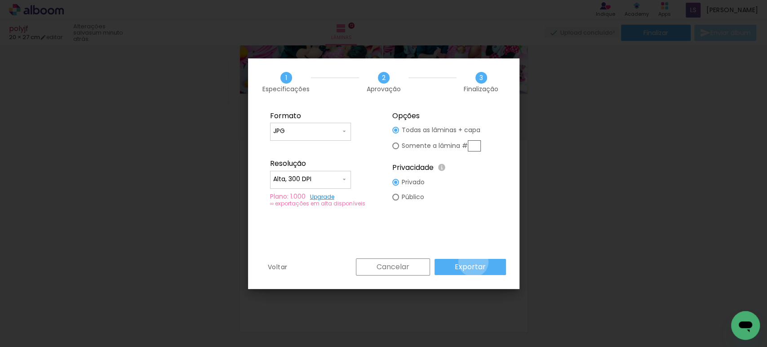
click at [0, 0] on slot "Exportar" at bounding box center [0, 0] width 0 height 0
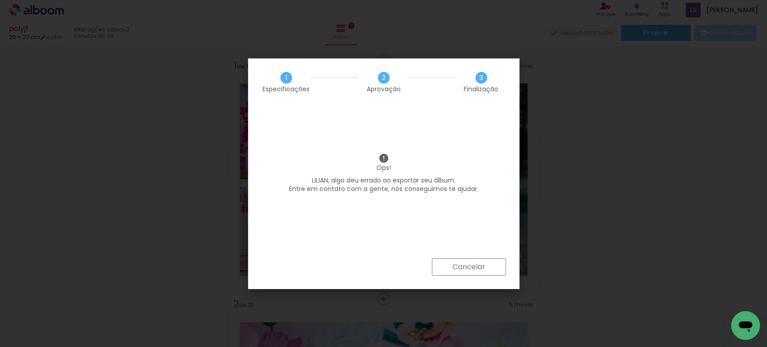
scroll to position [2808, 0]
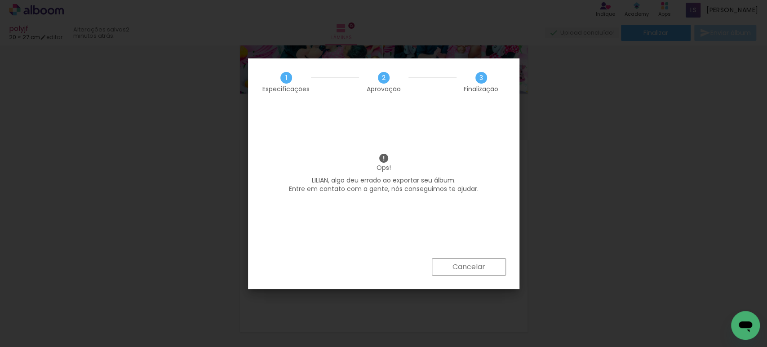
click at [0, 0] on slot "Cancelar" at bounding box center [0, 0] width 0 height 0
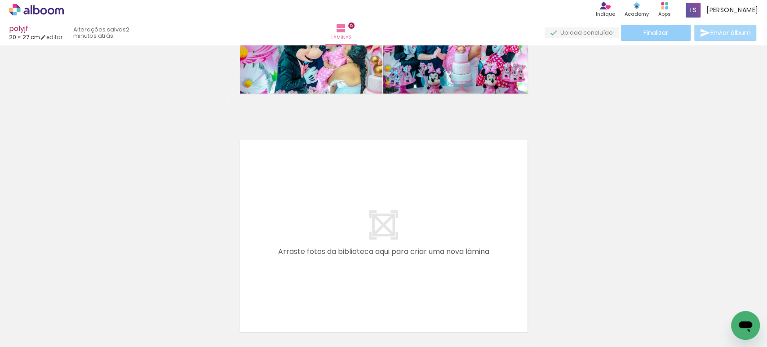
click at [658, 33] on span "Finalizar" at bounding box center [656, 33] width 25 height 6
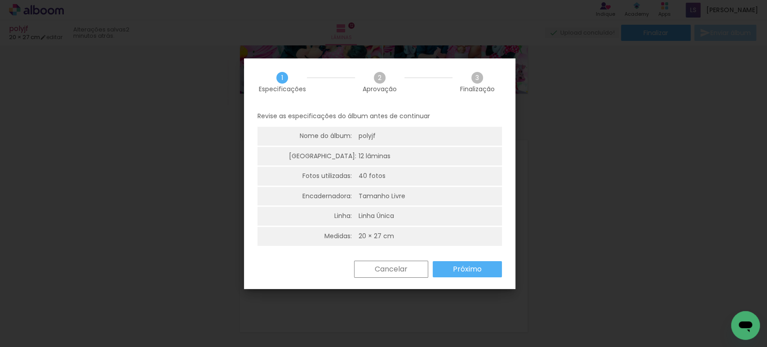
click at [0, 0] on slot "Próximo" at bounding box center [0, 0] width 0 height 0
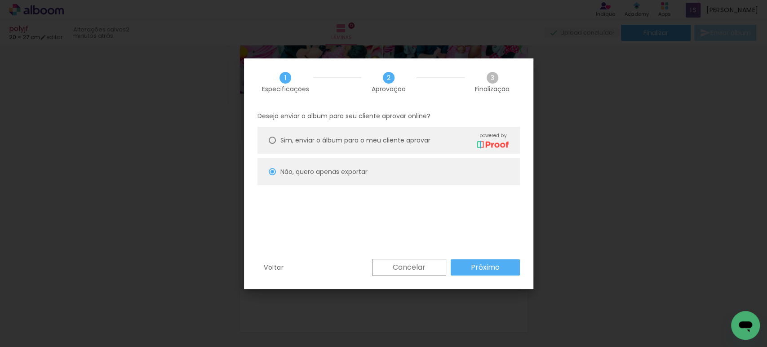
click at [465, 268] on paper-button "Próximo" at bounding box center [485, 267] width 69 height 16
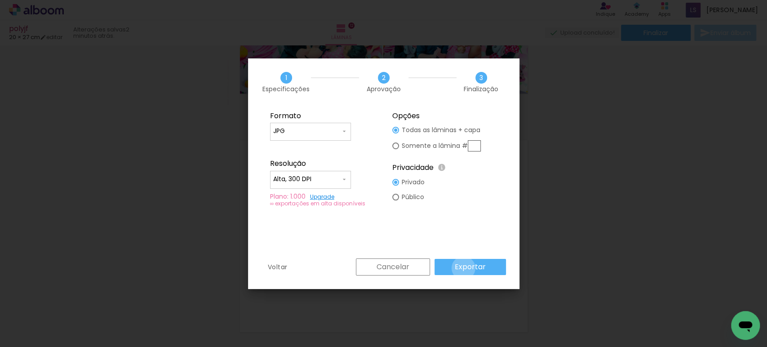
click at [0, 0] on slot "Exportar" at bounding box center [0, 0] width 0 height 0
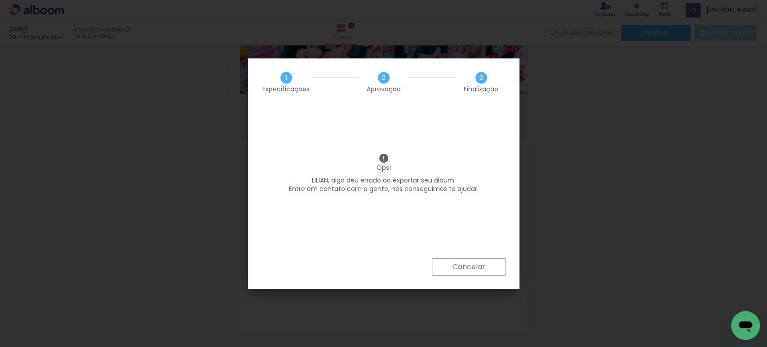
click at [473, 246] on div "Ops! [PERSON_NAME], algo deu errado ao exportar seu álbum. Entre em contato com…" at bounding box center [384, 182] width 272 height 153
click at [0, 0] on slot "Cancelar" at bounding box center [0, 0] width 0 height 0
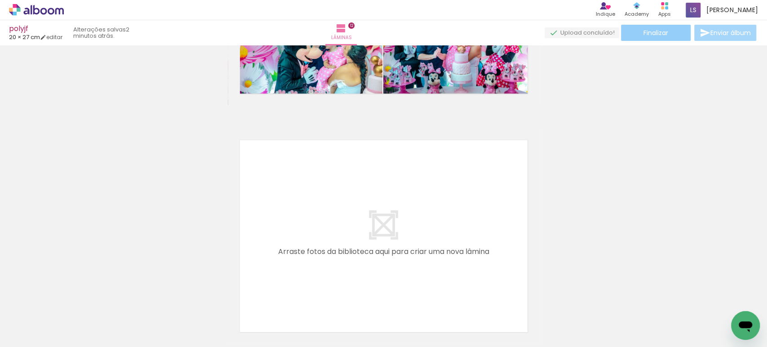
click at [651, 27] on paper-button "Finalizar" at bounding box center [656, 33] width 70 height 16
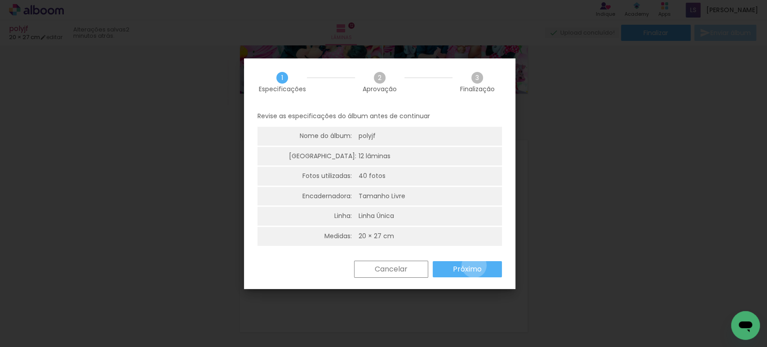
click at [0, 0] on slot "Próximo" at bounding box center [0, 0] width 0 height 0
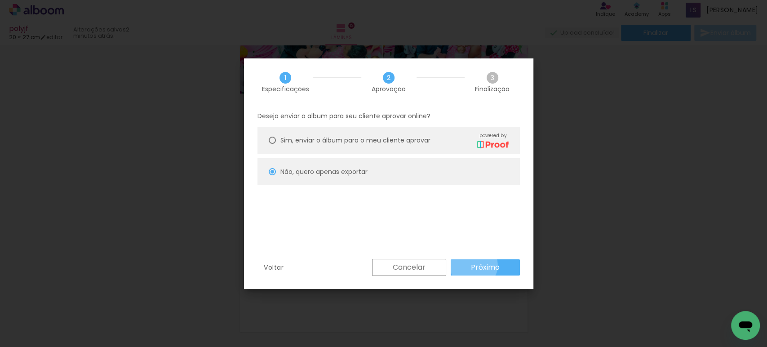
click at [0, 0] on slot "Próximo" at bounding box center [0, 0] width 0 height 0
type input "Alta, 300 DPI"
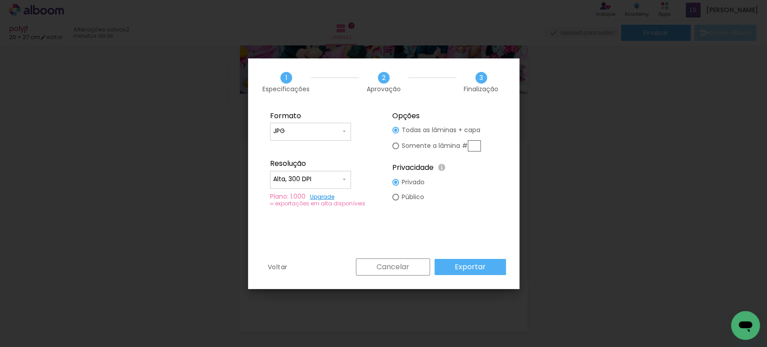
click at [0, 0] on slot "Exportar" at bounding box center [0, 0] width 0 height 0
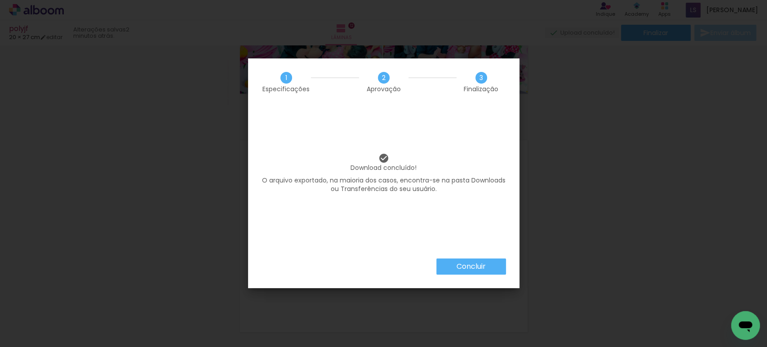
click at [491, 263] on paper-button "Concluir" at bounding box center [472, 266] width 70 height 16
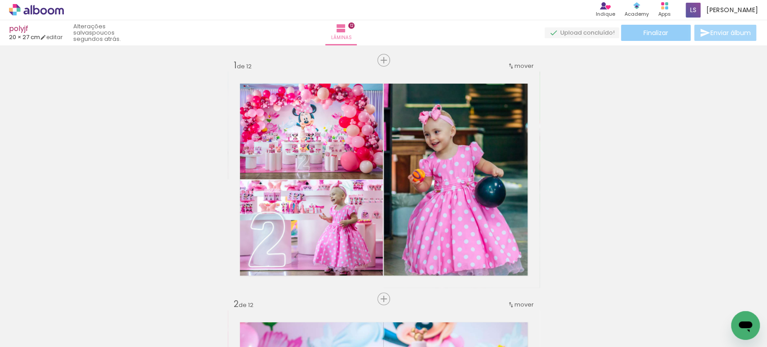
scroll to position [2808, 0]
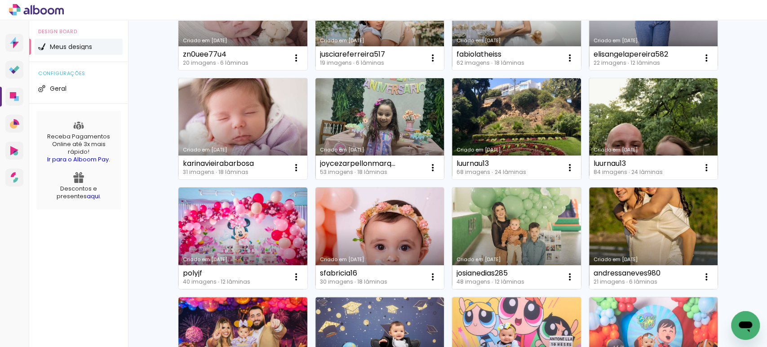
scroll to position [150, 0]
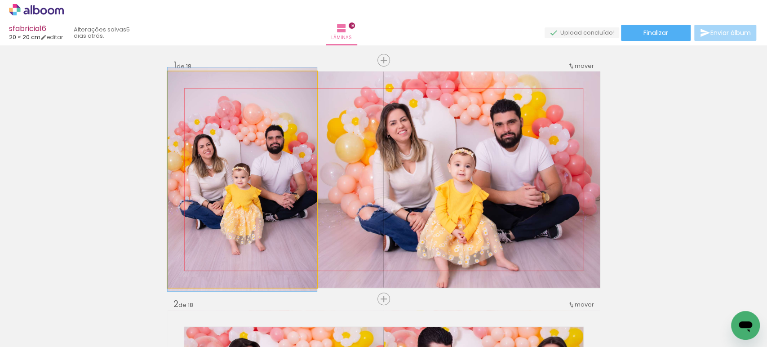
click at [255, 154] on quentale-photo at bounding box center [242, 179] width 149 height 216
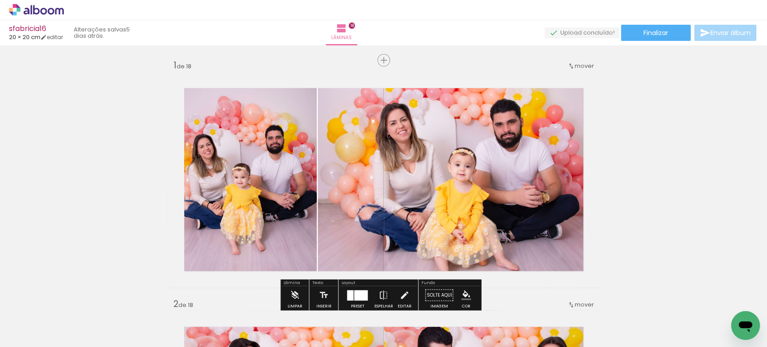
click at [402, 186] on quentale-photo at bounding box center [459, 179] width 282 height 216
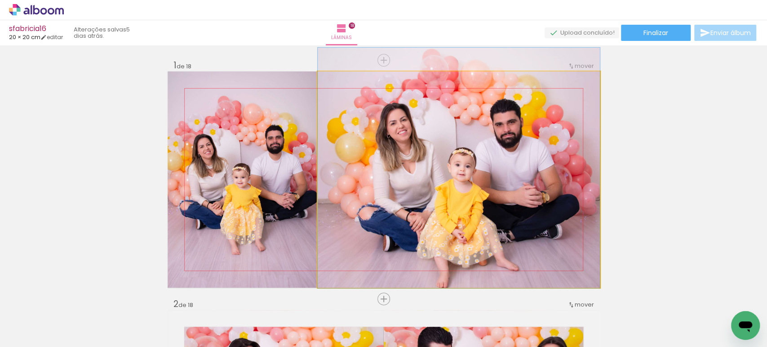
click at [402, 186] on quentale-photo at bounding box center [459, 179] width 282 height 216
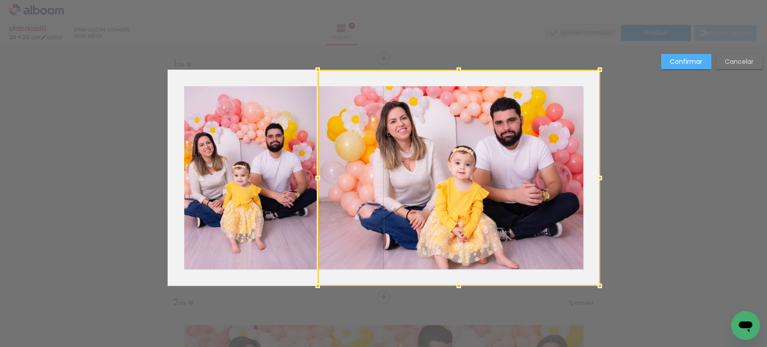
click at [402, 186] on div at bounding box center [459, 178] width 282 height 216
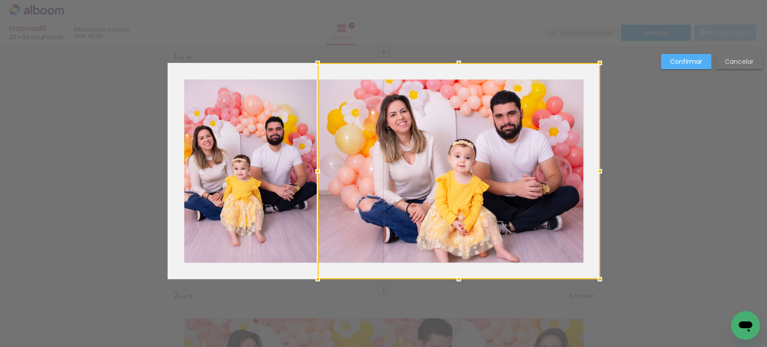
scroll to position [11, 0]
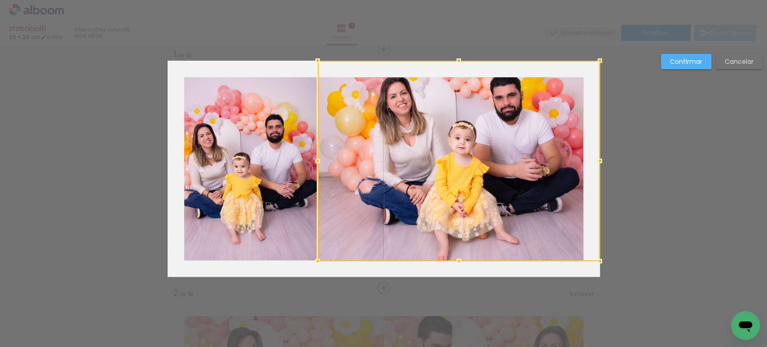
drag, startPoint x: 451, startPoint y: 279, endPoint x: 454, endPoint y: 263, distance: 16.0
click at [454, 263] on div at bounding box center [459, 261] width 18 height 18
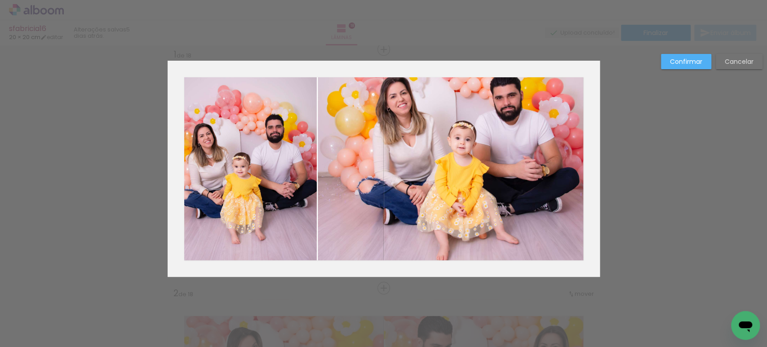
click at [569, 102] on quentale-photo at bounding box center [459, 161] width 282 height 201
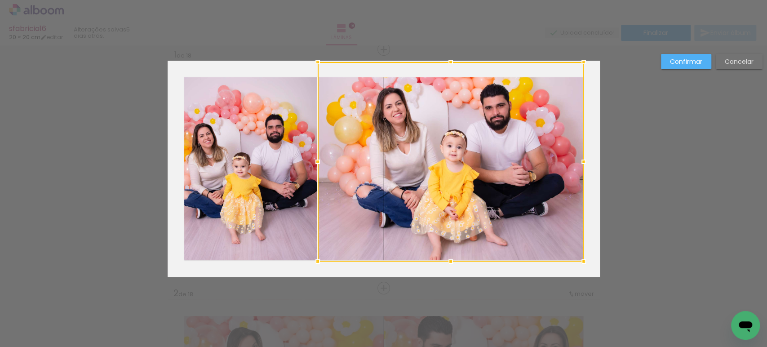
drag, startPoint x: 597, startPoint y: 59, endPoint x: 580, endPoint y: 73, distance: 21.7
click at [580, 73] on album-spread "1 de 18" at bounding box center [384, 169] width 432 height 216
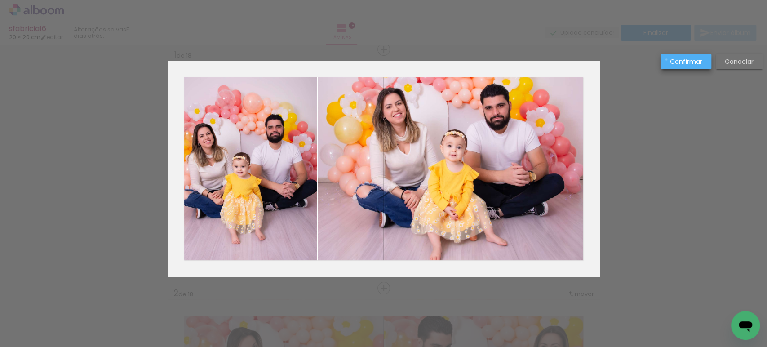
click at [667, 60] on paper-button "Confirmar" at bounding box center [686, 61] width 50 height 15
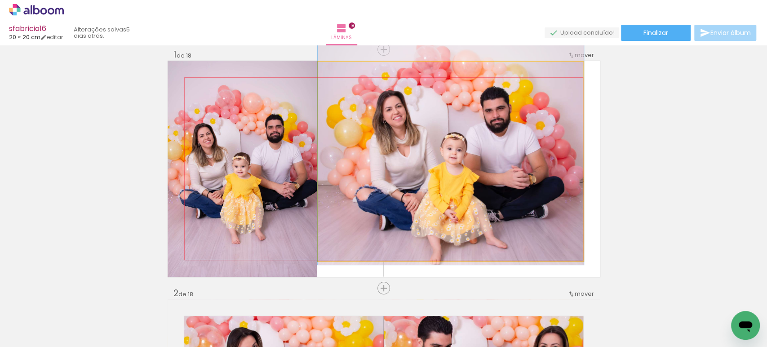
drag, startPoint x: 492, startPoint y: 143, endPoint x: 508, endPoint y: 144, distance: 15.8
click at [496, 151] on quentale-photo at bounding box center [451, 162] width 266 height 200
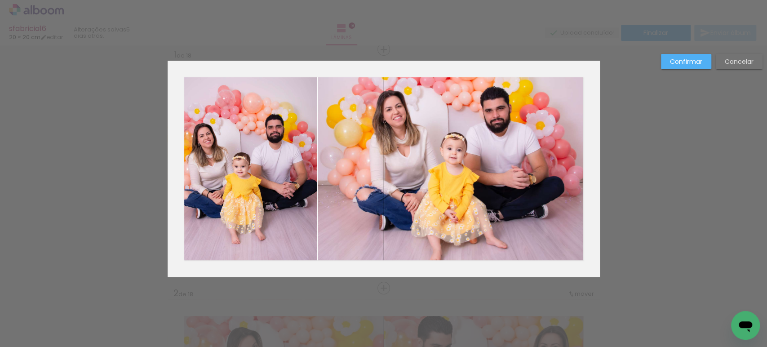
click at [496, 151] on quentale-photo at bounding box center [451, 162] width 266 height 200
click at [496, 151] on div at bounding box center [451, 162] width 266 height 200
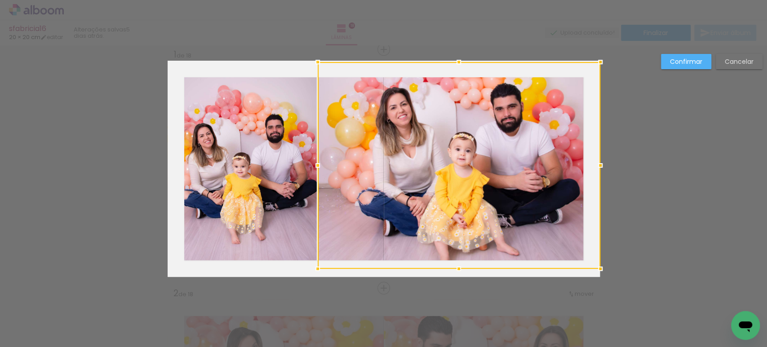
drag, startPoint x: 579, startPoint y: 260, endPoint x: 581, endPoint y: 255, distance: 5.8
click at [581, 255] on div at bounding box center [459, 165] width 283 height 207
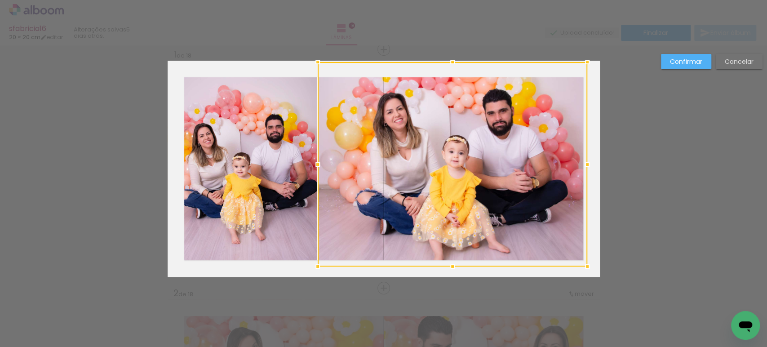
click at [591, 265] on div at bounding box center [588, 267] width 18 height 18
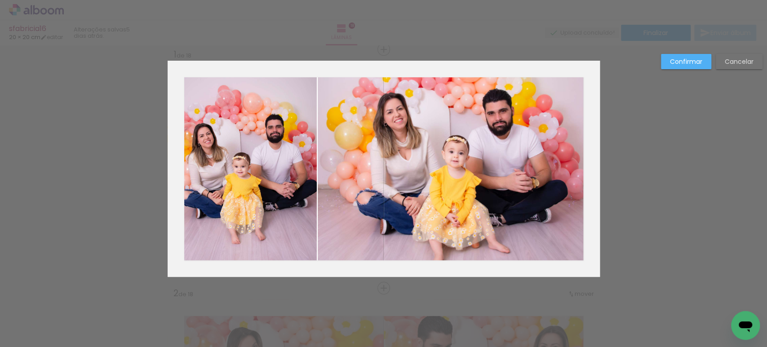
click at [668, 61] on paper-button "Confirmar" at bounding box center [686, 61] width 50 height 15
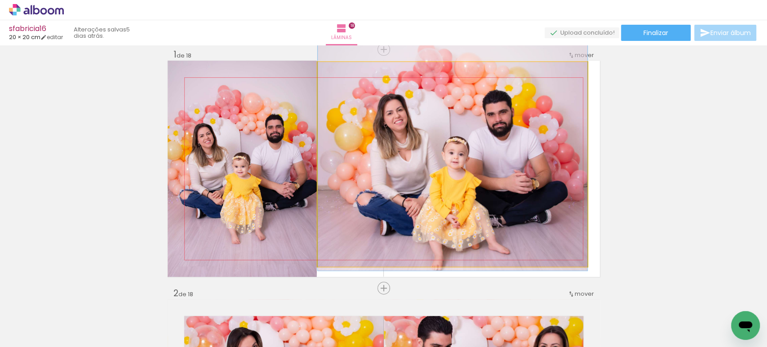
drag, startPoint x: 434, startPoint y: 144, endPoint x: 442, endPoint y: 144, distance: 8.1
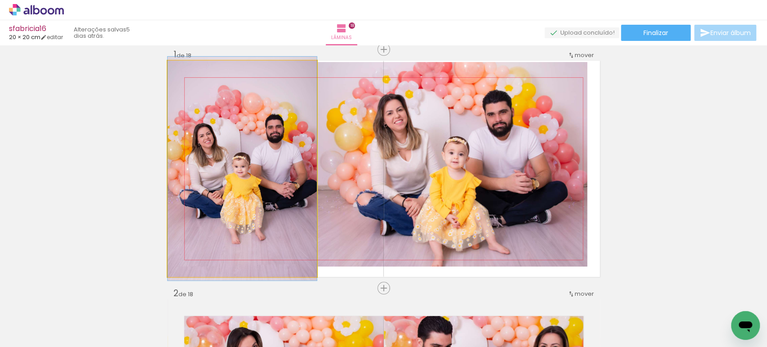
click at [208, 142] on quentale-photo at bounding box center [242, 169] width 149 height 216
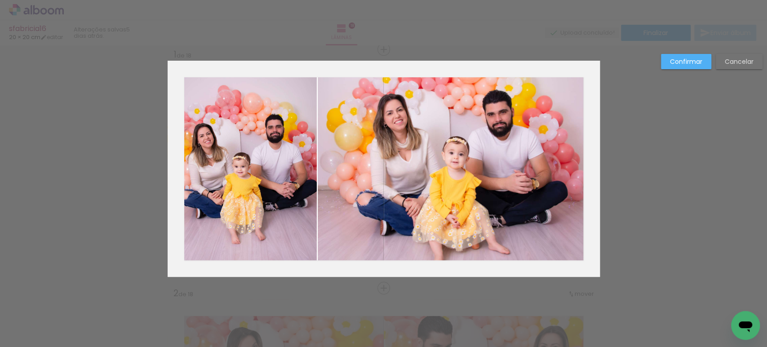
click at [208, 142] on quentale-photo at bounding box center [242, 169] width 149 height 216
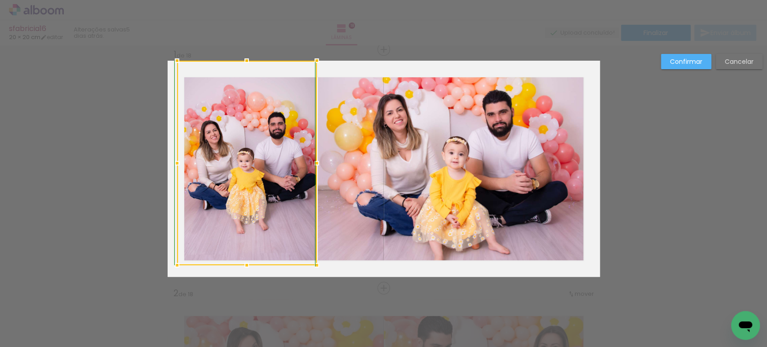
drag, startPoint x: 157, startPoint y: 274, endPoint x: 172, endPoint y: 262, distance: 18.5
click at [172, 262] on div at bounding box center [177, 265] width 18 height 18
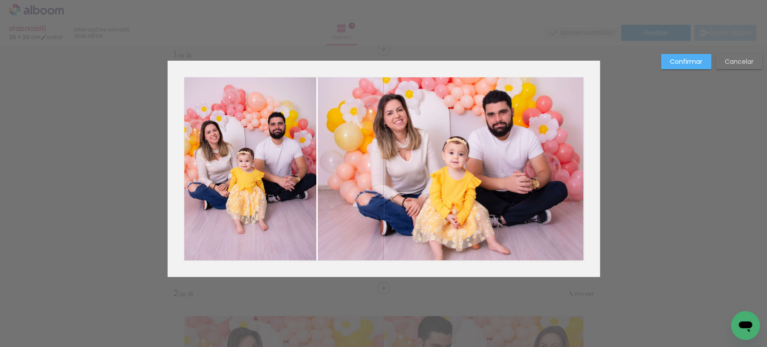
click at [180, 245] on quentale-photo at bounding box center [247, 163] width 140 height 205
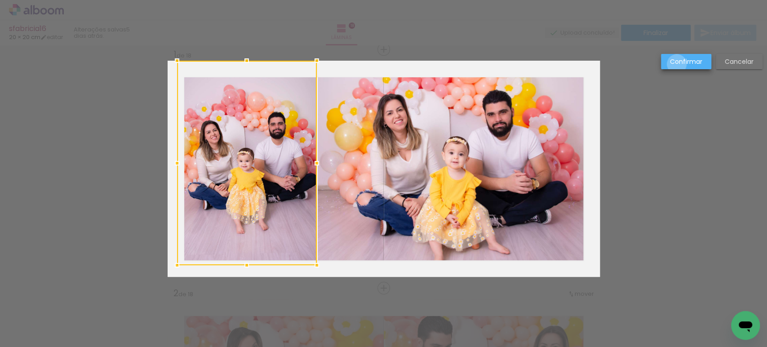
click at [0, 0] on slot "Confirmar" at bounding box center [0, 0] width 0 height 0
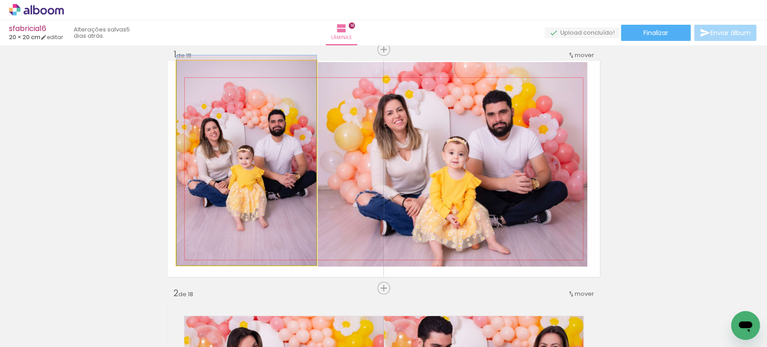
drag, startPoint x: 263, startPoint y: 214, endPoint x: 255, endPoint y: 211, distance: 8.5
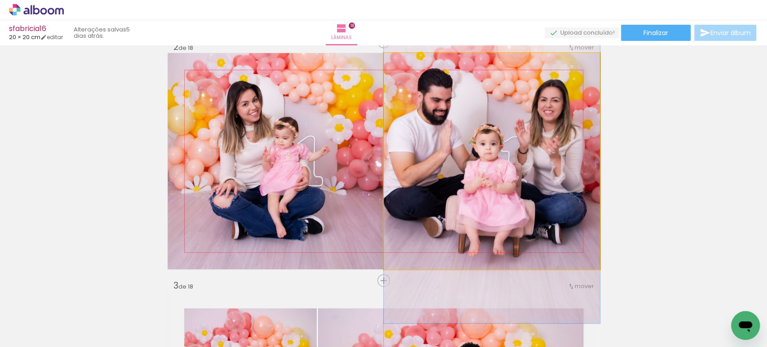
scroll to position [258, 0]
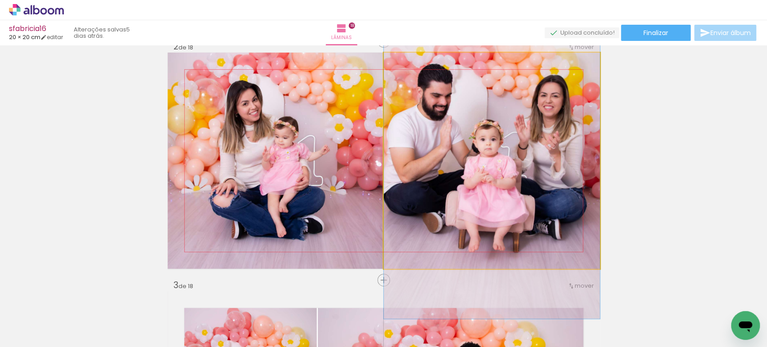
click at [481, 145] on quentale-photo at bounding box center [492, 161] width 216 height 216
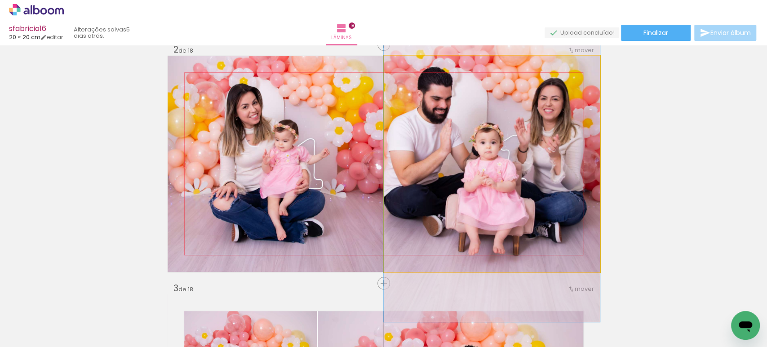
click at [0, 0] on div at bounding box center [0, 0] width 0 height 0
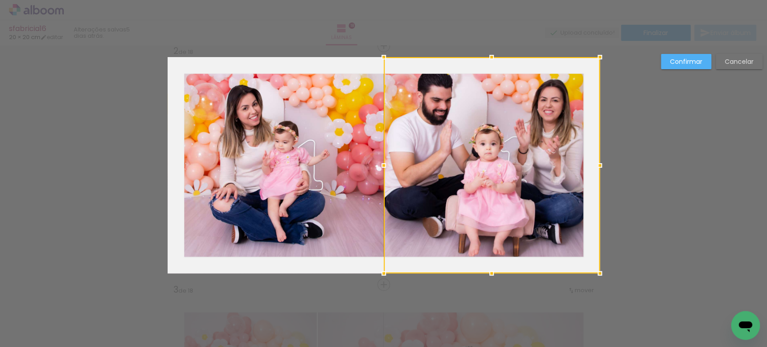
scroll to position [250, 0]
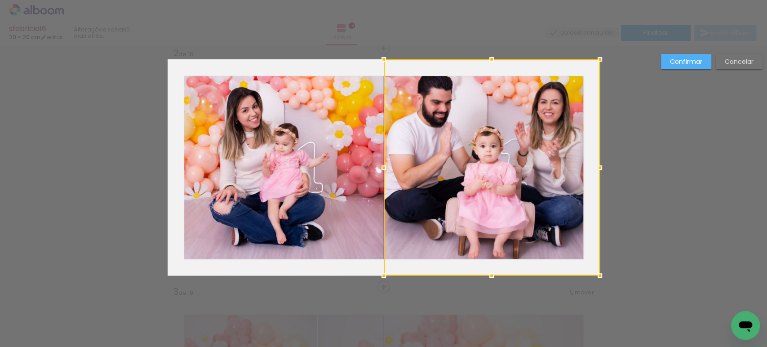
click at [481, 145] on div at bounding box center [492, 167] width 216 height 216
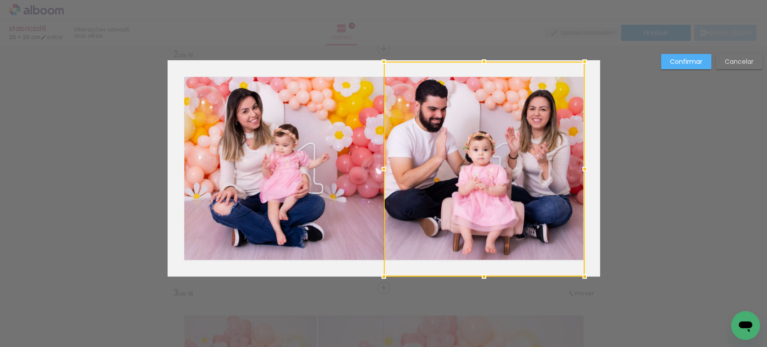
drag, startPoint x: 594, startPoint y: 58, endPoint x: 579, endPoint y: 65, distance: 16.3
click at [579, 65] on div at bounding box center [585, 62] width 18 height 18
click at [0, 0] on slot "Confirmar" at bounding box center [0, 0] width 0 height 0
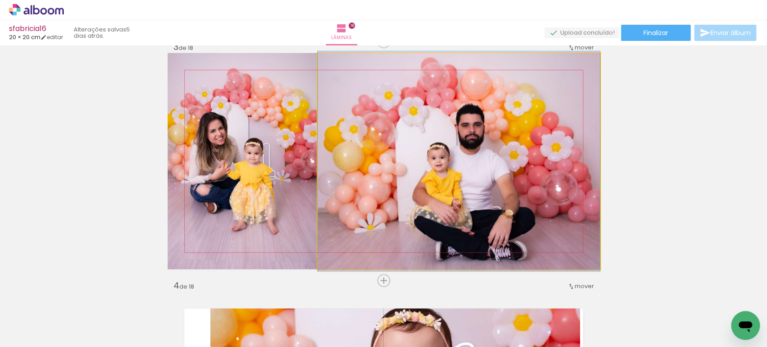
click at [428, 184] on quentale-photo at bounding box center [459, 161] width 282 height 216
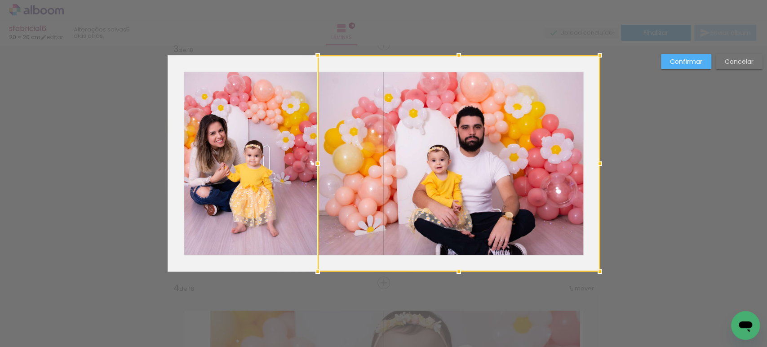
click at [428, 184] on div at bounding box center [459, 163] width 282 height 216
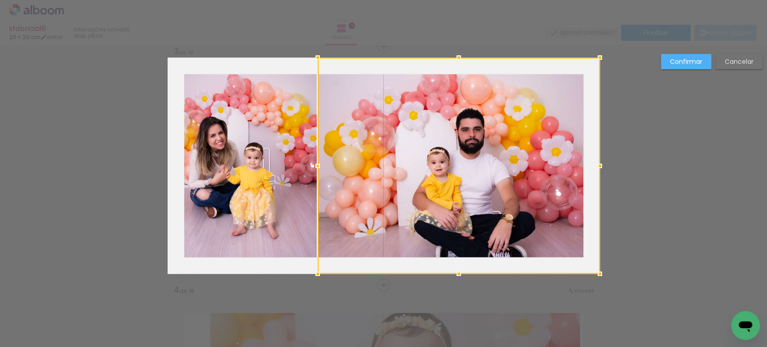
scroll to position [489, 0]
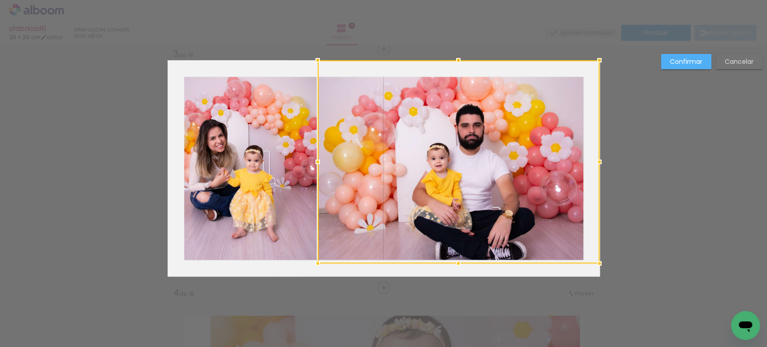
drag, startPoint x: 597, startPoint y: 279, endPoint x: 593, endPoint y: 260, distance: 18.9
click at [593, 260] on div at bounding box center [600, 263] width 18 height 18
click at [677, 70] on div "Confirmar Cancelar" at bounding box center [710, 65] width 106 height 22
click at [0, 0] on slot "Confirmar" at bounding box center [0, 0] width 0 height 0
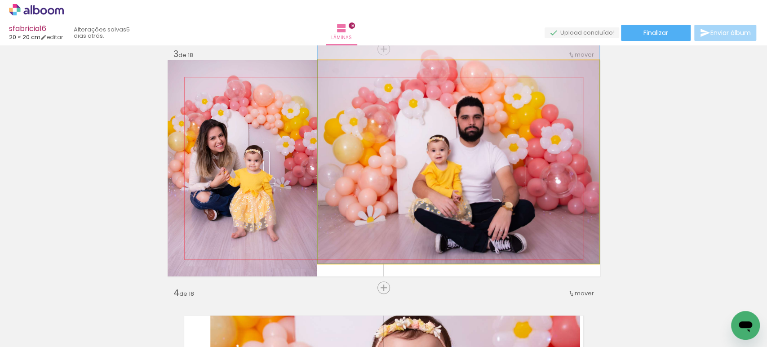
drag, startPoint x: 482, startPoint y: 189, endPoint x: 482, endPoint y: 169, distance: 19.8
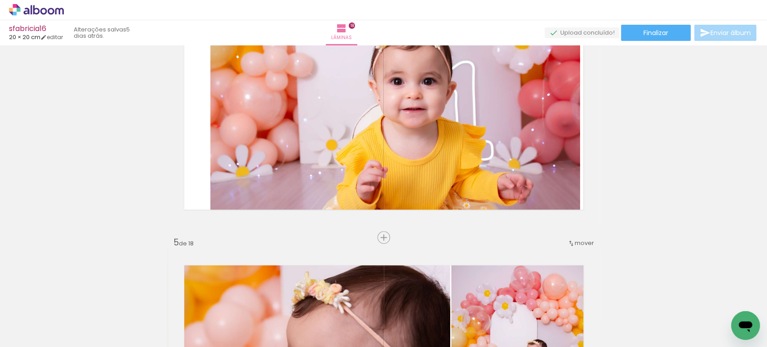
scroll to position [779, 0]
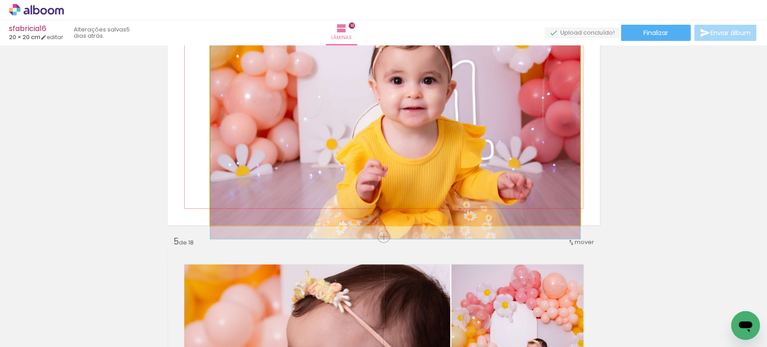
click at [490, 139] on quentale-photo at bounding box center [395, 117] width 370 height 216
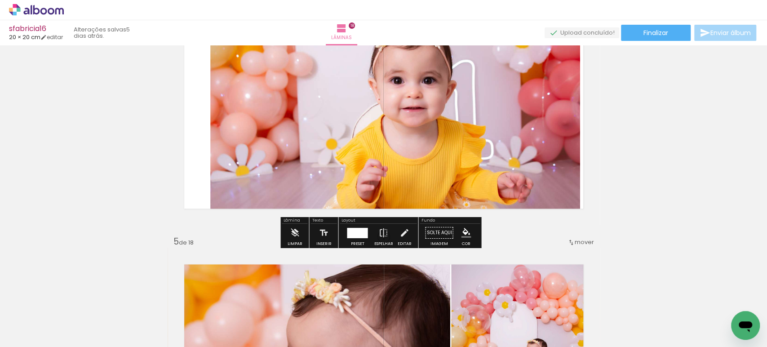
click at [490, 139] on quentale-photo at bounding box center [395, 117] width 370 height 216
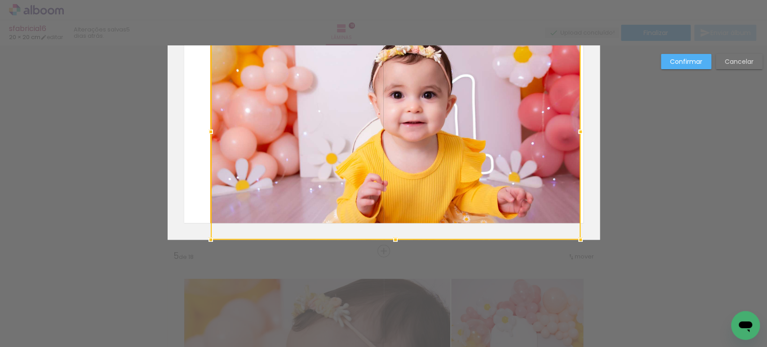
click at [490, 139] on div at bounding box center [396, 131] width 370 height 216
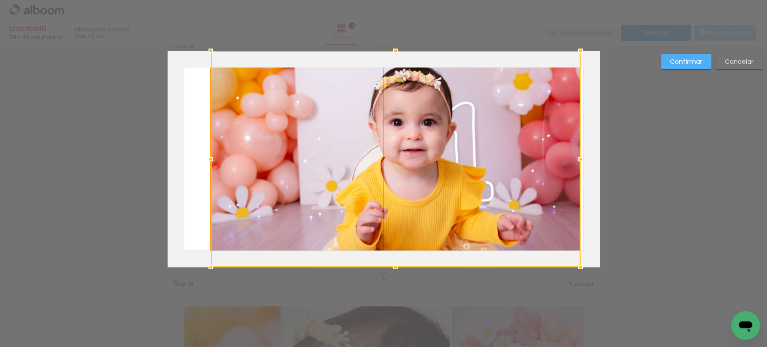
click at [490, 139] on div at bounding box center [396, 159] width 370 height 216
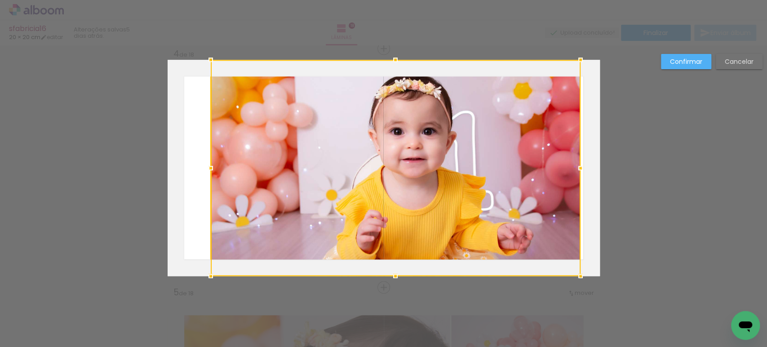
scroll to position [727, 0]
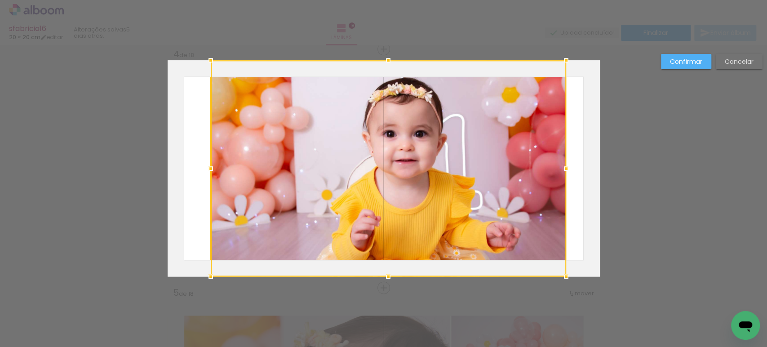
drag, startPoint x: 575, startPoint y: 171, endPoint x: 565, endPoint y: 163, distance: 13.5
click at [565, 163] on div at bounding box center [566, 169] width 18 height 18
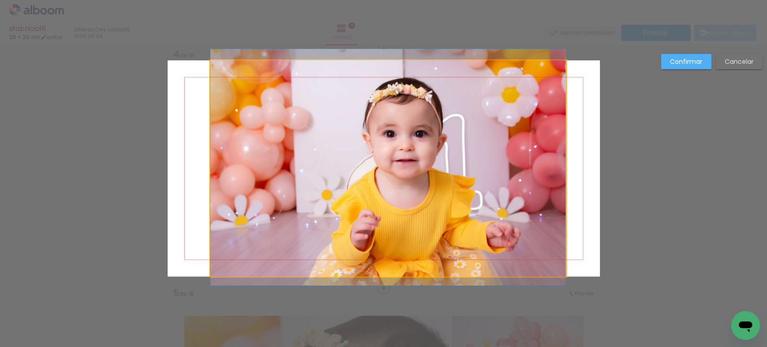
click at [441, 166] on quentale-photo at bounding box center [388, 168] width 356 height 216
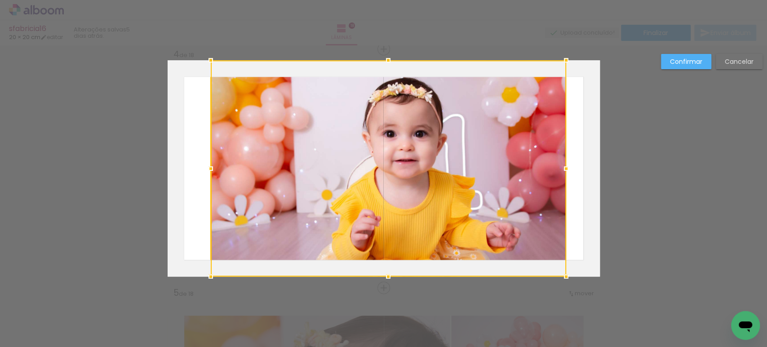
click at [436, 165] on div at bounding box center [389, 168] width 356 height 216
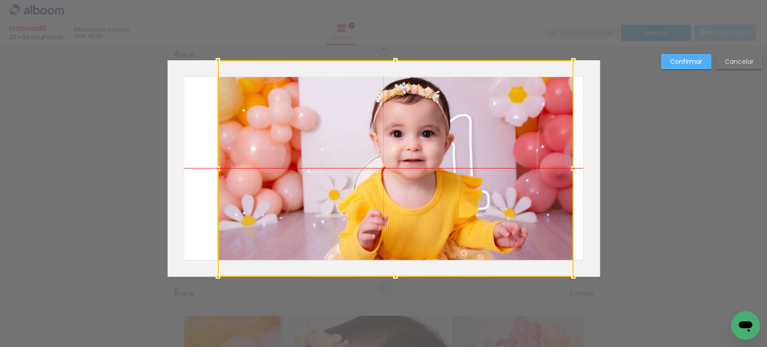
drag, startPoint x: 424, startPoint y: 168, endPoint x: 431, endPoint y: 167, distance: 7.2
click at [431, 167] on div at bounding box center [396, 168] width 356 height 216
click at [0, 0] on slot "Confirmar" at bounding box center [0, 0] width 0 height 0
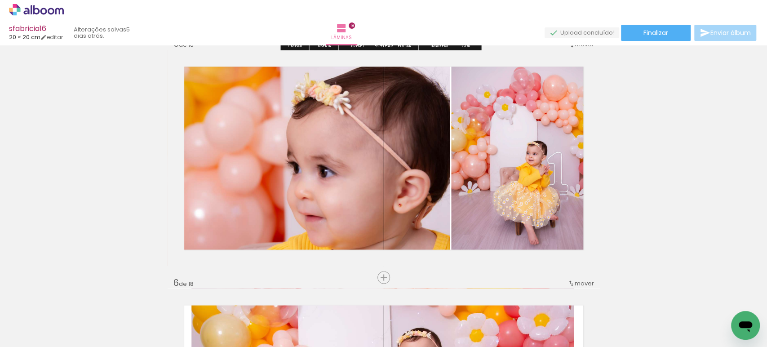
scroll to position [977, 0]
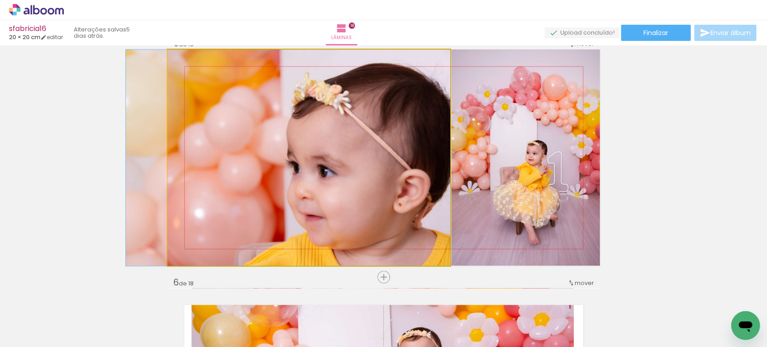
drag, startPoint x: 341, startPoint y: 154, endPoint x: 330, endPoint y: 146, distance: 13.5
click at [322, 153] on quentale-photo at bounding box center [309, 157] width 283 height 216
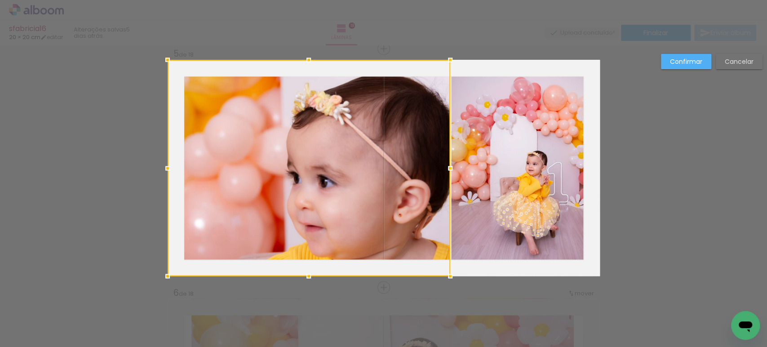
scroll to position [966, 0]
click at [322, 153] on div at bounding box center [309, 168] width 283 height 216
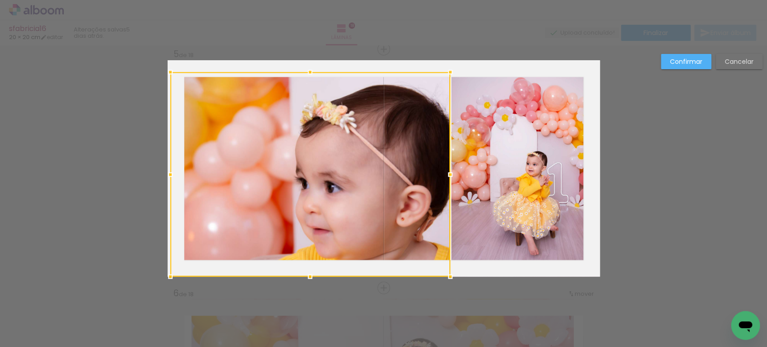
drag, startPoint x: 161, startPoint y: 60, endPoint x: 158, endPoint y: 72, distance: 12.0
click at [161, 72] on div at bounding box center [170, 72] width 18 height 18
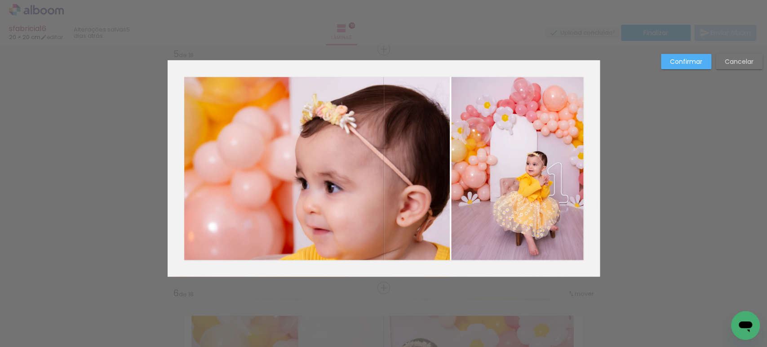
click at [0, 0] on slot "Confirmar" at bounding box center [0, 0] width 0 height 0
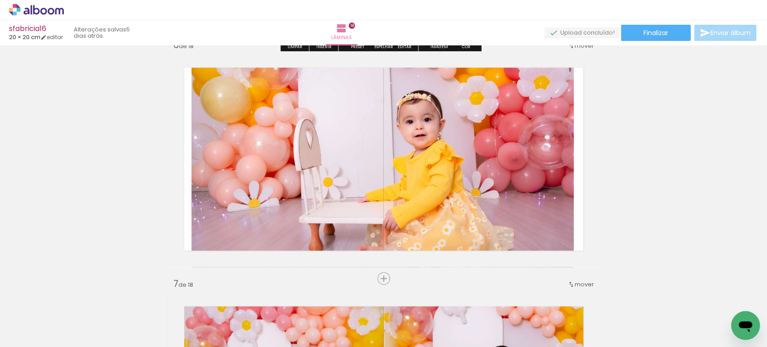
scroll to position [1214, 0]
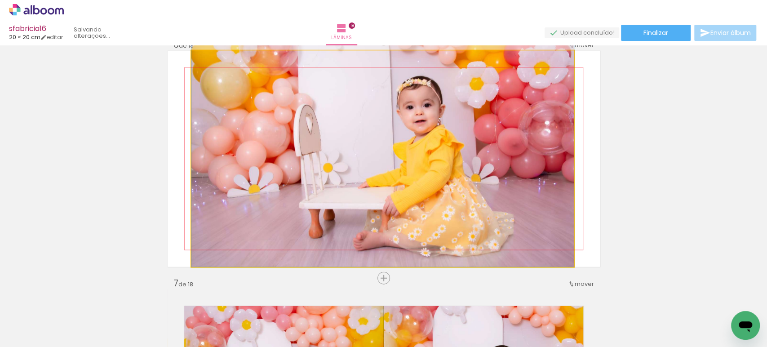
drag, startPoint x: 482, startPoint y: 138, endPoint x: 492, endPoint y: 111, distance: 29.6
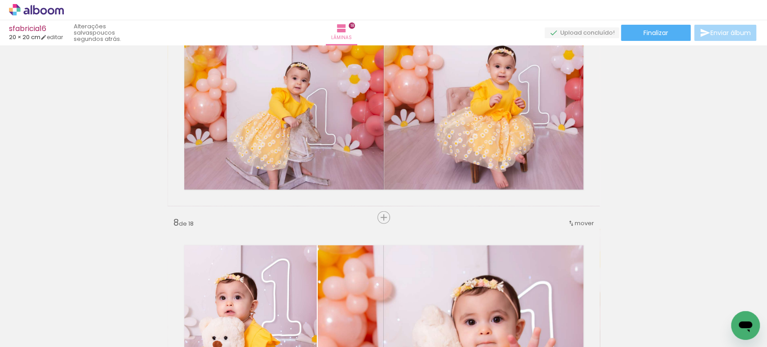
scroll to position [1514, 0]
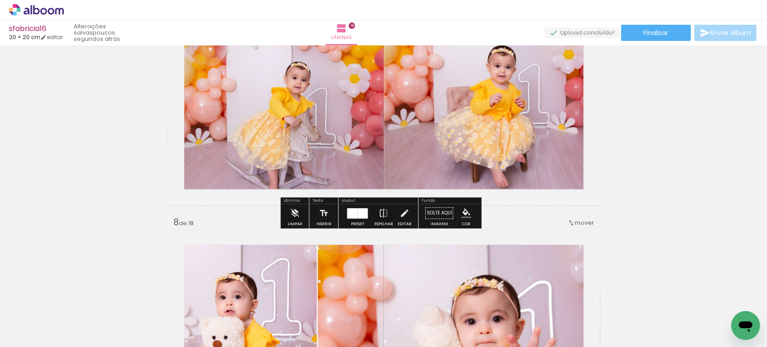
click at [334, 156] on quentale-photo at bounding box center [276, 98] width 216 height 216
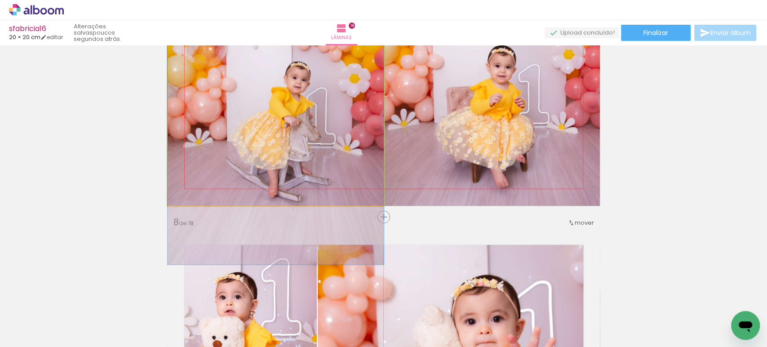
click at [334, 156] on quentale-photo at bounding box center [276, 98] width 216 height 216
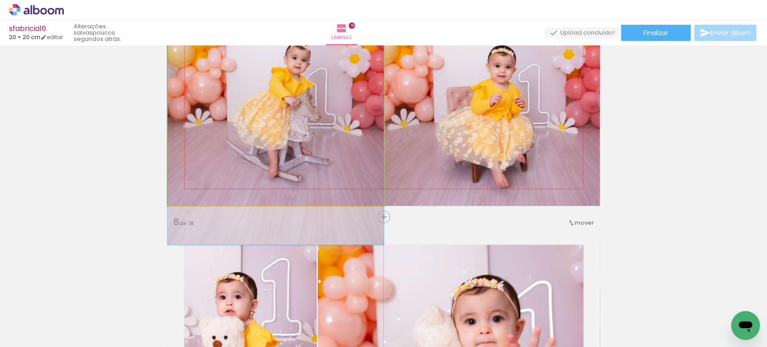
drag, startPoint x: 334, startPoint y: 156, endPoint x: 334, endPoint y: 137, distance: 19.8
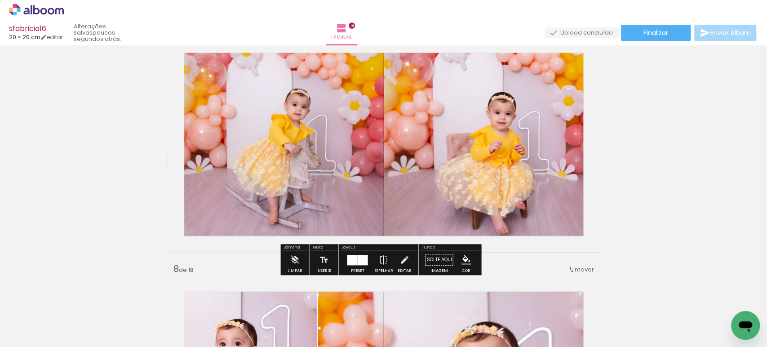
scroll to position [1467, 0]
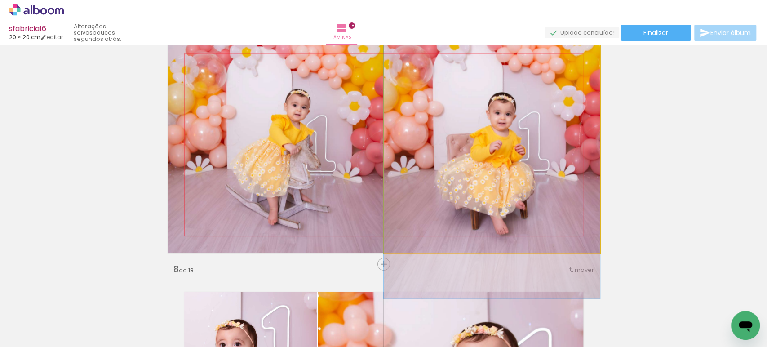
click at [478, 172] on quentale-photo at bounding box center [492, 145] width 216 height 216
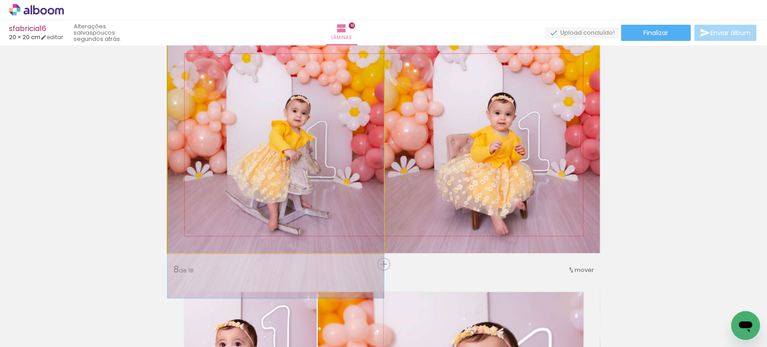
drag, startPoint x: 288, startPoint y: 152, endPoint x: 291, endPoint y: 157, distance: 6.6
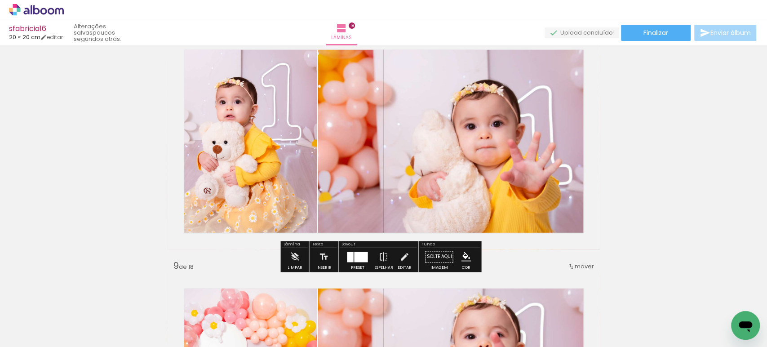
scroll to position [1710, 0]
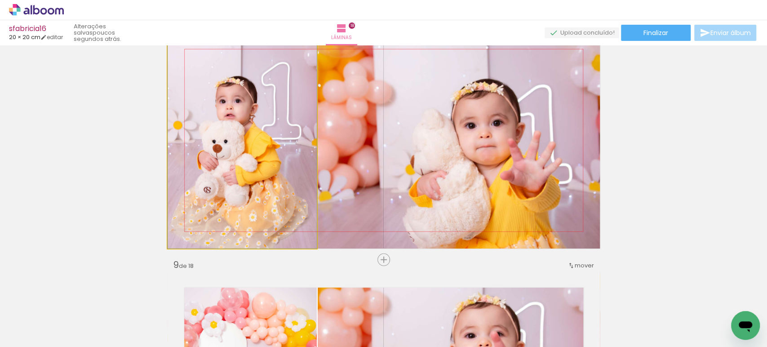
drag, startPoint x: 216, startPoint y: 148, endPoint x: 242, endPoint y: 146, distance: 26.7
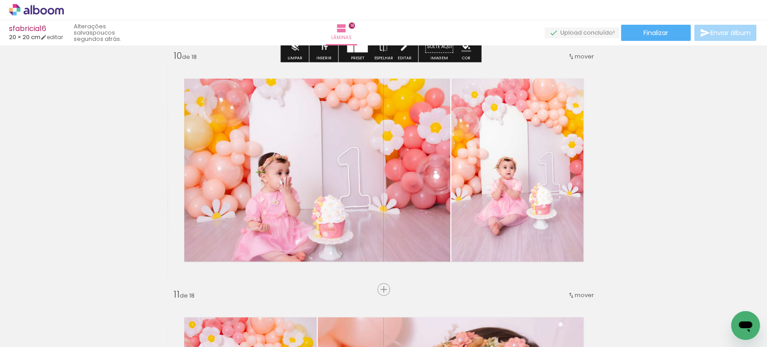
scroll to position [2159, 0]
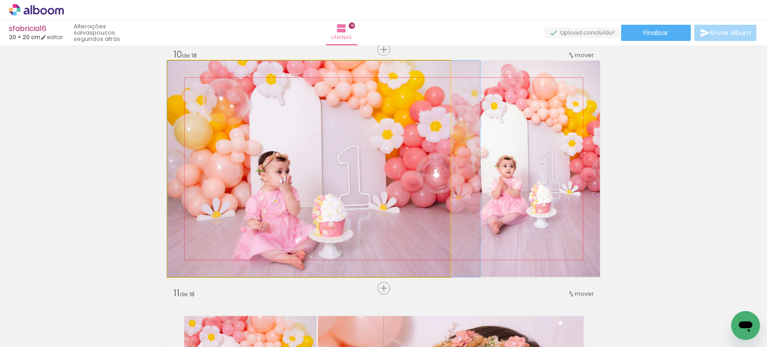
drag, startPoint x: 348, startPoint y: 191, endPoint x: 350, endPoint y: 175, distance: 15.8
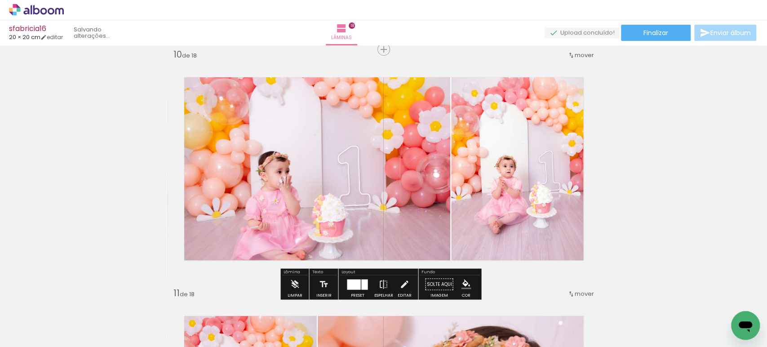
click at [330, 186] on quentale-photo at bounding box center [309, 169] width 283 height 216
click at [0, 0] on div at bounding box center [0, 0] width 0 height 0
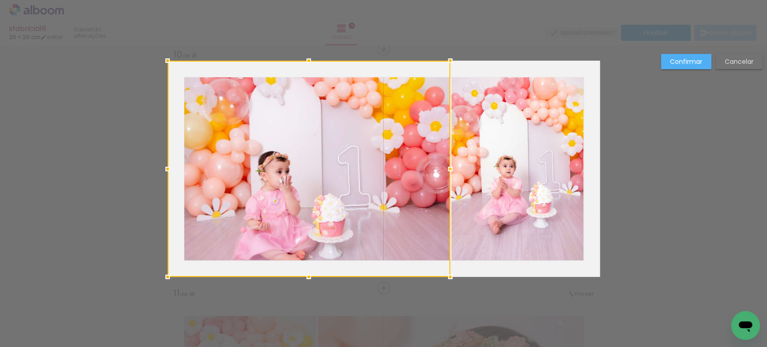
click at [312, 199] on div at bounding box center [309, 169] width 283 height 216
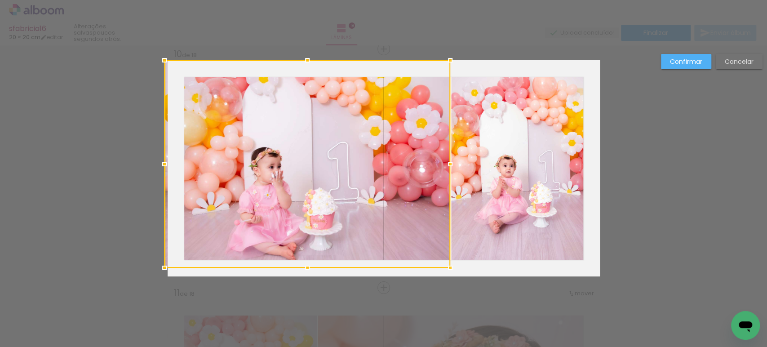
drag, startPoint x: 162, startPoint y: 280, endPoint x: 164, endPoint y: 271, distance: 9.3
click at [164, 271] on div at bounding box center [165, 268] width 18 height 18
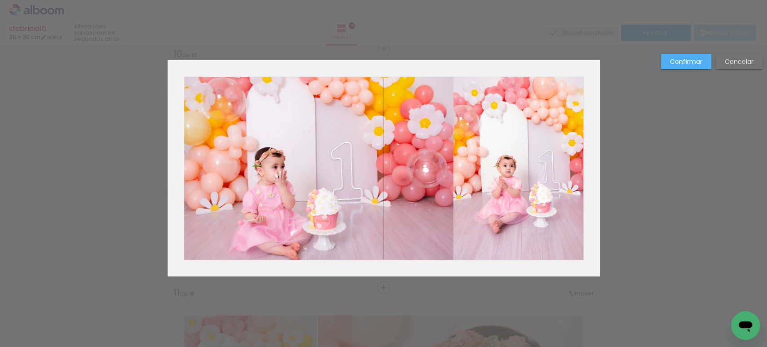
click at [0, 0] on slot "Confirmar" at bounding box center [0, 0] width 0 height 0
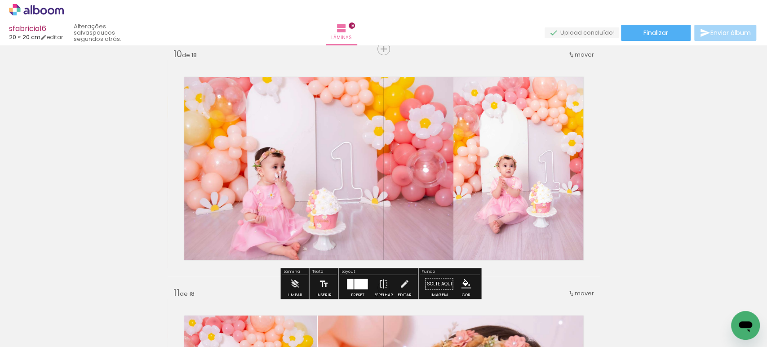
click at [424, 157] on quentale-photo at bounding box center [311, 164] width 286 height 208
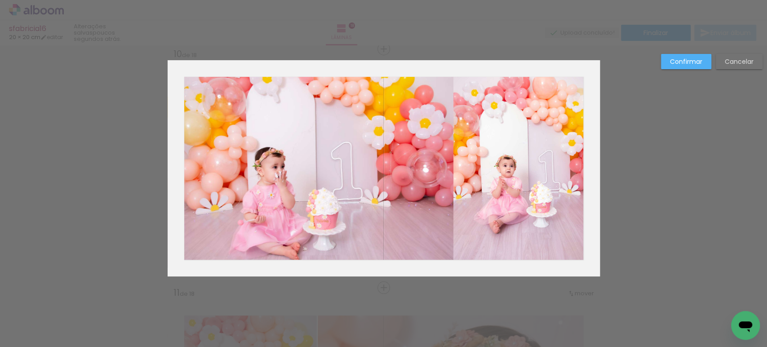
click at [424, 157] on quentale-photo at bounding box center [311, 164] width 286 height 208
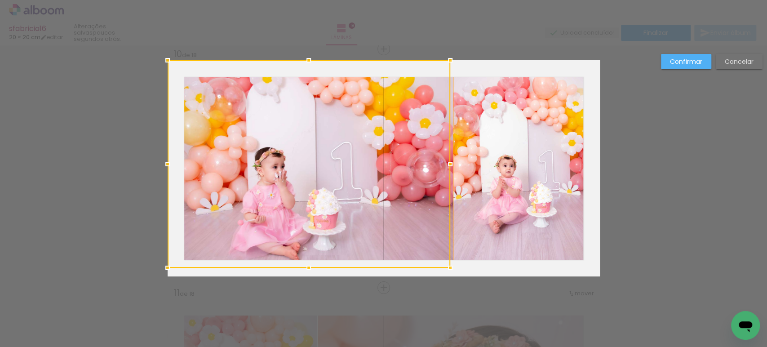
click at [424, 157] on div at bounding box center [309, 164] width 283 height 208
click at [450, 159] on div at bounding box center [456, 164] width 18 height 18
drag, startPoint x: 457, startPoint y: 163, endPoint x: 449, endPoint y: 162, distance: 8.6
click at [449, 162] on div at bounding box center [450, 164] width 18 height 18
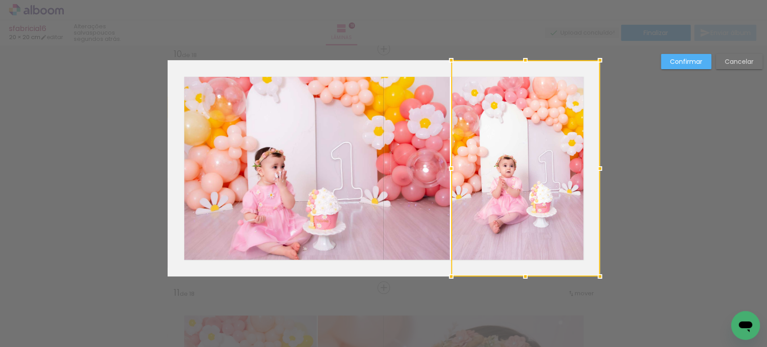
click at [694, 56] on paper-button "Confirmar" at bounding box center [686, 61] width 50 height 15
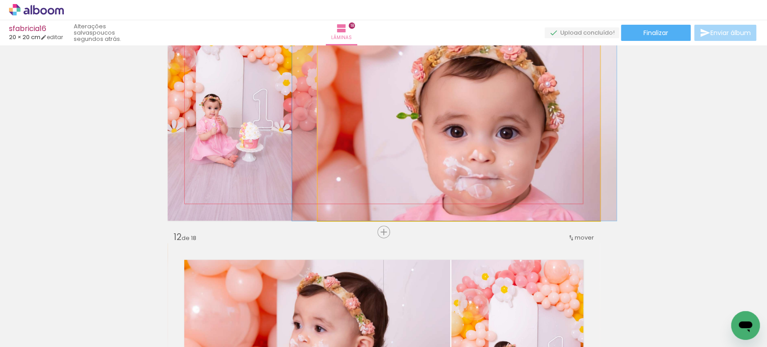
scroll to position [2455, 0]
drag, startPoint x: 539, startPoint y: 168, endPoint x: 535, endPoint y: 154, distance: 15.1
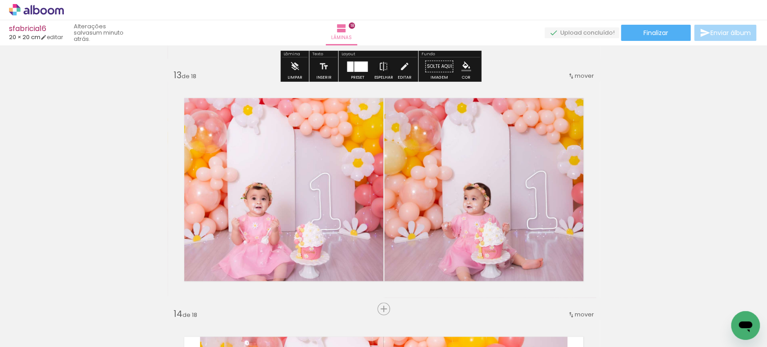
scroll to position [2855, 0]
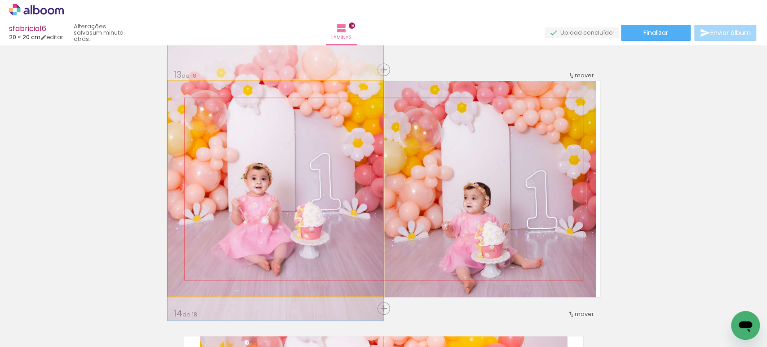
drag, startPoint x: 328, startPoint y: 199, endPoint x: 334, endPoint y: 179, distance: 20.9
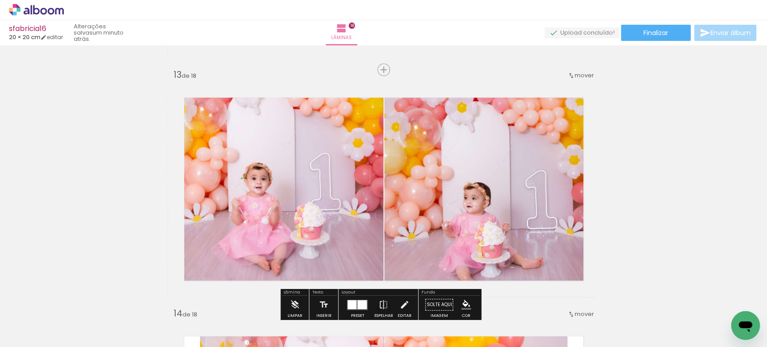
click at [331, 179] on quentale-photo at bounding box center [276, 188] width 216 height 215
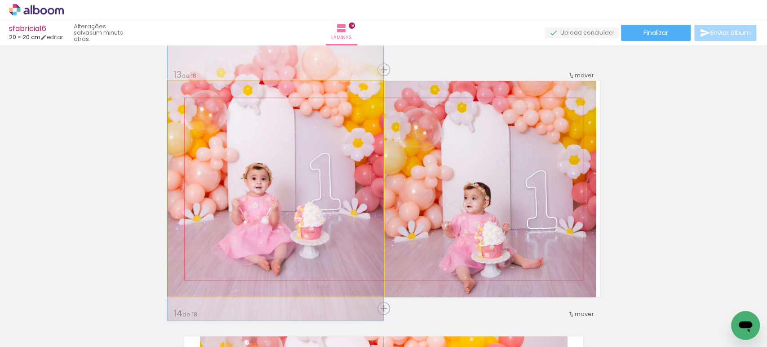
click at [331, 179] on quentale-photo at bounding box center [276, 188] width 216 height 215
click at [0, 0] on div at bounding box center [0, 0] width 0 height 0
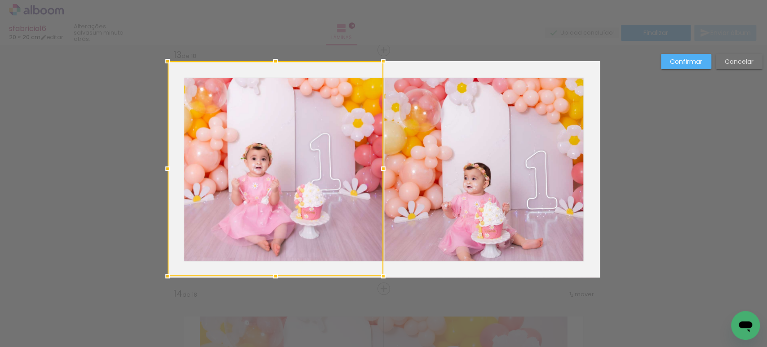
scroll to position [2876, 0]
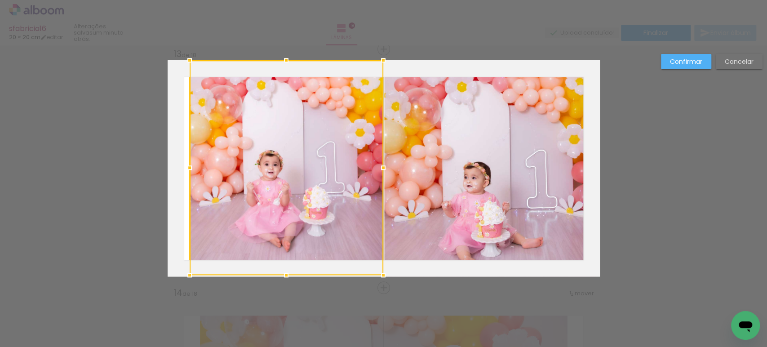
drag, startPoint x: 158, startPoint y: 167, endPoint x: 180, endPoint y: 172, distance: 22.0
click at [181, 172] on div at bounding box center [190, 168] width 18 height 18
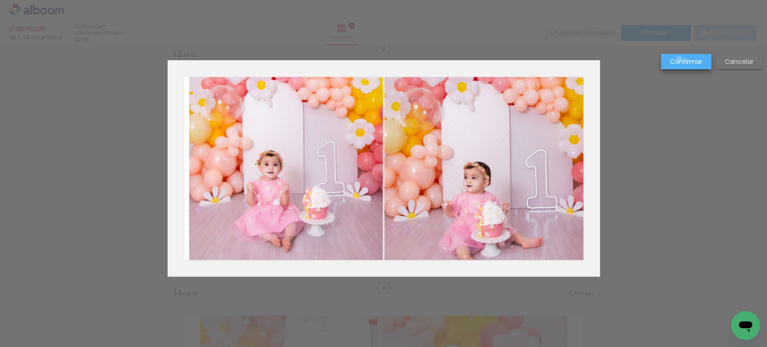
click at [0, 0] on slot "Confirmar" at bounding box center [0, 0] width 0 height 0
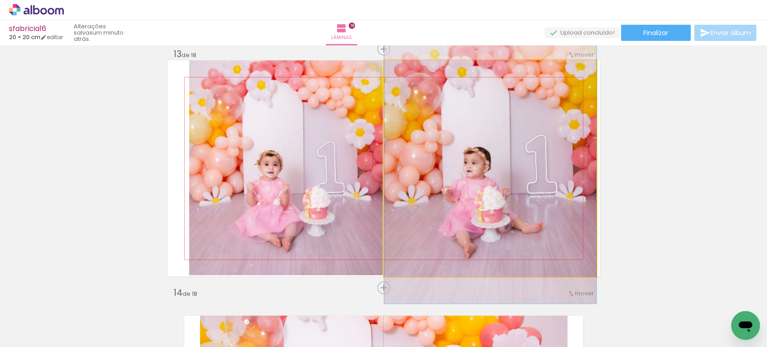
drag, startPoint x: 518, startPoint y: 184, endPoint x: 524, endPoint y: 169, distance: 15.8
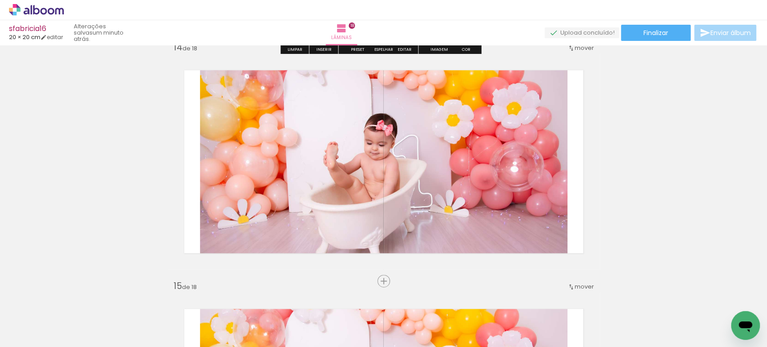
scroll to position [3122, 0]
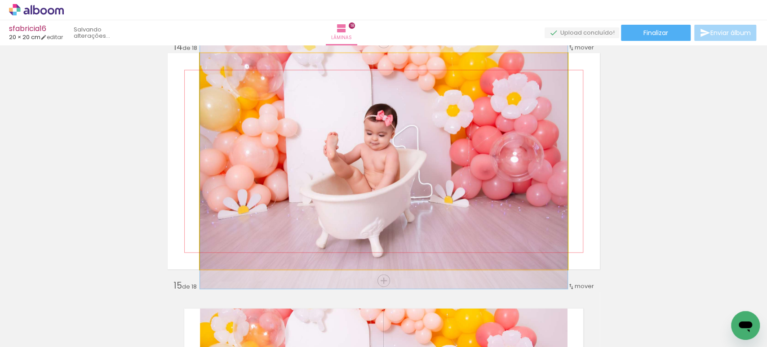
drag, startPoint x: 437, startPoint y: 161, endPoint x: 427, endPoint y: 152, distance: 13.7
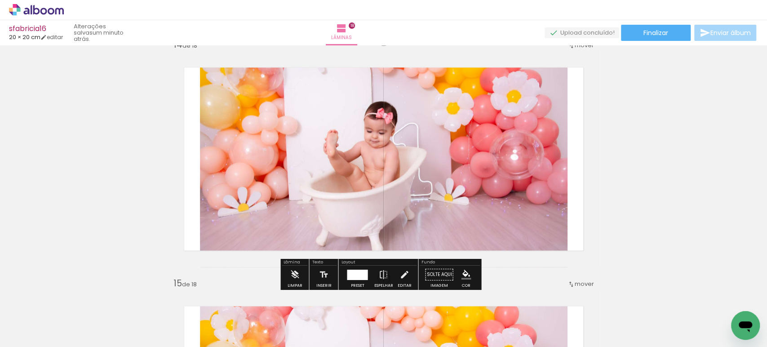
click at [473, 154] on quentale-photo at bounding box center [384, 159] width 368 height 216
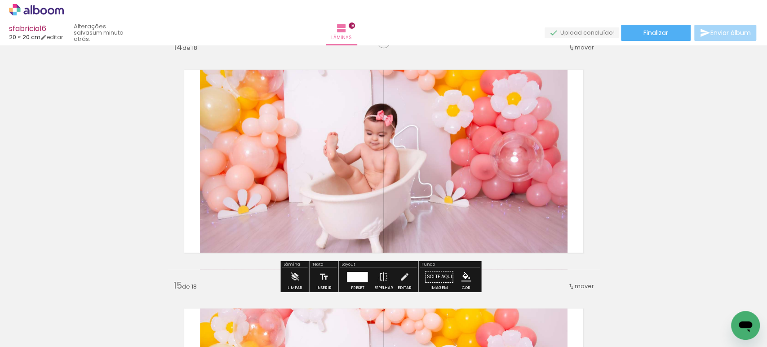
click at [0, 0] on div at bounding box center [0, 0] width 0 height 0
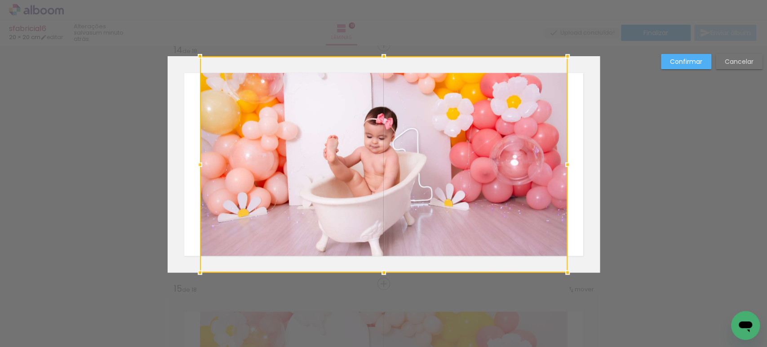
click at [473, 154] on div at bounding box center [384, 164] width 368 height 216
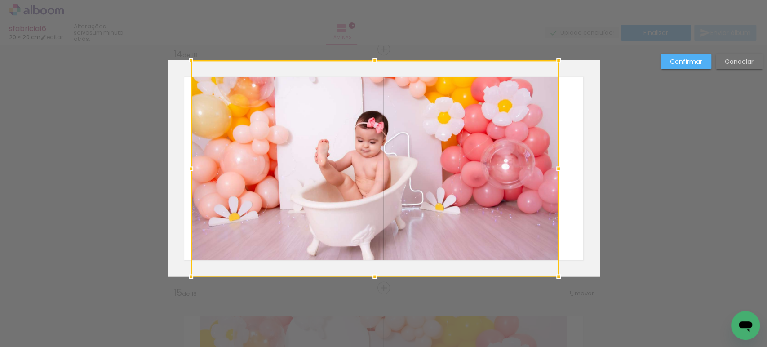
drag, startPoint x: 479, startPoint y: 164, endPoint x: 470, endPoint y: 161, distance: 9.3
click at [470, 161] on div at bounding box center [375, 168] width 368 height 216
click at [0, 0] on slot "Confirmar" at bounding box center [0, 0] width 0 height 0
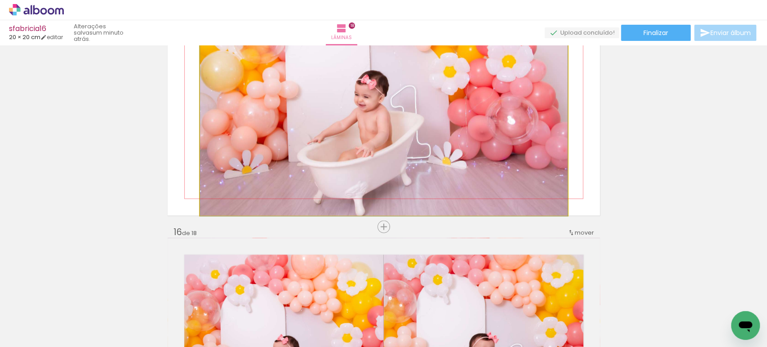
scroll to position [3414, 0]
drag, startPoint x: 468, startPoint y: 136, endPoint x: 468, endPoint y: 127, distance: 9.0
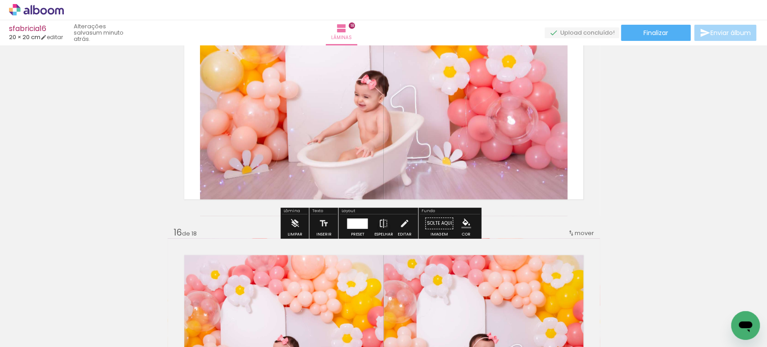
click at [476, 146] on quentale-photo at bounding box center [384, 108] width 368 height 216
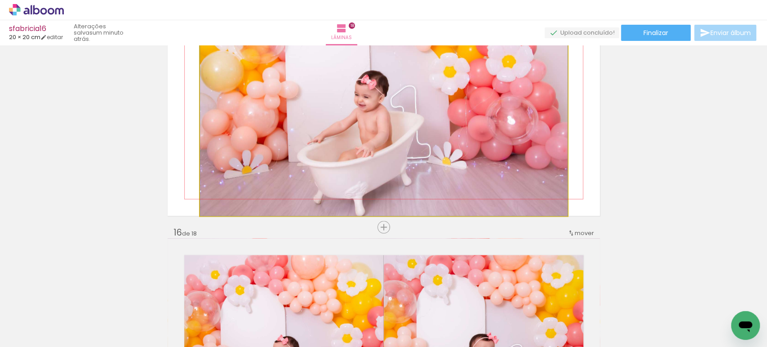
click at [476, 146] on quentale-photo at bounding box center [384, 108] width 368 height 216
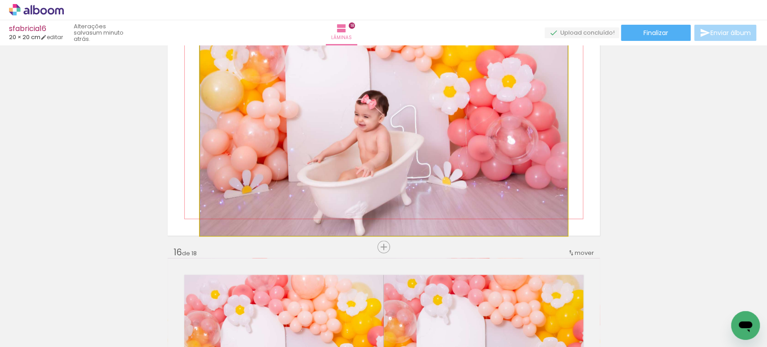
click at [0, 0] on div at bounding box center [0, 0] width 0 height 0
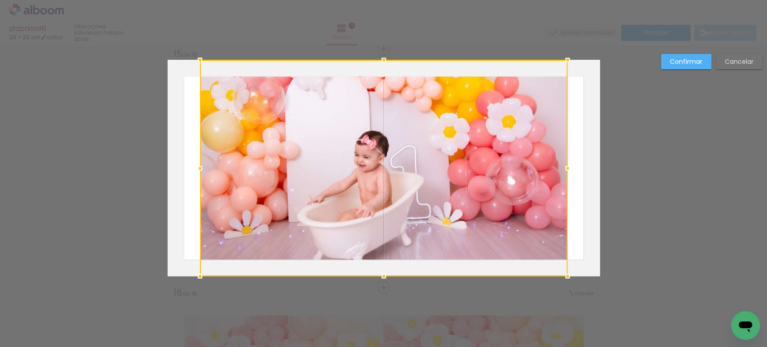
scroll to position [3353, 0]
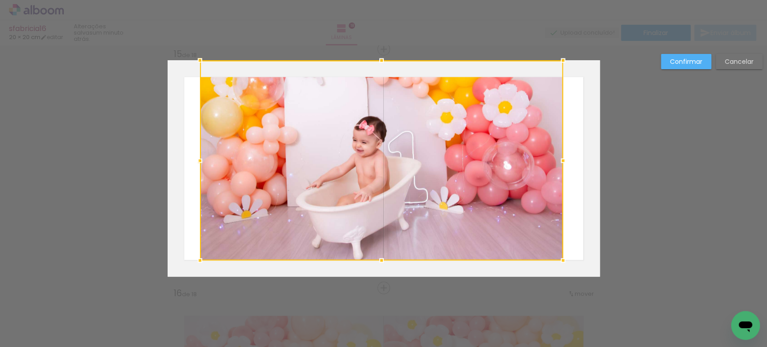
drag, startPoint x: 566, startPoint y: 276, endPoint x: 561, endPoint y: 262, distance: 15.1
click at [561, 262] on div at bounding box center [563, 260] width 18 height 18
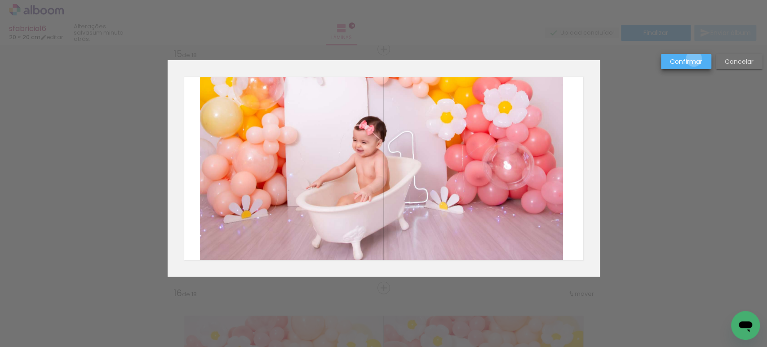
click at [0, 0] on slot "Confirmar" at bounding box center [0, 0] width 0 height 0
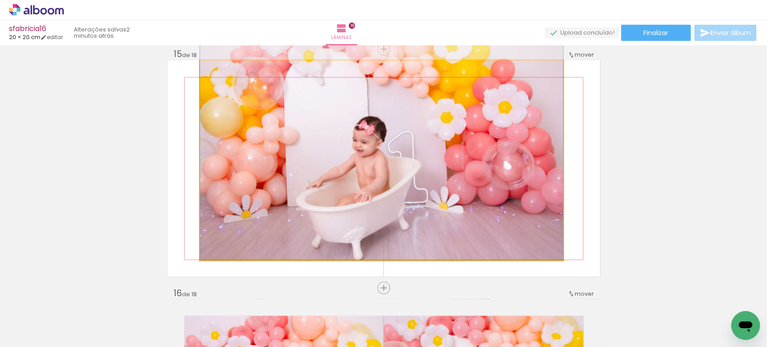
drag, startPoint x: 452, startPoint y: 165, endPoint x: 450, endPoint y: 147, distance: 17.7
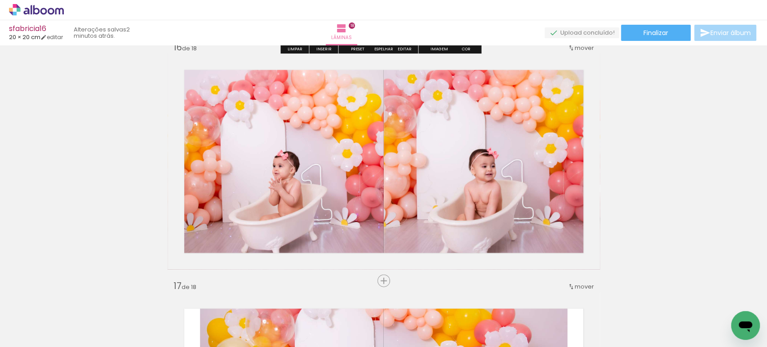
scroll to position [3599, 0]
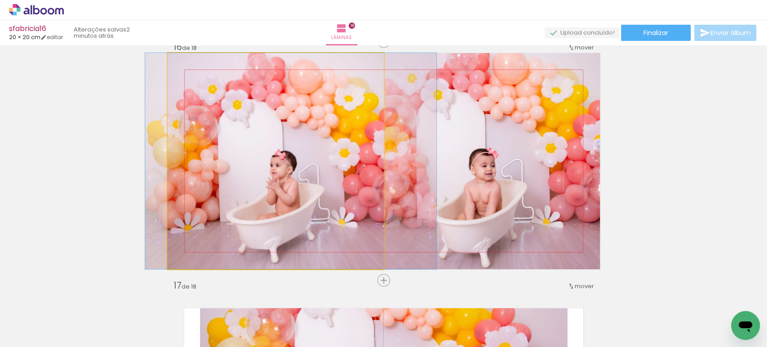
drag, startPoint x: 299, startPoint y: 198, endPoint x: 296, endPoint y: 179, distance: 18.6
click at [296, 179] on quentale-photo at bounding box center [276, 161] width 216 height 216
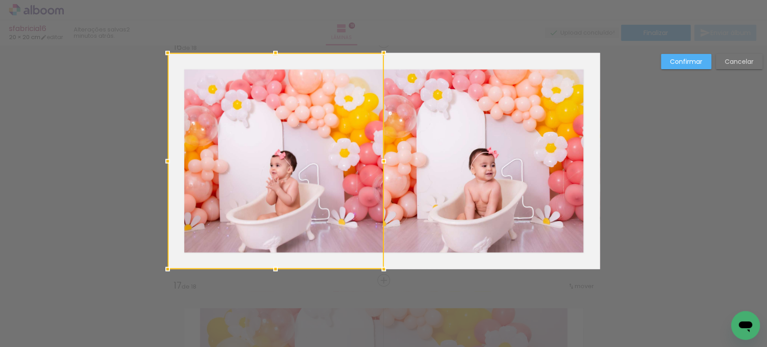
click at [296, 179] on div at bounding box center [276, 161] width 216 height 216
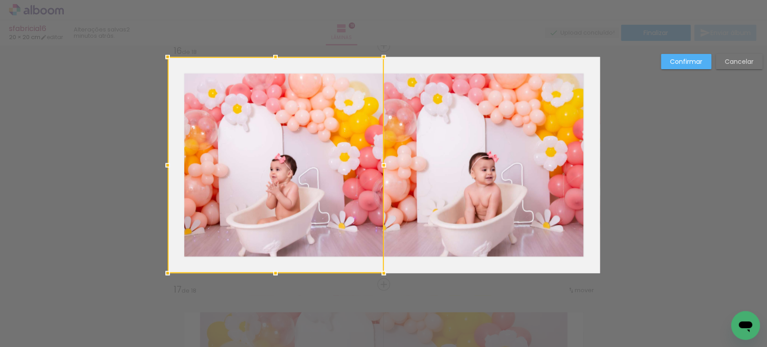
scroll to position [3592, 0]
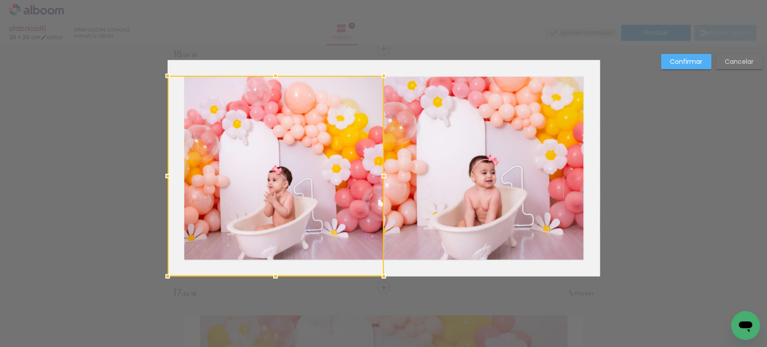
drag, startPoint x: 272, startPoint y: 58, endPoint x: 276, endPoint y: 75, distance: 16.6
click at [276, 75] on div at bounding box center [276, 76] width 18 height 18
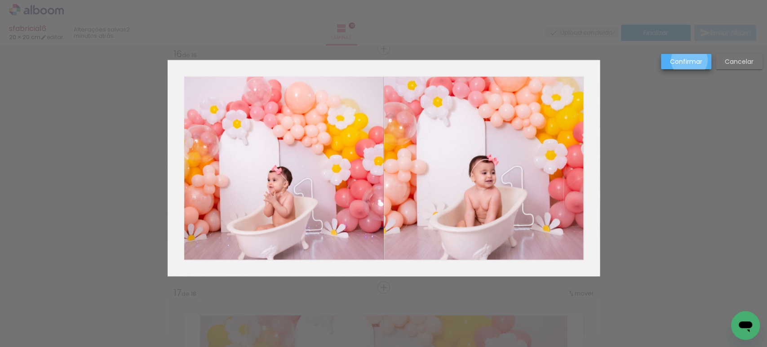
click at [0, 0] on slot "Confirmar" at bounding box center [0, 0] width 0 height 0
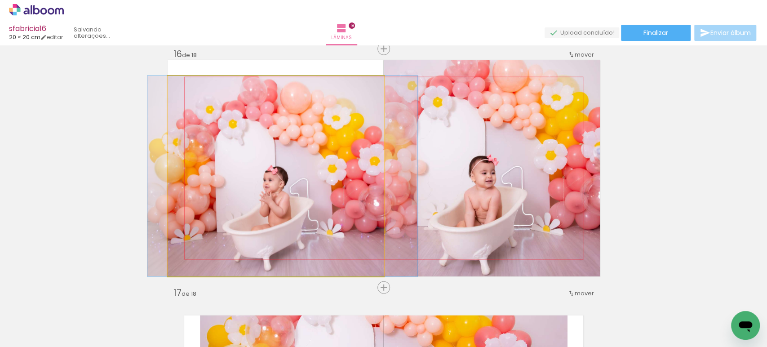
drag, startPoint x: 301, startPoint y: 160, endPoint x: 297, endPoint y: 165, distance: 6.0
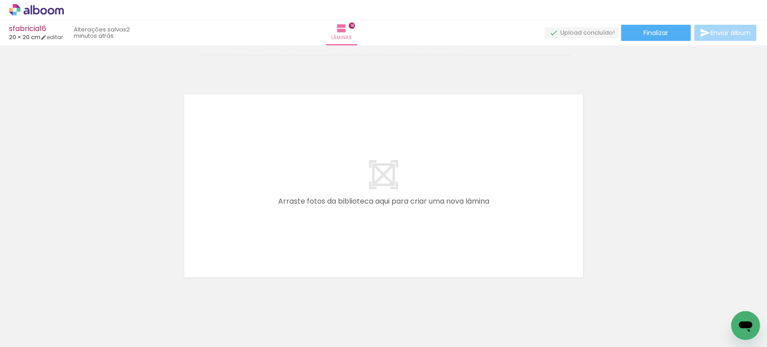
scroll to position [4291, 0]
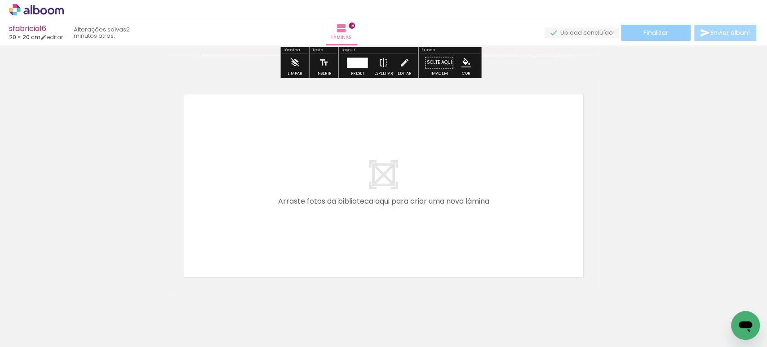
click at [649, 39] on paper-button "Finalizar" at bounding box center [656, 33] width 70 height 16
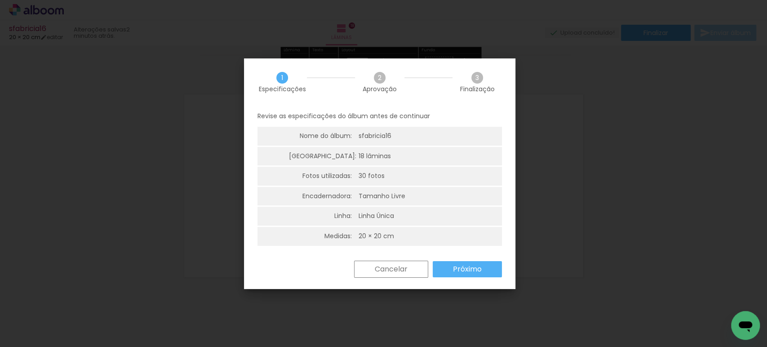
click at [0, 0] on slot "Próximo" at bounding box center [0, 0] width 0 height 0
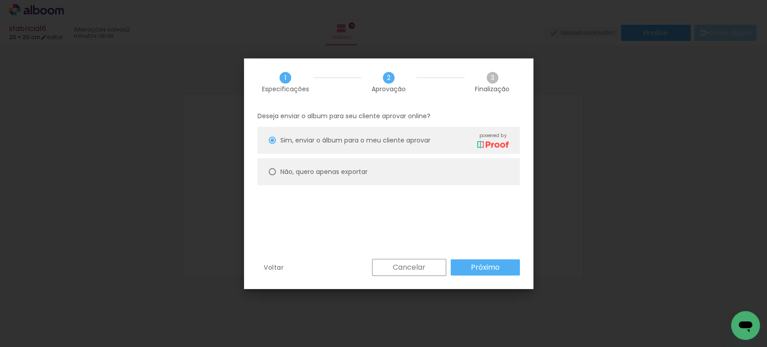
click at [327, 177] on paper-radio-button "Não, quero apenas exportar" at bounding box center [389, 171] width 263 height 27
type paper-radio-button "on"
click at [0, 0] on slot "Próximo" at bounding box center [0, 0] width 0 height 0
type input "Alta, 300 DPI"
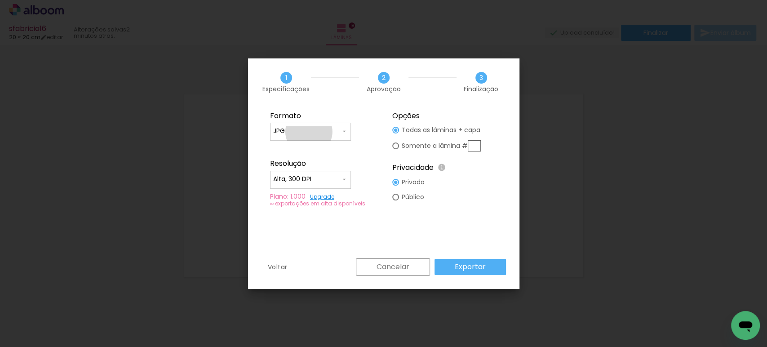
click at [309, 132] on input "JPG" at bounding box center [306, 131] width 67 height 9
click at [309, 132] on paper-item "JPG" at bounding box center [310, 130] width 81 height 18
click at [0, 0] on slot "Exportar" at bounding box center [0, 0] width 0 height 0
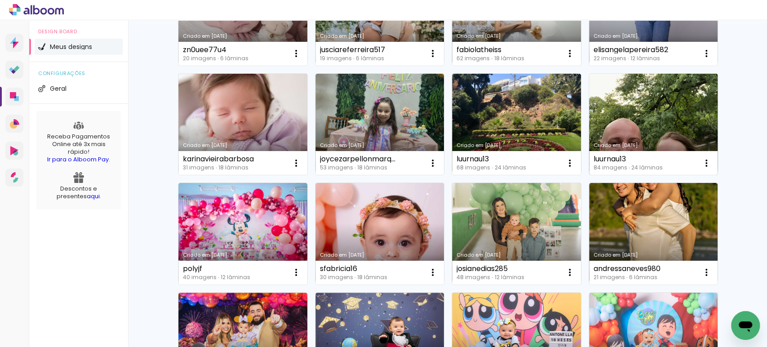
scroll to position [151, 0]
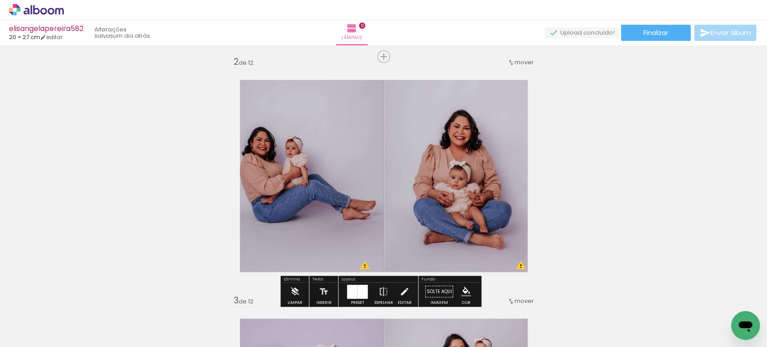
scroll to position [243, 0]
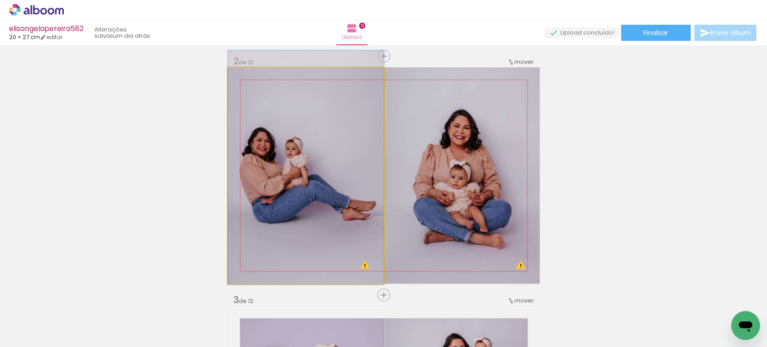
drag, startPoint x: 297, startPoint y: 121, endPoint x: 306, endPoint y: 122, distance: 9.0
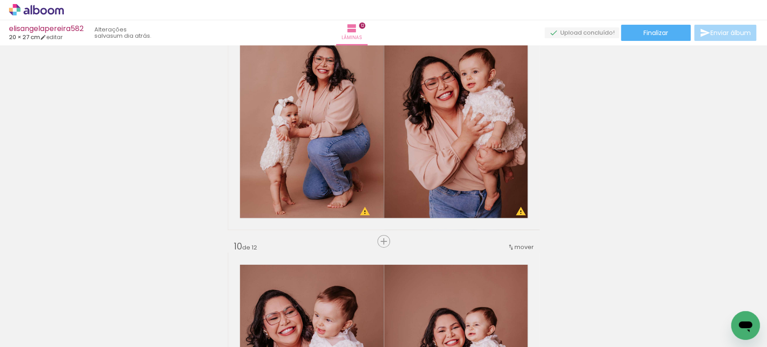
scroll to position [1967, 0]
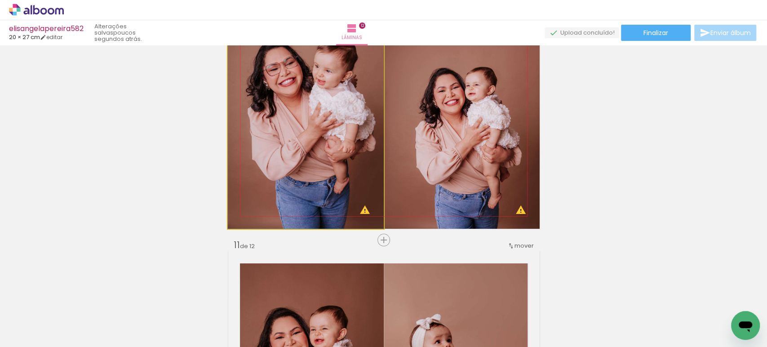
drag, startPoint x: 297, startPoint y: 134, endPoint x: 296, endPoint y: 122, distance: 11.7
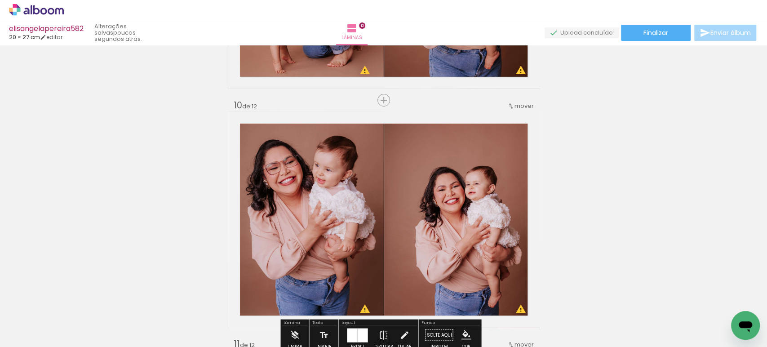
scroll to position [2108, 0]
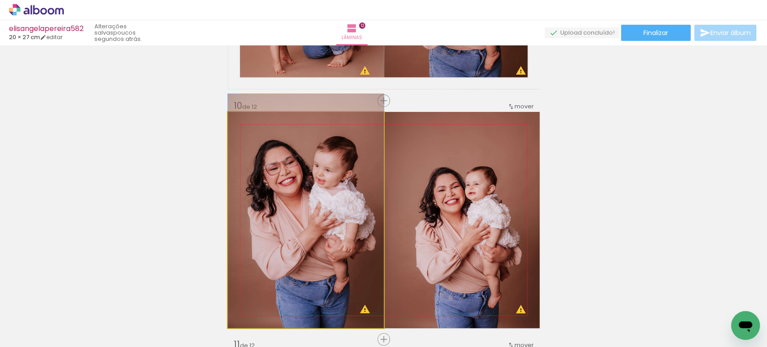
drag, startPoint x: 301, startPoint y: 203, endPoint x: 300, endPoint y: 192, distance: 11.8
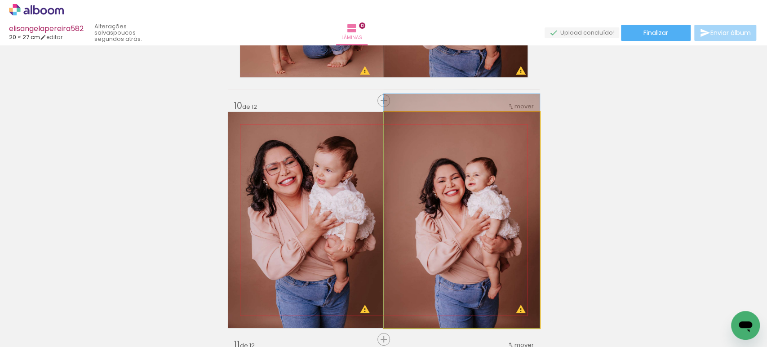
drag, startPoint x: 457, startPoint y: 233, endPoint x: 455, endPoint y: 205, distance: 28.0
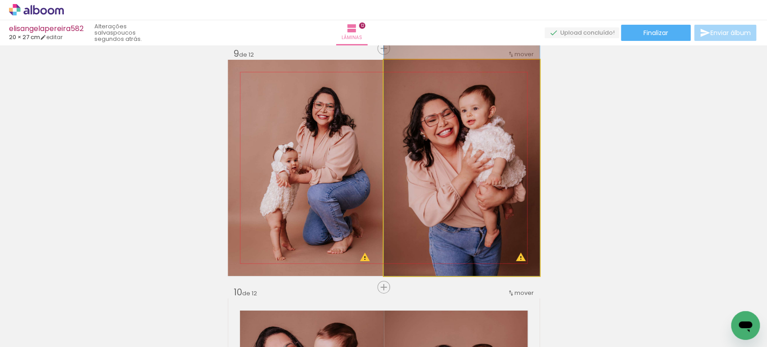
drag, startPoint x: 460, startPoint y: 210, endPoint x: 458, endPoint y: 193, distance: 16.7
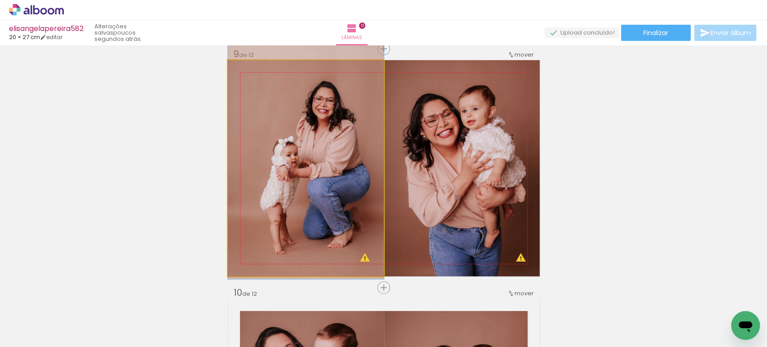
drag, startPoint x: 328, startPoint y: 210, endPoint x: 325, endPoint y: 204, distance: 7.0
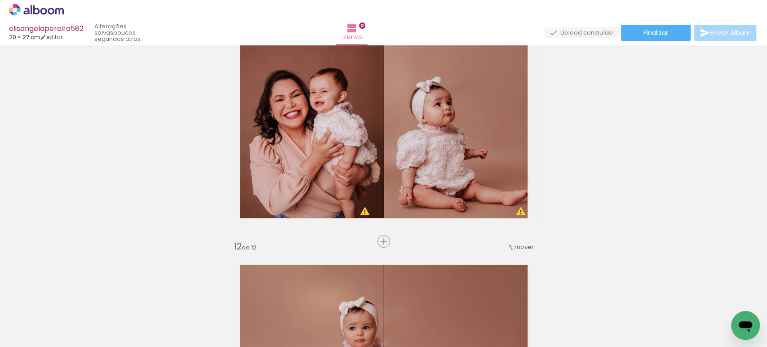
scroll to position [2445, 0]
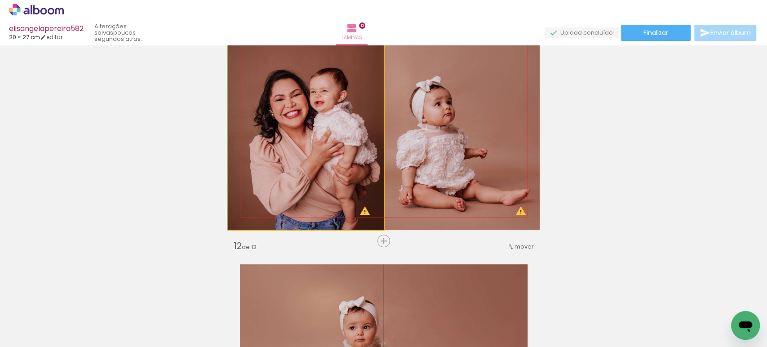
drag, startPoint x: 320, startPoint y: 193, endPoint x: 317, endPoint y: 175, distance: 18.7
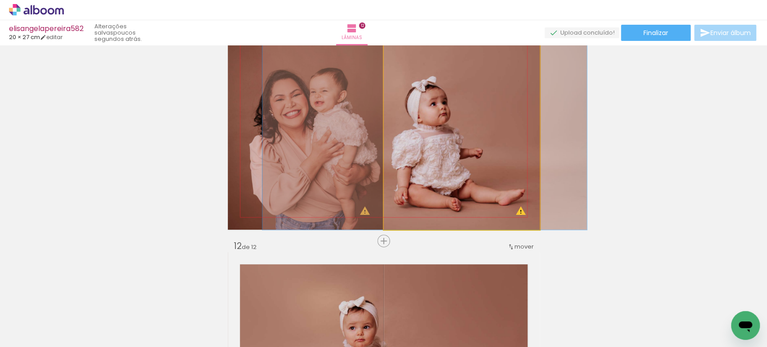
drag, startPoint x: 412, startPoint y: 183, endPoint x: 406, endPoint y: 178, distance: 8.0
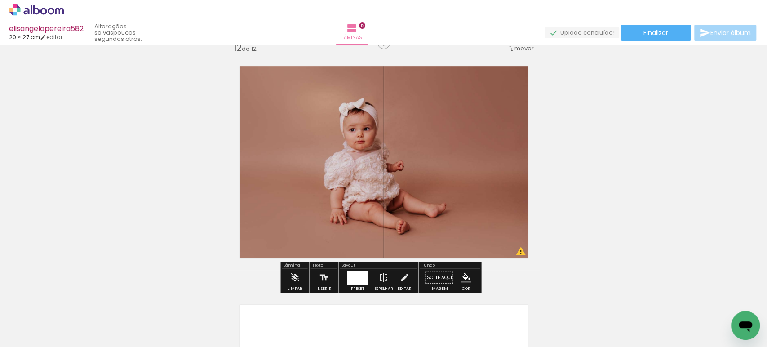
scroll to position [2644, 0]
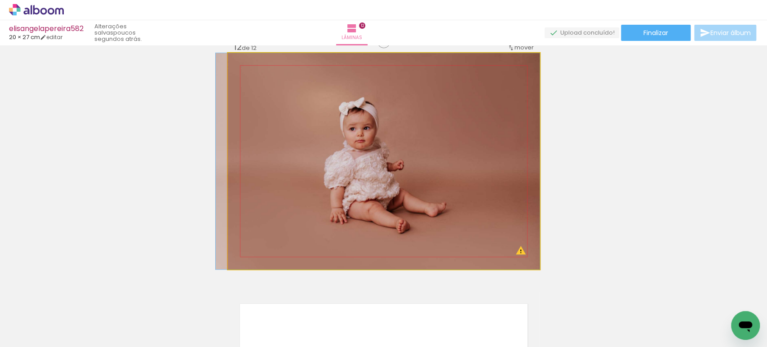
drag, startPoint x: 406, startPoint y: 178, endPoint x: 403, endPoint y: 172, distance: 6.5
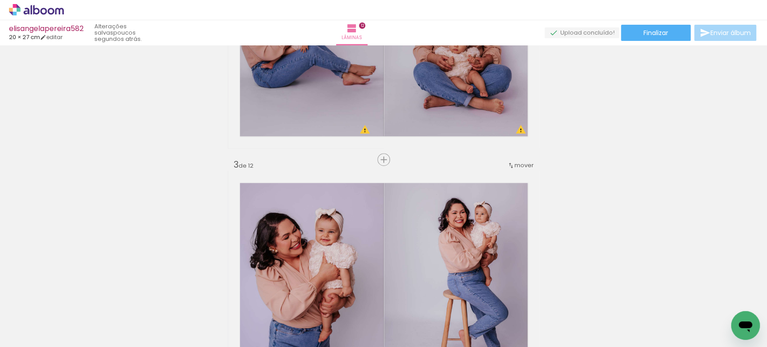
scroll to position [0, 0]
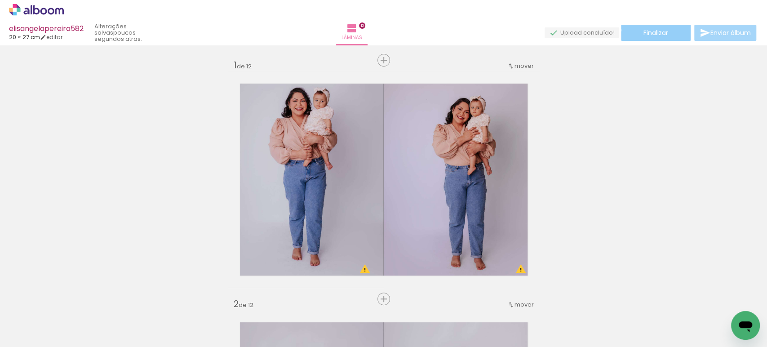
click at [621, 30] on paper-button "Finalizar" at bounding box center [656, 33] width 70 height 16
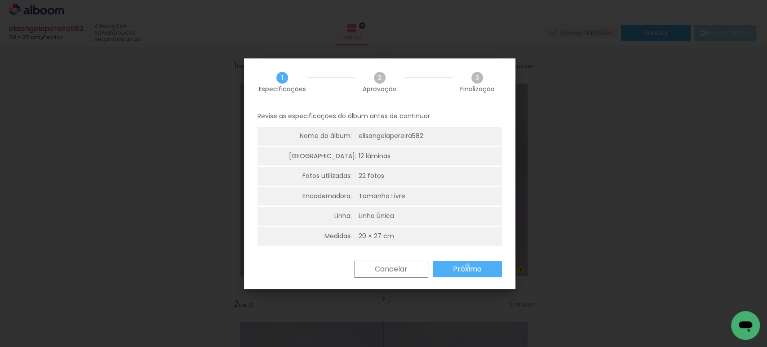
click at [0, 0] on slot "Próximo" at bounding box center [0, 0] width 0 height 0
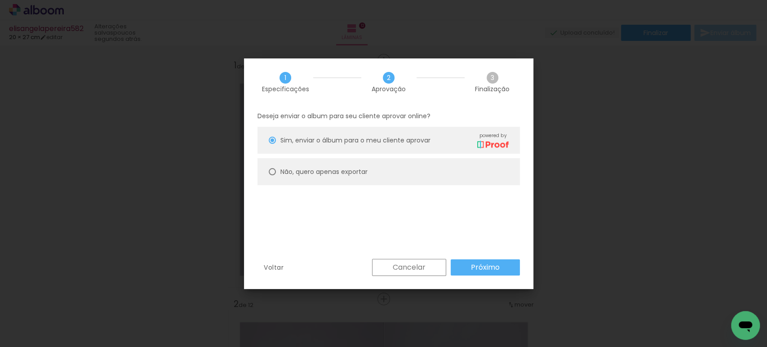
click at [0, 0] on slot "Não, quero apenas exportar" at bounding box center [0, 0] width 0 height 0
type paper-radio-button "on"
click at [0, 0] on slot "Próximo" at bounding box center [0, 0] width 0 height 0
type input "Alta, 300 DPI"
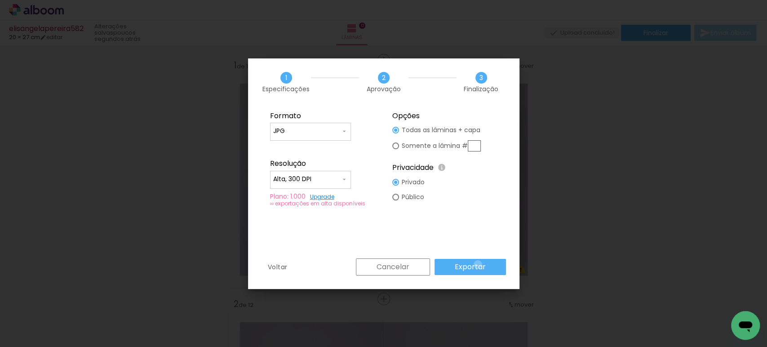
click at [0, 0] on slot "Exportar" at bounding box center [0, 0] width 0 height 0
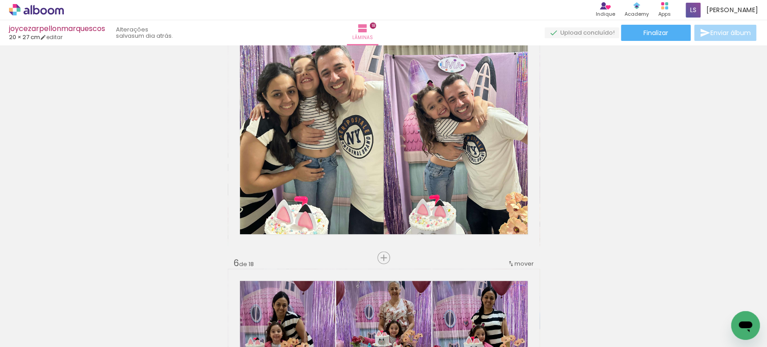
scroll to position [996, 0]
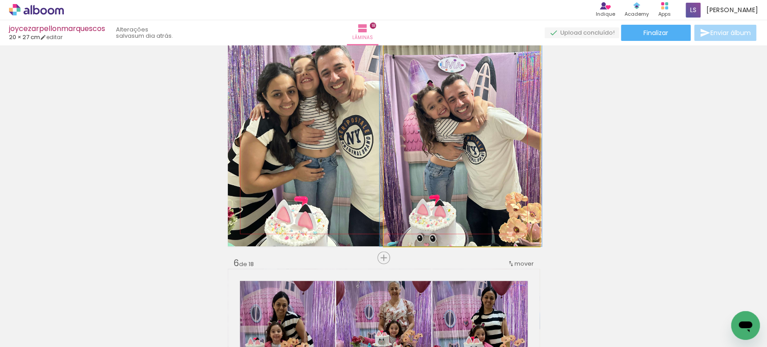
click at [500, 137] on quentale-photo at bounding box center [462, 138] width 156 height 216
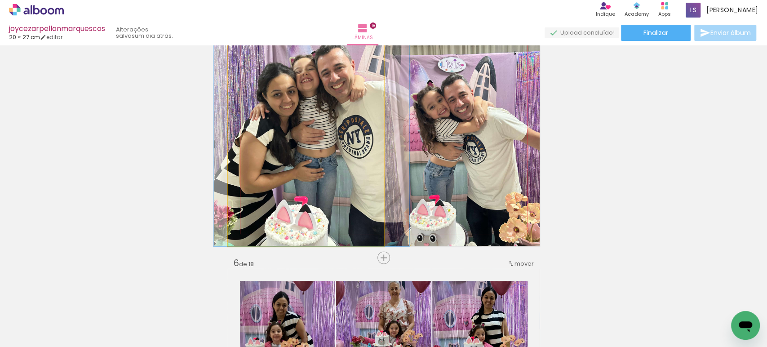
click at [331, 147] on quentale-photo at bounding box center [306, 138] width 156 height 216
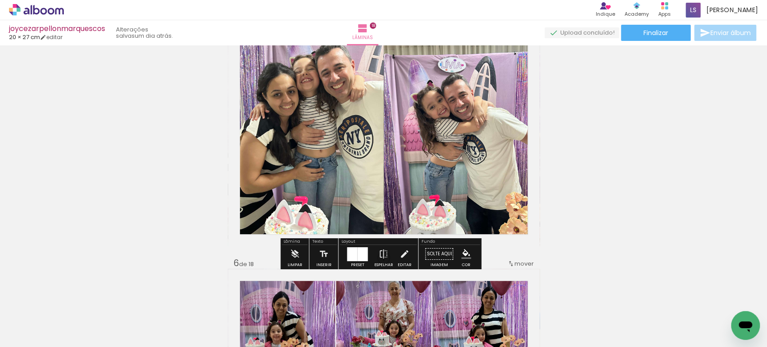
click at [321, 145] on quentale-photo at bounding box center [306, 138] width 156 height 216
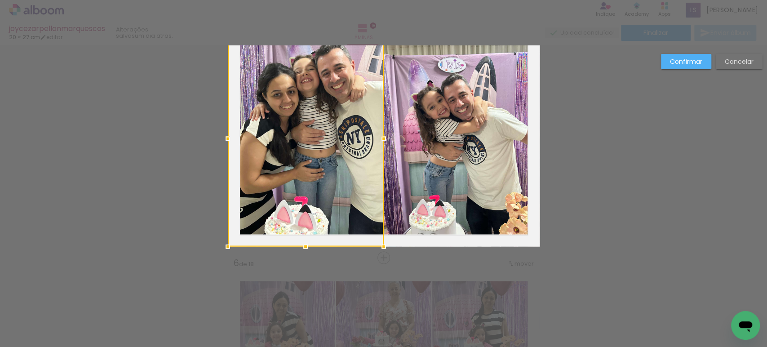
click at [321, 145] on div at bounding box center [306, 138] width 156 height 216
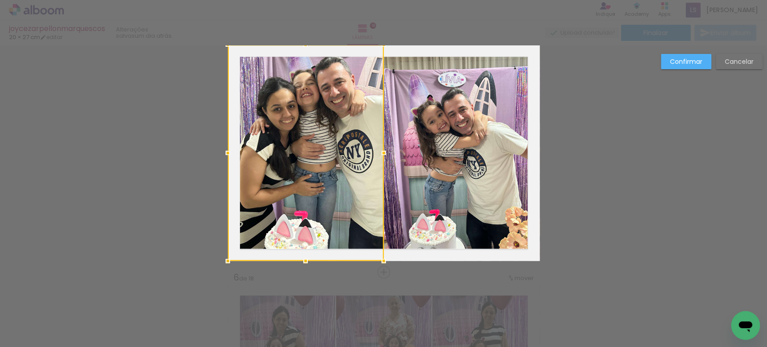
click at [321, 145] on div at bounding box center [306, 153] width 156 height 216
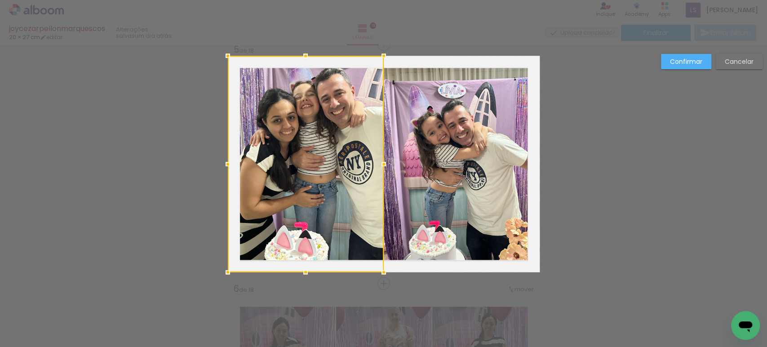
scroll to position [966, 0]
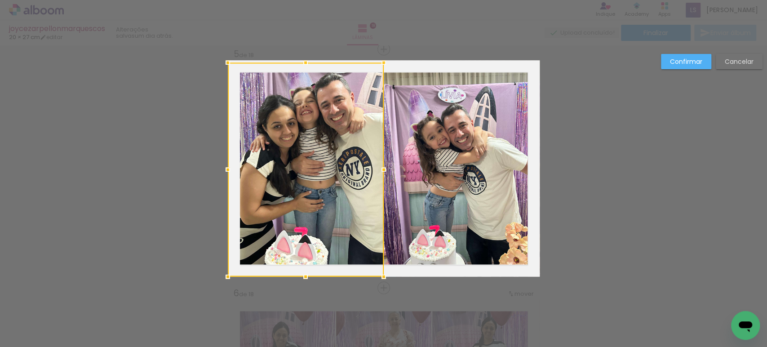
click at [305, 64] on div at bounding box center [306, 62] width 18 height 18
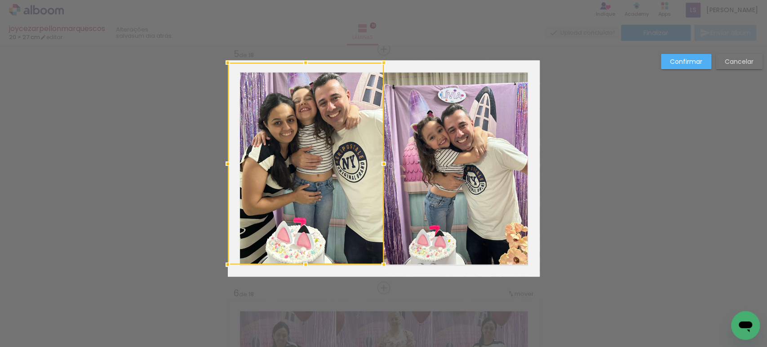
drag, startPoint x: 301, startPoint y: 276, endPoint x: 302, endPoint y: 263, distance: 12.2
click at [302, 263] on div at bounding box center [306, 264] width 18 height 18
click at [0, 0] on slot "Confirmar" at bounding box center [0, 0] width 0 height 0
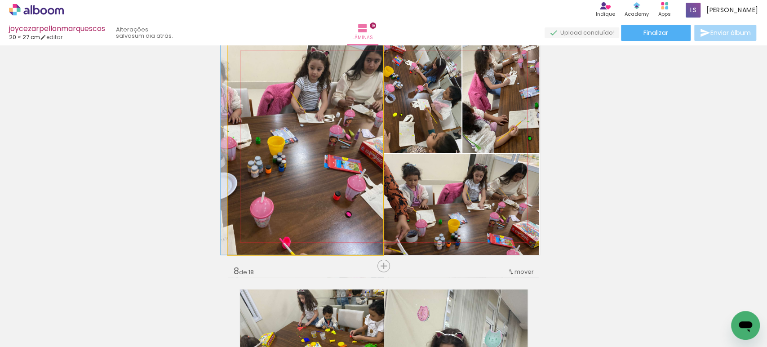
drag, startPoint x: 325, startPoint y: 121, endPoint x: 324, endPoint y: 127, distance: 5.6
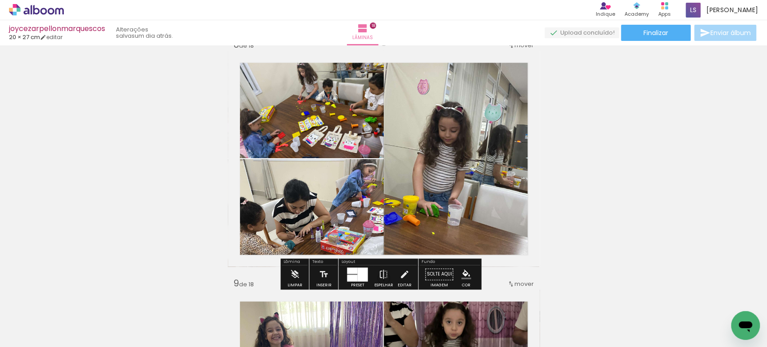
scroll to position [1691, 0]
click at [359, 146] on quentale-photo at bounding box center [306, 104] width 156 height 107
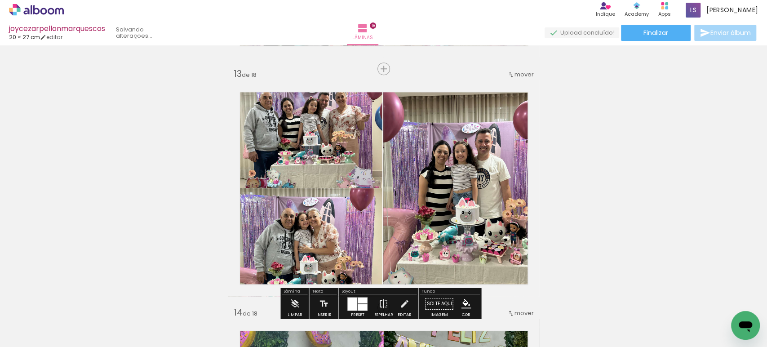
scroll to position [2856, 0]
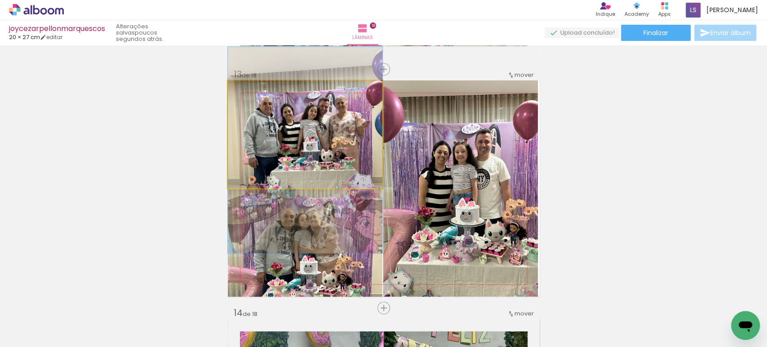
drag, startPoint x: 338, startPoint y: 131, endPoint x: 338, endPoint y: 136, distance: 5.4
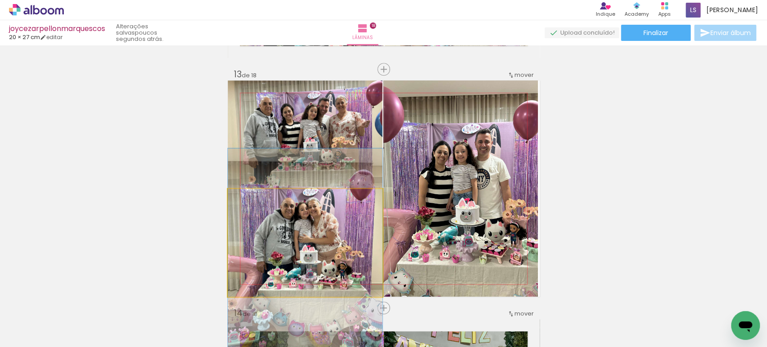
drag, startPoint x: 336, startPoint y: 236, endPoint x: 335, endPoint y: 226, distance: 10.8
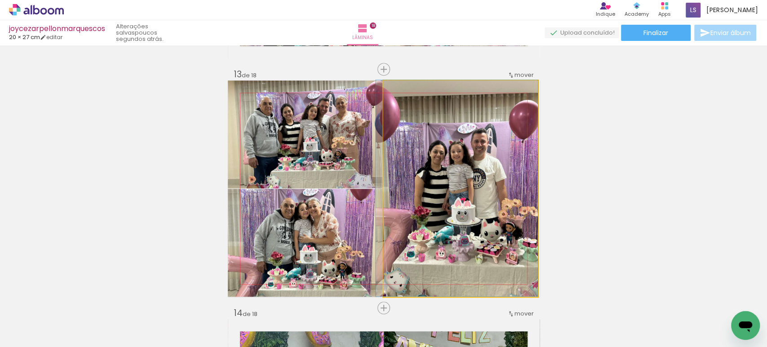
drag, startPoint x: 447, startPoint y: 196, endPoint x: 440, endPoint y: 177, distance: 19.8
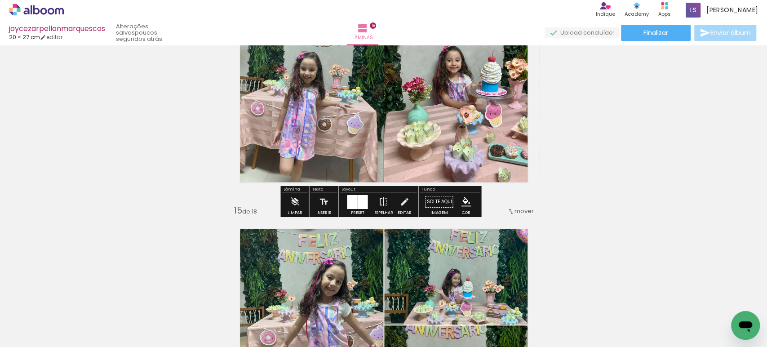
scroll to position [3196, 0]
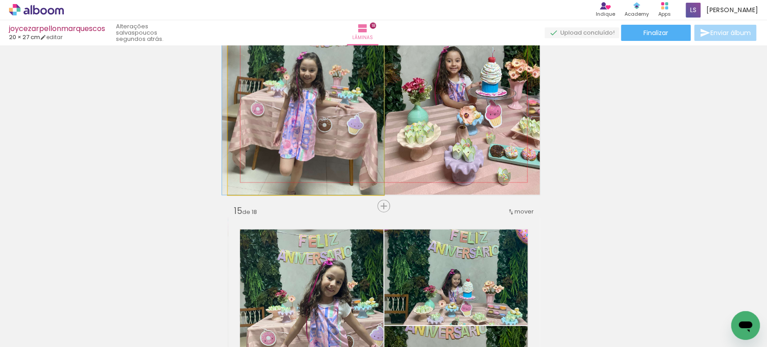
drag, startPoint x: 327, startPoint y: 153, endPoint x: 327, endPoint y: 148, distance: 4.9
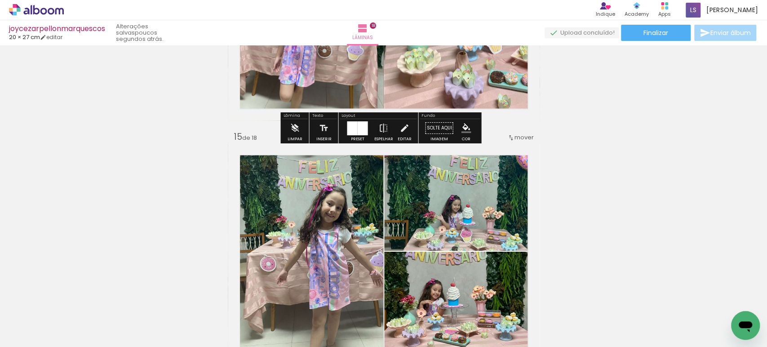
scroll to position [3344, 0]
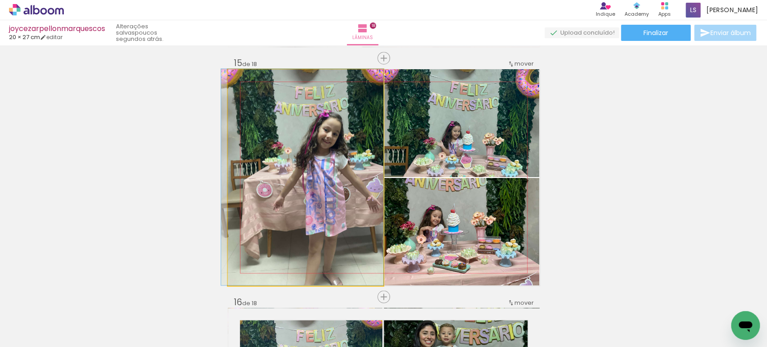
drag, startPoint x: 341, startPoint y: 174, endPoint x: 333, endPoint y: 168, distance: 10.0
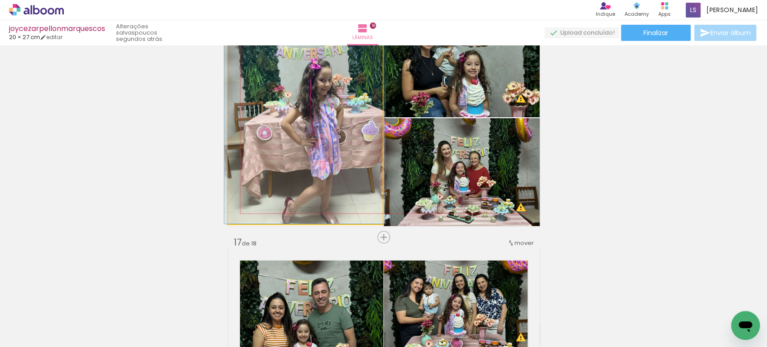
scroll to position [3643, 0]
drag, startPoint x: 330, startPoint y: 160, endPoint x: 329, endPoint y: 153, distance: 6.8
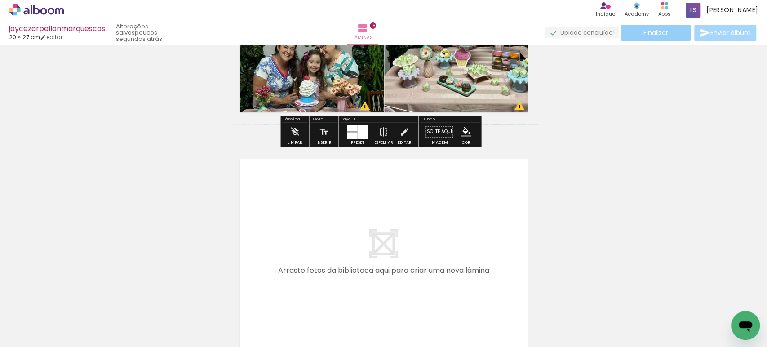
scroll to position [4222, 0]
click at [637, 33] on paper-button "Finalizar" at bounding box center [656, 33] width 70 height 16
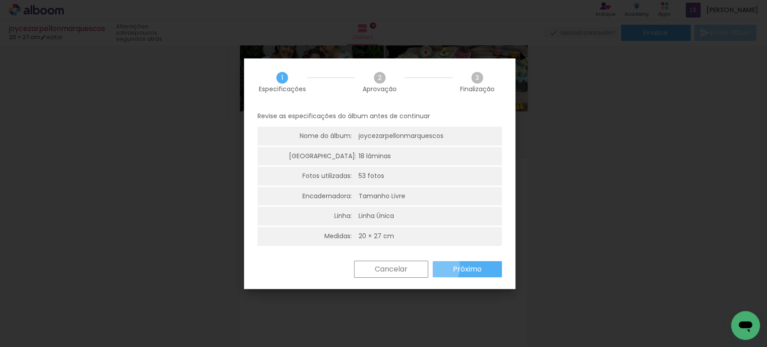
click at [440, 267] on paper-button "Próximo" at bounding box center [467, 269] width 69 height 16
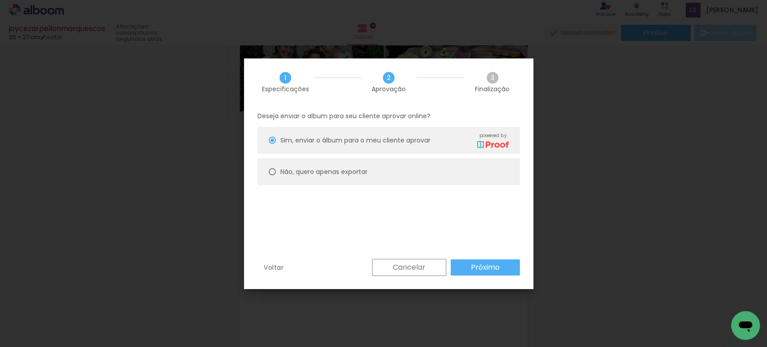
drag, startPoint x: 345, startPoint y: 168, endPoint x: 357, endPoint y: 172, distance: 11.9
click at [0, 0] on slot "Não, quero apenas exportar" at bounding box center [0, 0] width 0 height 0
type paper-radio-button "on"
click at [0, 0] on slot "Próximo" at bounding box center [0, 0] width 0 height 0
type input "Alta, 300 DPI"
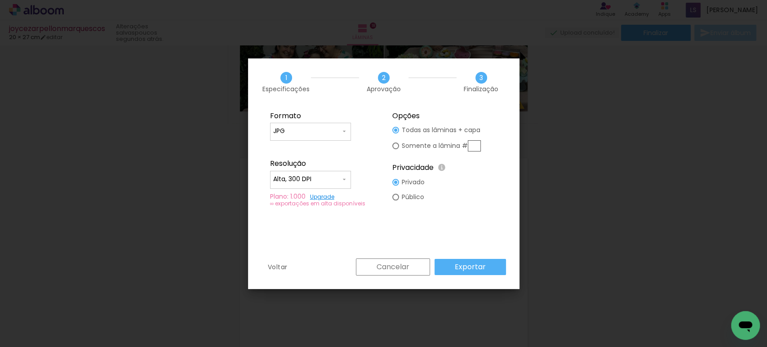
click at [0, 0] on slot "Exportar" at bounding box center [0, 0] width 0 height 0
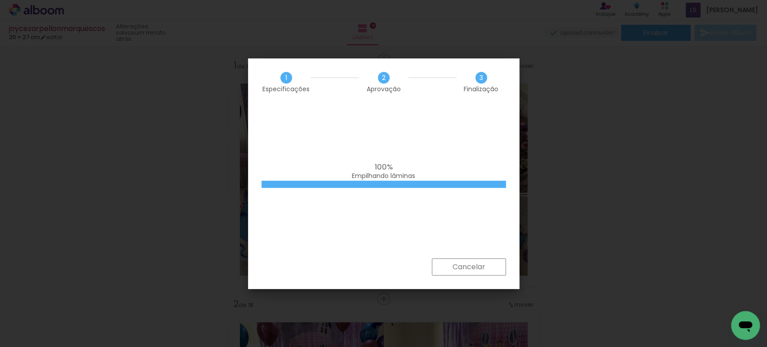
scroll to position [4222, 0]
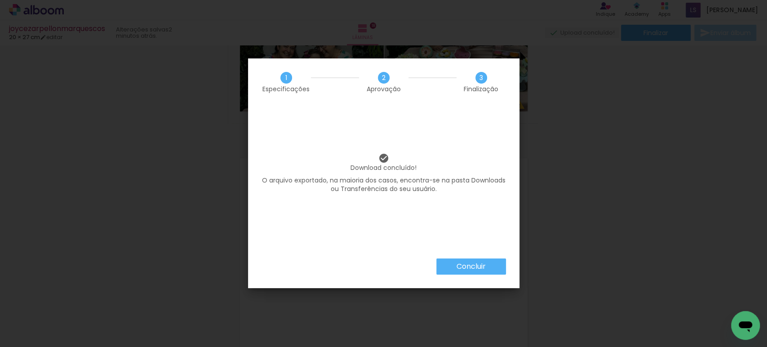
click at [0, 0] on slot "Concluir" at bounding box center [0, 0] width 0 height 0
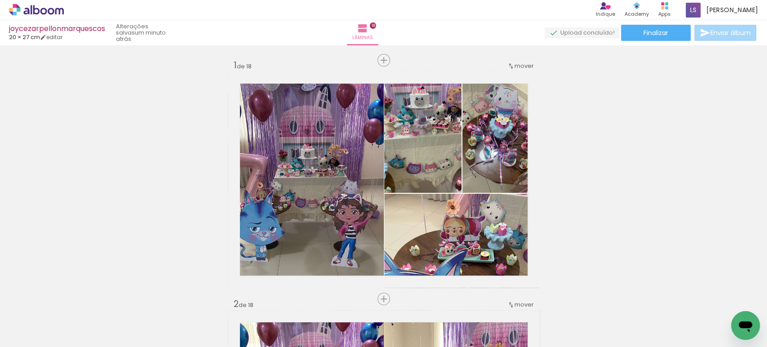
scroll to position [4222, 0]
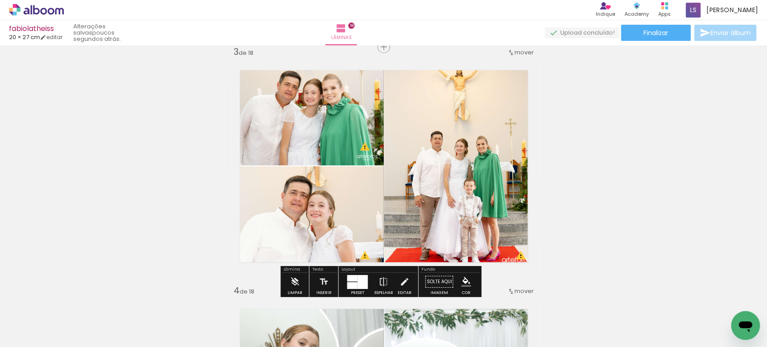
scroll to position [491, 0]
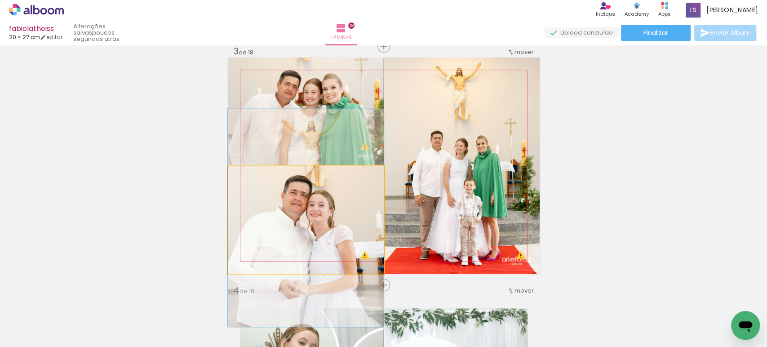
click at [325, 208] on quentale-photo at bounding box center [306, 220] width 156 height 108
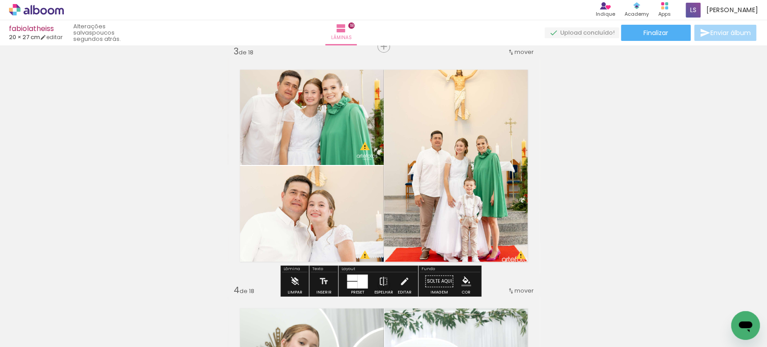
click at [325, 208] on quentale-photo at bounding box center [306, 220] width 156 height 108
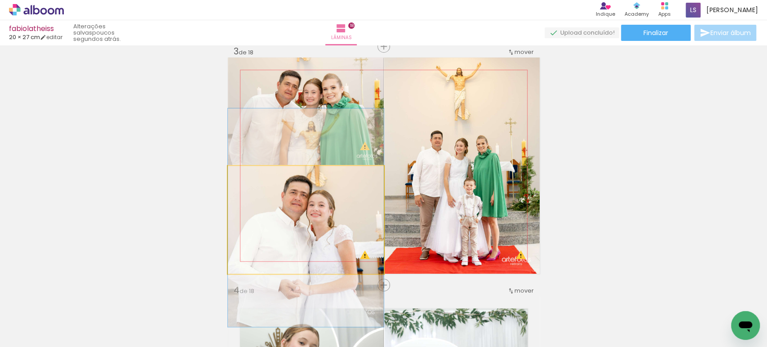
click at [325, 208] on quentale-photo at bounding box center [306, 220] width 156 height 108
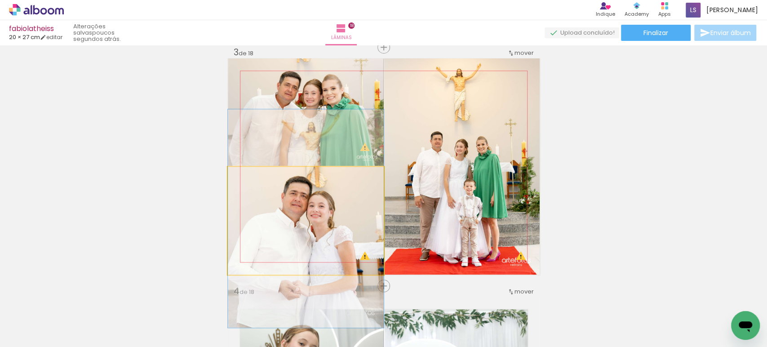
click at [0, 0] on div at bounding box center [0, 0] width 0 height 0
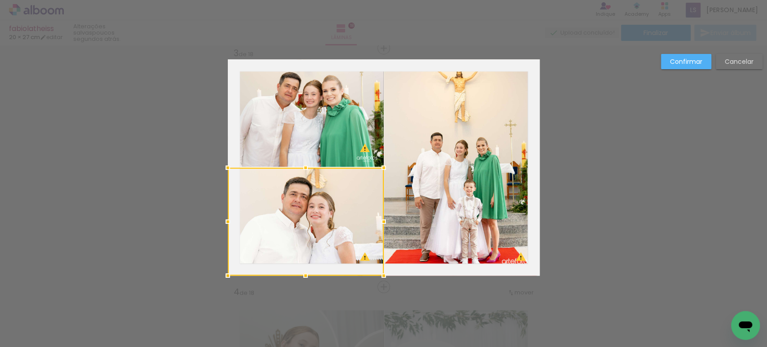
scroll to position [489, 0]
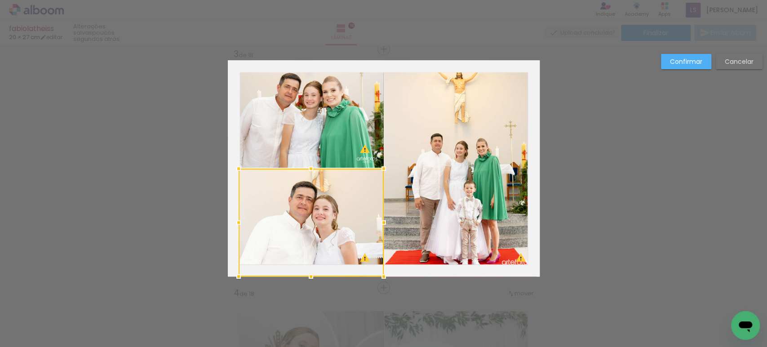
drag, startPoint x: 219, startPoint y: 223, endPoint x: 233, endPoint y: 196, distance: 30.2
click at [233, 196] on album-spread "3 de 18" at bounding box center [384, 168] width 312 height 216
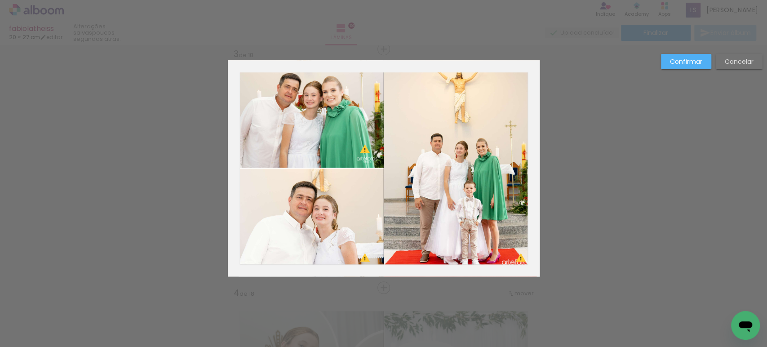
click at [0, 0] on slot "Confirmar" at bounding box center [0, 0] width 0 height 0
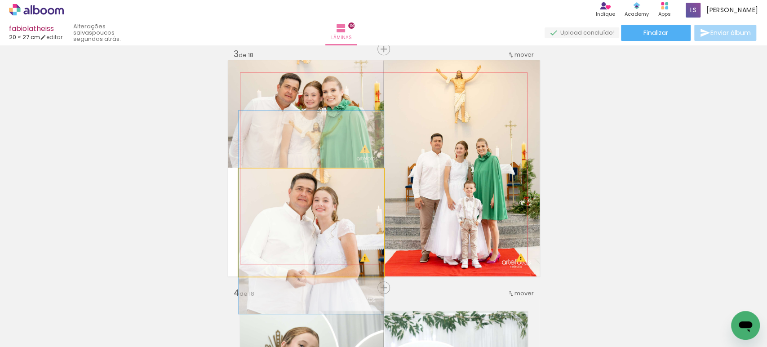
drag, startPoint x: 308, startPoint y: 247, endPoint x: 319, endPoint y: 241, distance: 13.1
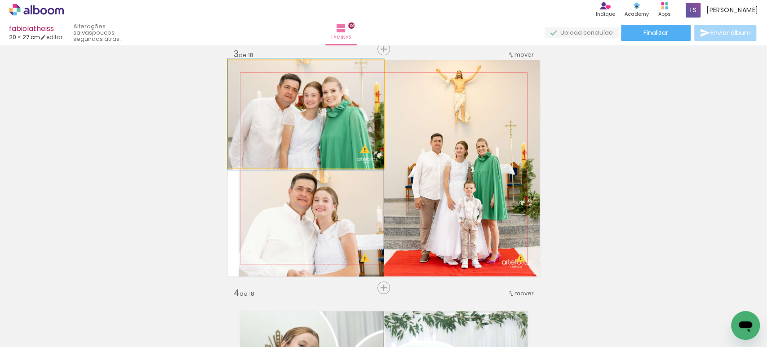
drag, startPoint x: 282, startPoint y: 129, endPoint x: 287, endPoint y: 130, distance: 5.4
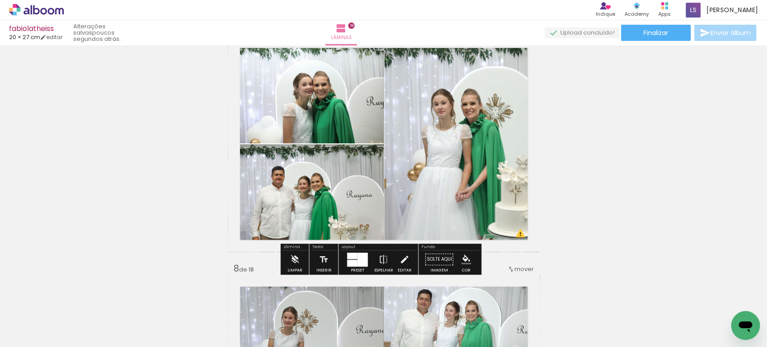
scroll to position [1467, 0]
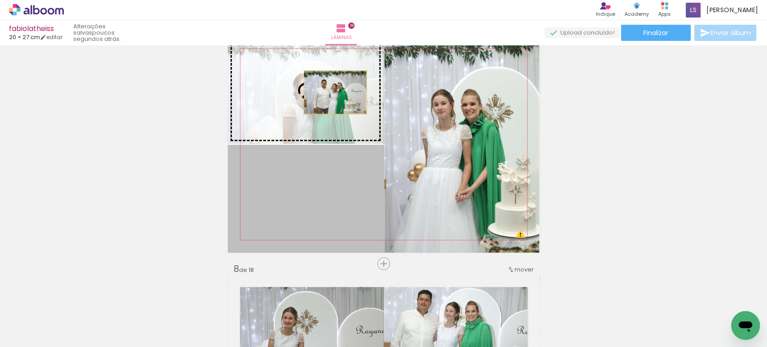
drag, startPoint x: 336, startPoint y: 186, endPoint x: 331, endPoint y: 92, distance: 94.1
click at [0, 0] on slot at bounding box center [0, 0] width 0 height 0
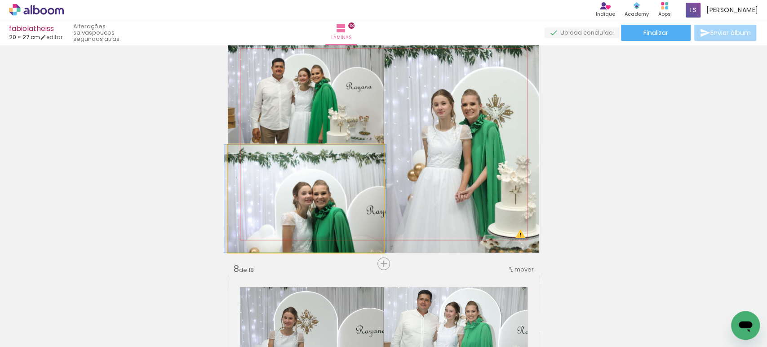
drag, startPoint x: 316, startPoint y: 222, endPoint x: 316, endPoint y: 201, distance: 21.1
drag, startPoint x: 335, startPoint y: 205, endPoint x: 334, endPoint y: 199, distance: 6.4
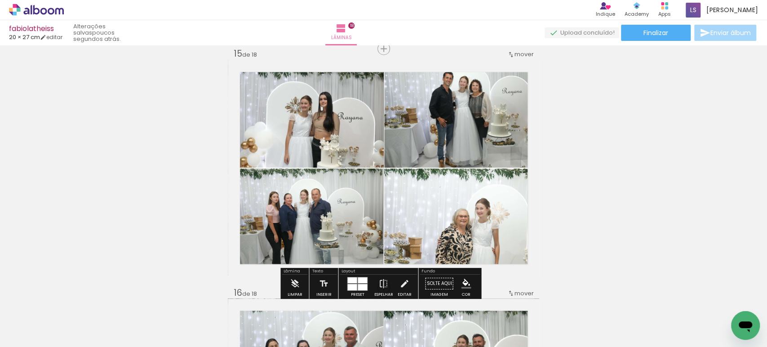
scroll to position [3353, 0]
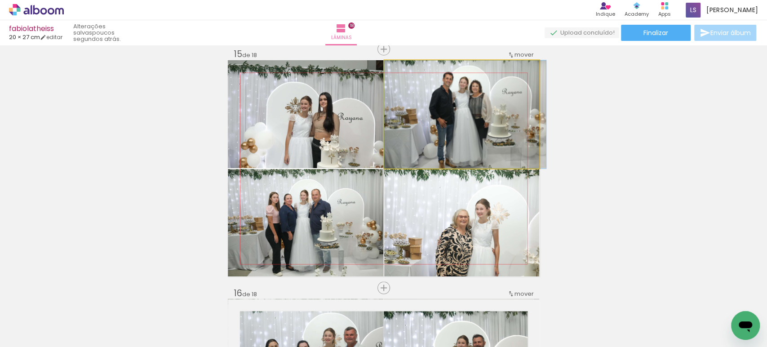
drag, startPoint x: 459, startPoint y: 118, endPoint x: 464, endPoint y: 125, distance: 8.1
click at [494, 102] on quentale-photo at bounding box center [461, 114] width 155 height 108
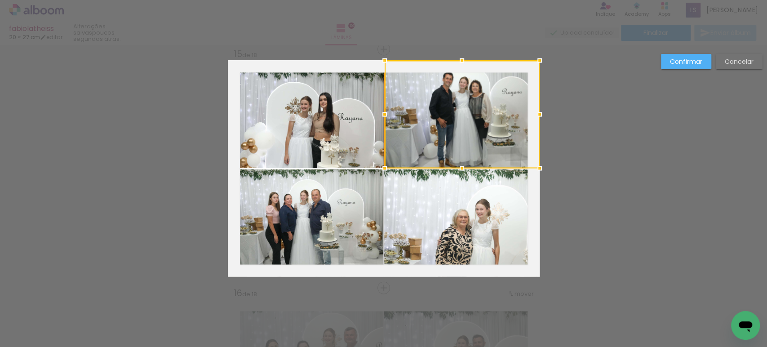
click at [494, 102] on div at bounding box center [462, 114] width 155 height 108
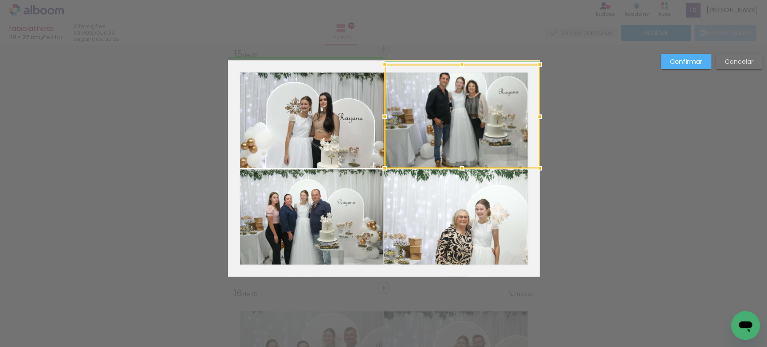
drag, startPoint x: 539, startPoint y: 58, endPoint x: 541, endPoint y: 64, distance: 6.0
click at [541, 64] on div at bounding box center [540, 64] width 18 height 18
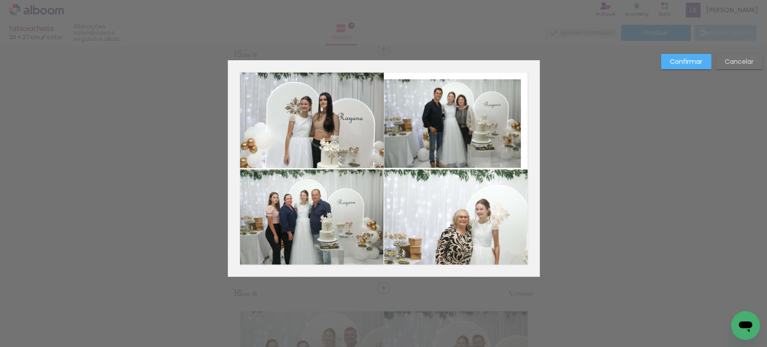
click at [734, 56] on paper-button "Cancelar" at bounding box center [739, 61] width 47 height 15
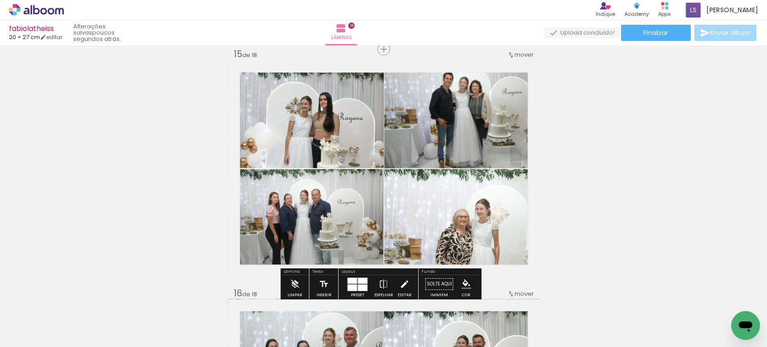
click at [456, 105] on quentale-photo at bounding box center [461, 114] width 155 height 108
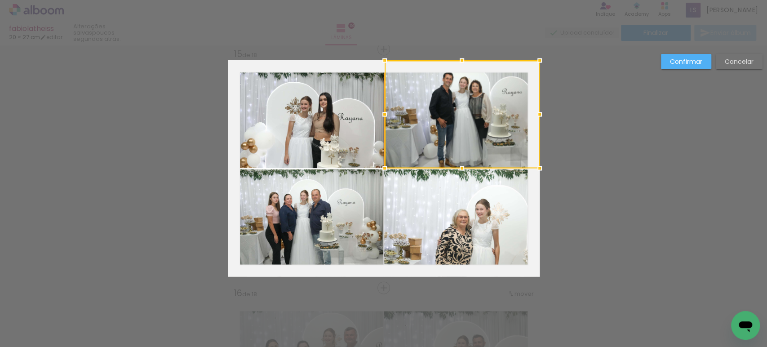
click at [456, 105] on div at bounding box center [462, 114] width 155 height 108
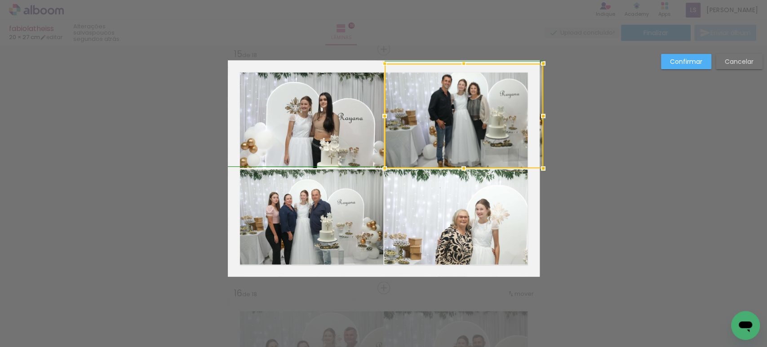
click at [538, 62] on div at bounding box center [544, 63] width 18 height 18
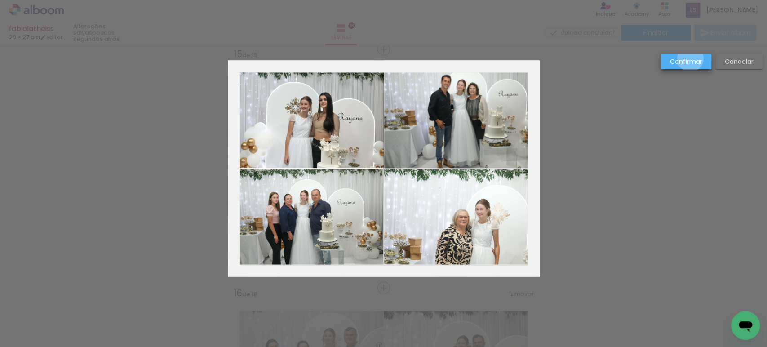
click at [0, 0] on slot "Confirmar" at bounding box center [0, 0] width 0 height 0
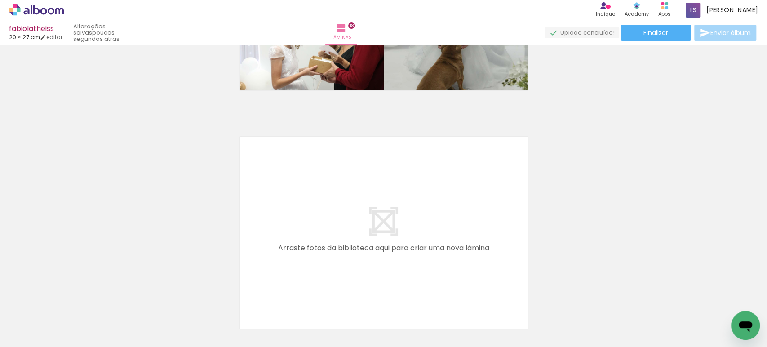
scroll to position [4244, 0]
click at [637, 37] on paper-button "Finalizar" at bounding box center [656, 33] width 70 height 16
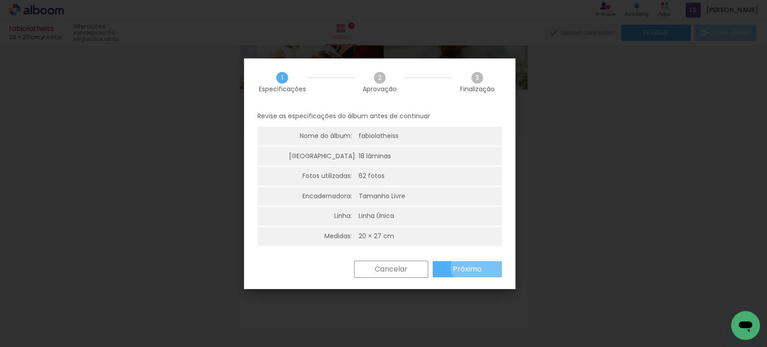
click at [0, 0] on slot "Próximo" at bounding box center [0, 0] width 0 height 0
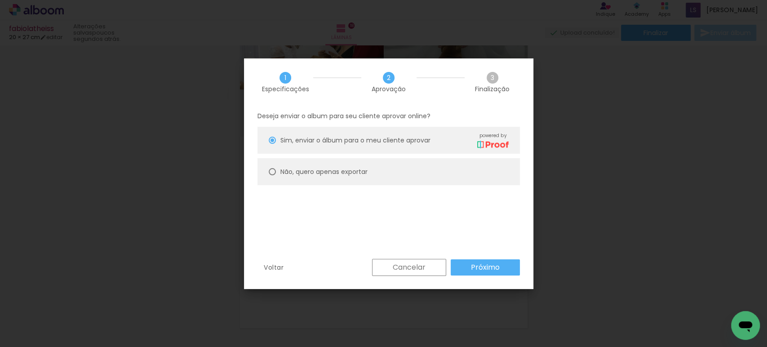
click at [0, 0] on slot "Não, quero apenas exportar" at bounding box center [0, 0] width 0 height 0
type paper-radio-button "on"
click at [468, 270] on paper-button "Próximo" at bounding box center [485, 267] width 69 height 16
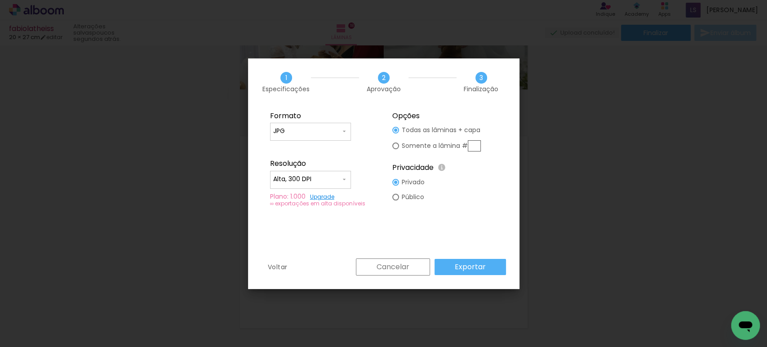
click at [0, 0] on slot "Exportar" at bounding box center [0, 0] width 0 height 0
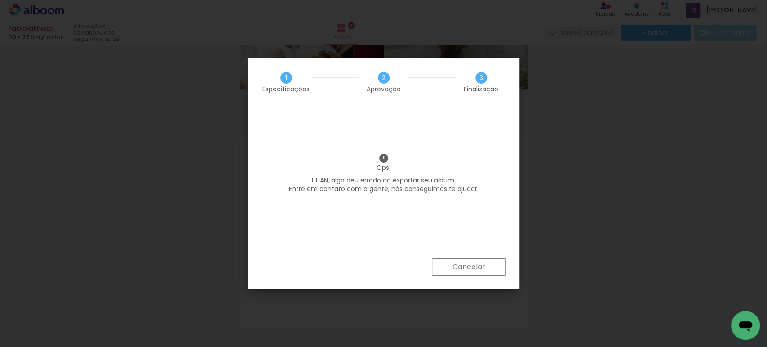
click at [0, 0] on slot "Cancelar" at bounding box center [0, 0] width 0 height 0
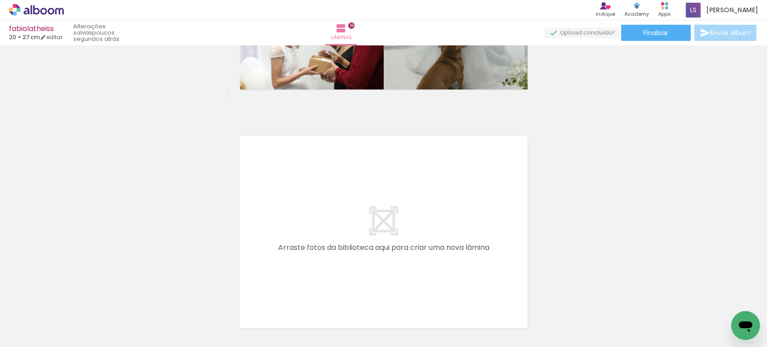
click at [662, 22] on div "fabiolatheiss 20 × 27 cm editar poucos segundos atrás. Lâminas 18 Finalizar Env…" at bounding box center [383, 22] width 767 height 45
click at [659, 31] on span "Finalizar" at bounding box center [656, 33] width 25 height 6
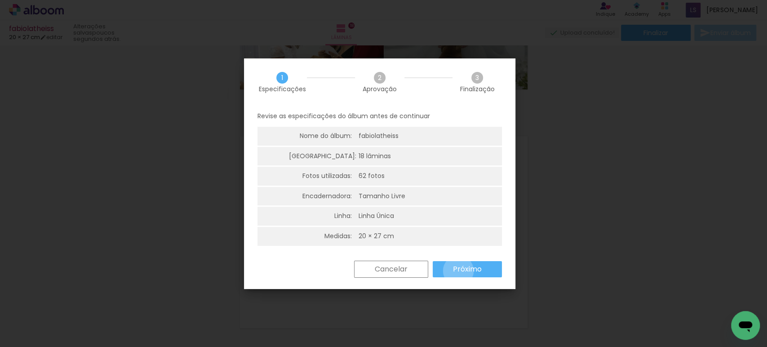
click at [0, 0] on slot "Próximo" at bounding box center [0, 0] width 0 height 0
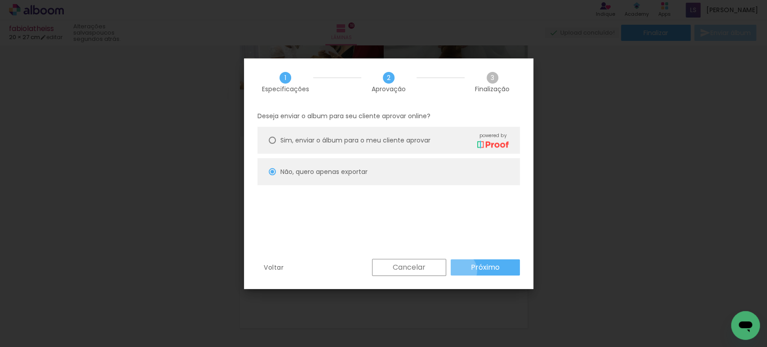
click at [459, 271] on paper-button "Próximo" at bounding box center [485, 267] width 69 height 16
type input "Alta, 300 DPI"
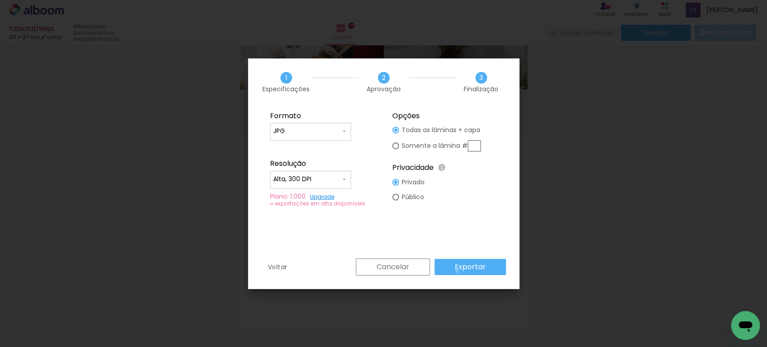
click at [0, 0] on slot "Exportar" at bounding box center [0, 0] width 0 height 0
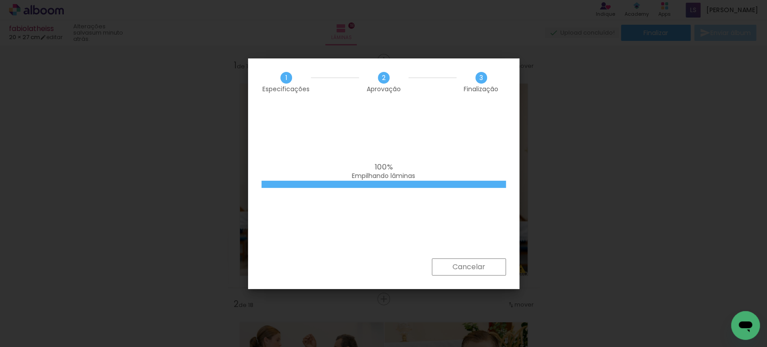
scroll to position [4244, 0]
